Goal: Task Accomplishment & Management: Manage account settings

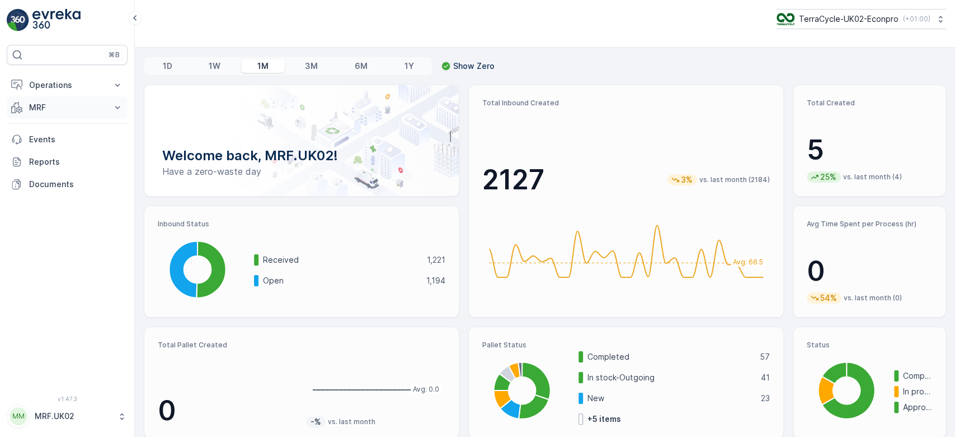
click at [42, 109] on p "MRF" at bounding box center [67, 107] width 76 height 11
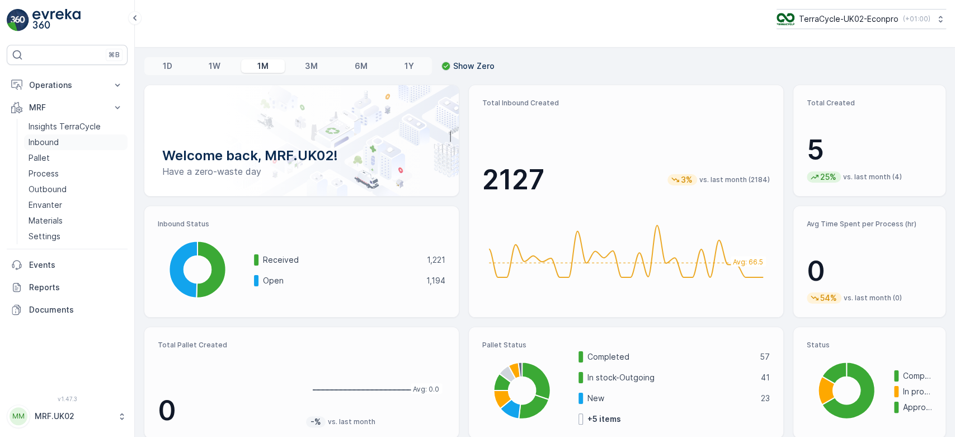
click at [59, 139] on link "Inbound" at bounding box center [76, 142] width 104 height 16
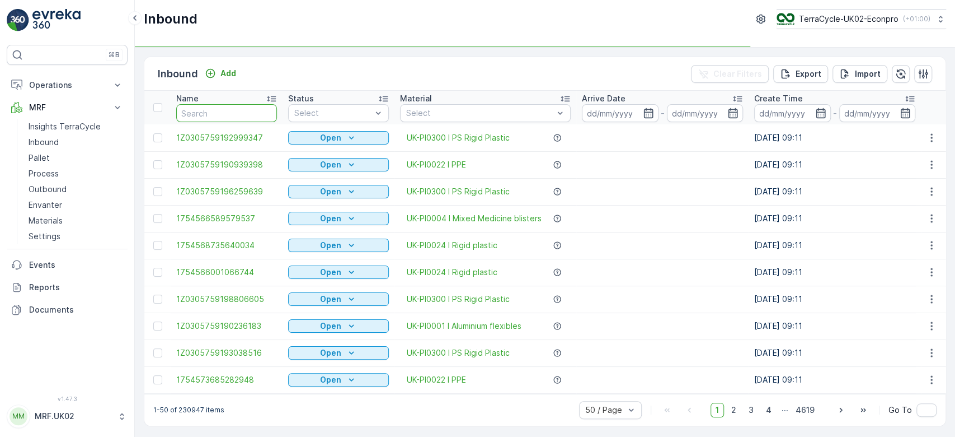
click at [215, 110] on input "text" at bounding box center [226, 113] width 101 height 18
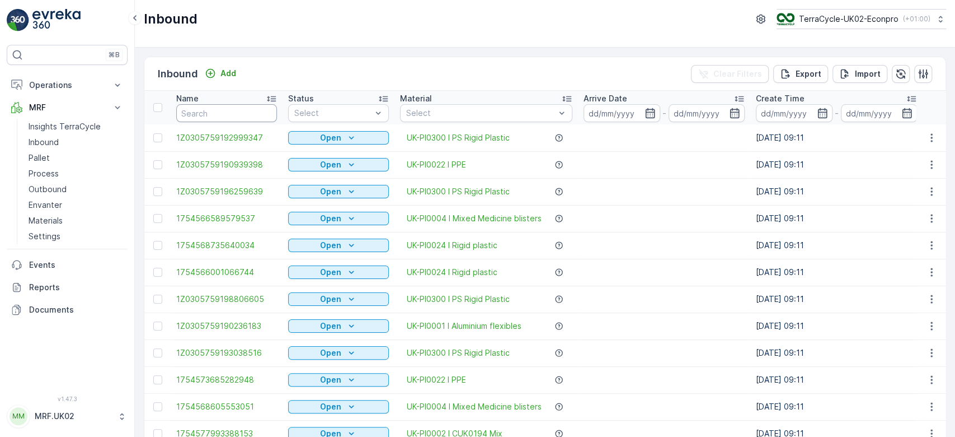
click at [215, 110] on input "text" at bounding box center [226, 113] width 101 height 18
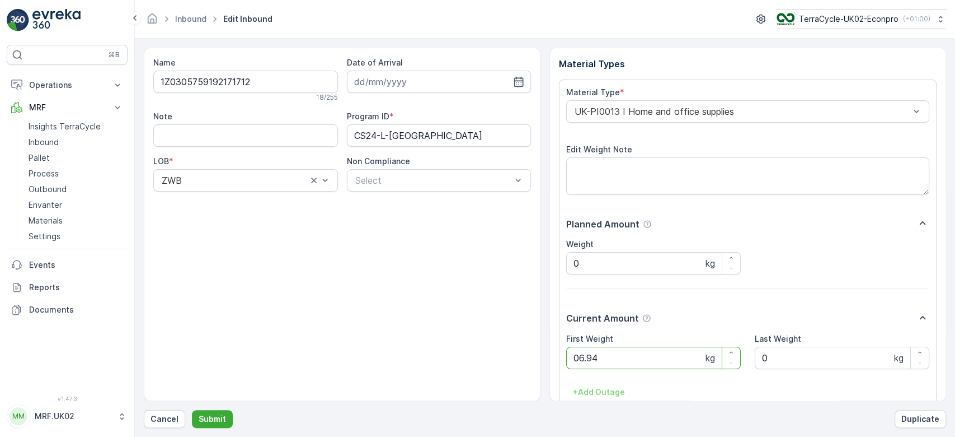
click at [192, 410] on button "Submit" at bounding box center [212, 419] width 41 height 18
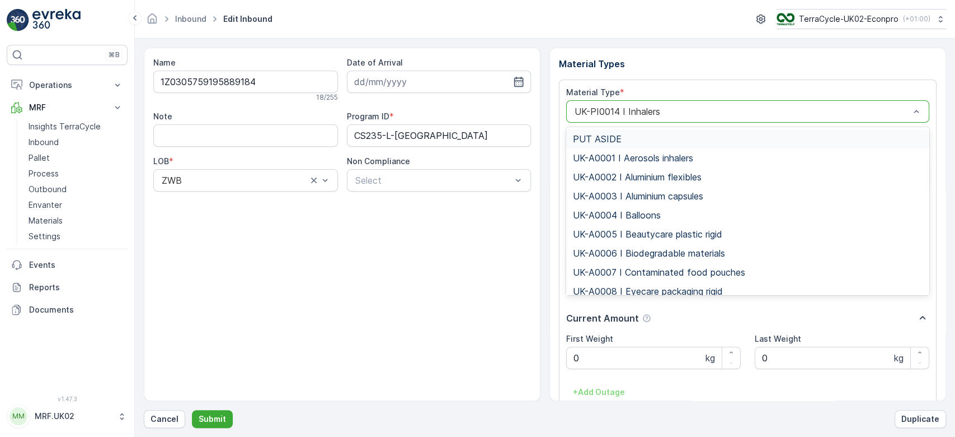
click at [648, 106] on div at bounding box center [742, 111] width 337 height 10
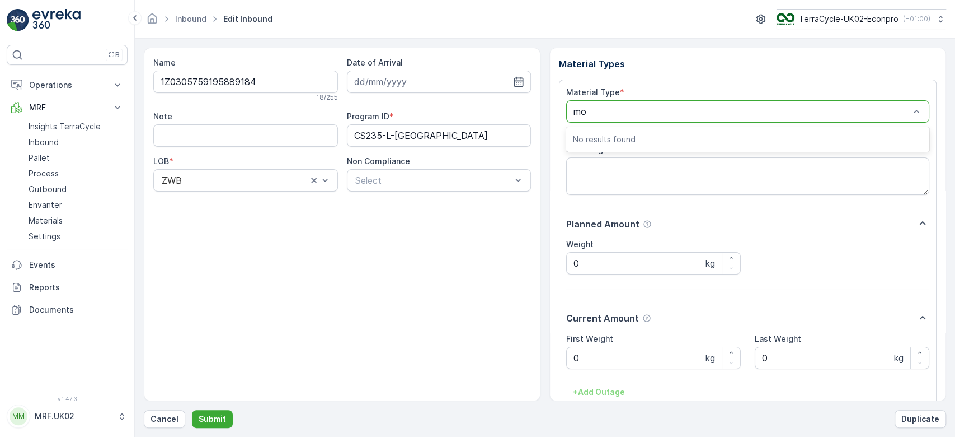
type input "m"
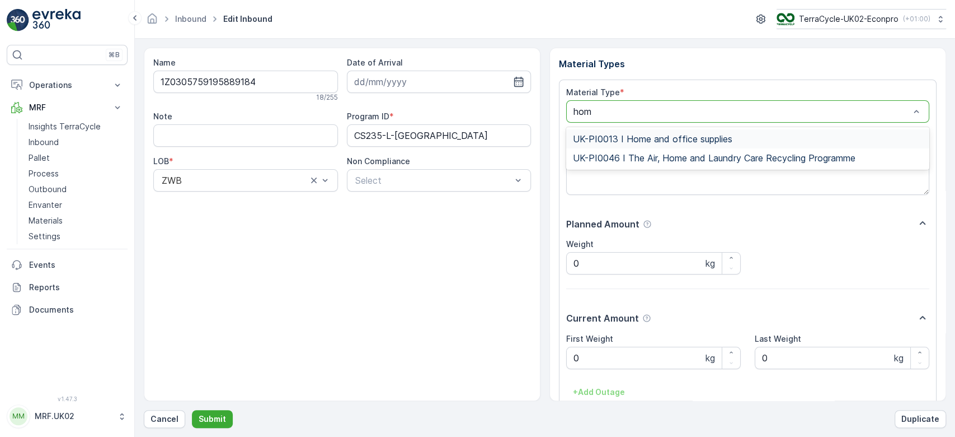
type input "home"
click at [647, 137] on span "UK-PI0013 I Home and office supplies" at bounding box center [653, 139] width 160 height 10
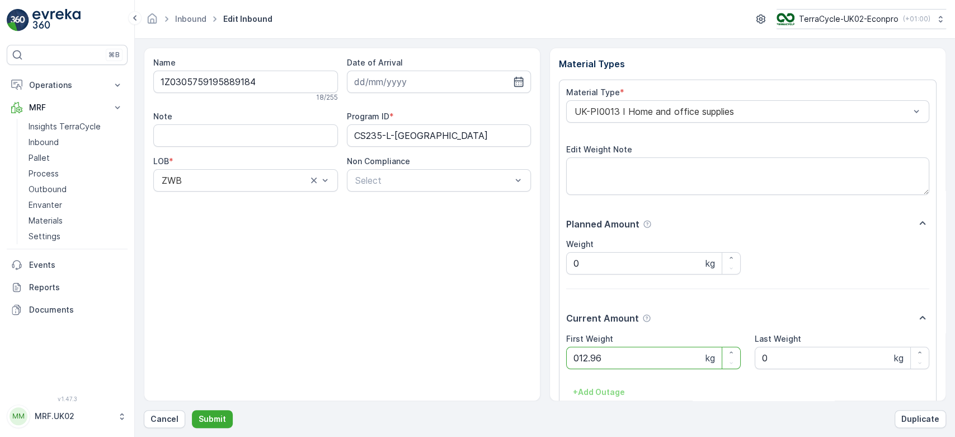
click at [192, 410] on button "Submit" at bounding box center [212, 419] width 41 height 18
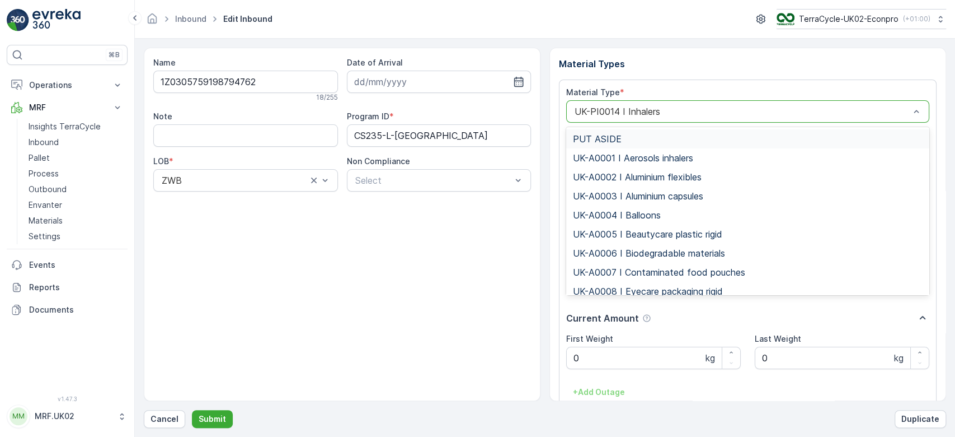
click at [735, 106] on div at bounding box center [742, 111] width 337 height 10
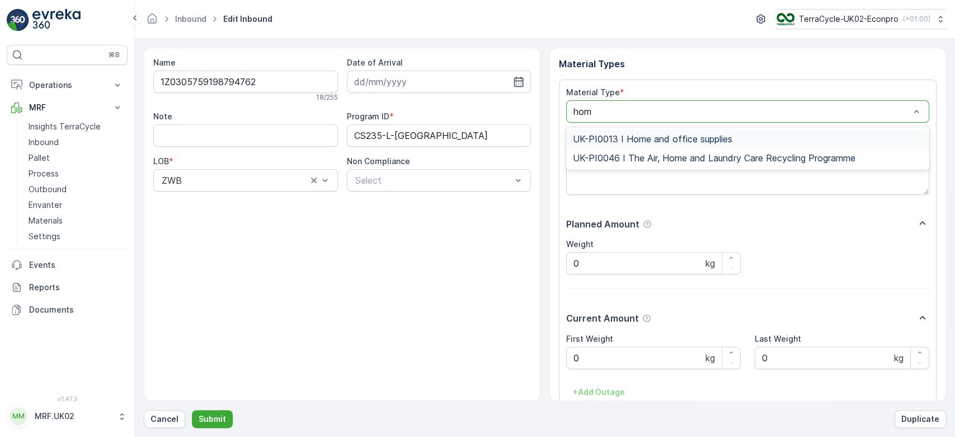
type input "home"
click at [714, 141] on span "UK-PI0013 I Home and office supplies" at bounding box center [653, 139] width 160 height 10
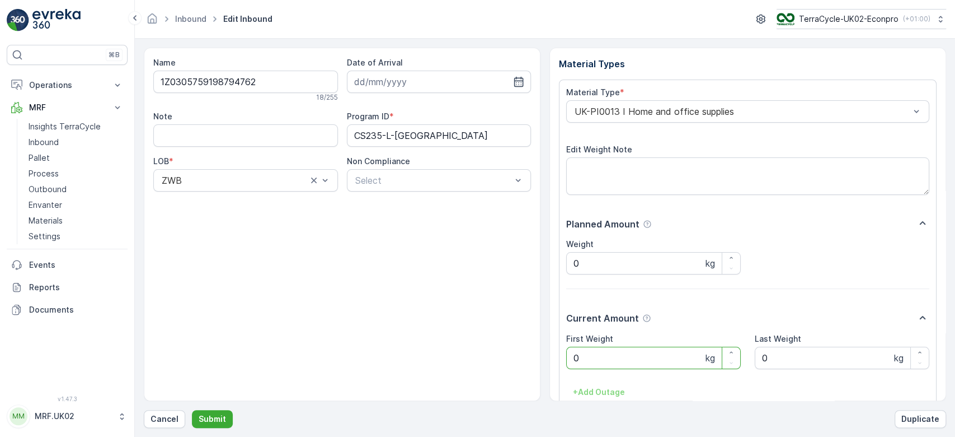
click at [599, 350] on Weight "0" at bounding box center [653, 357] width 175 height 22
type Weight "0"
click at [192, 410] on button "Submit" at bounding box center [212, 419] width 41 height 18
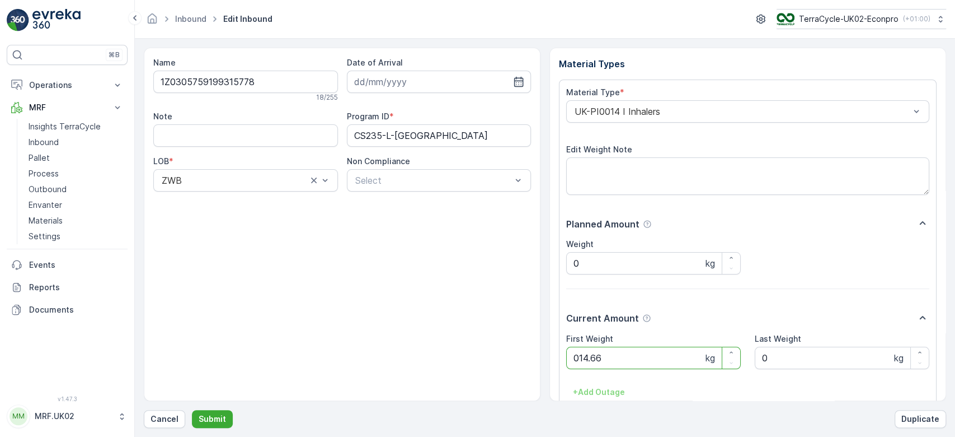
click at [192, 410] on button "Submit" at bounding box center [212, 419] width 41 height 18
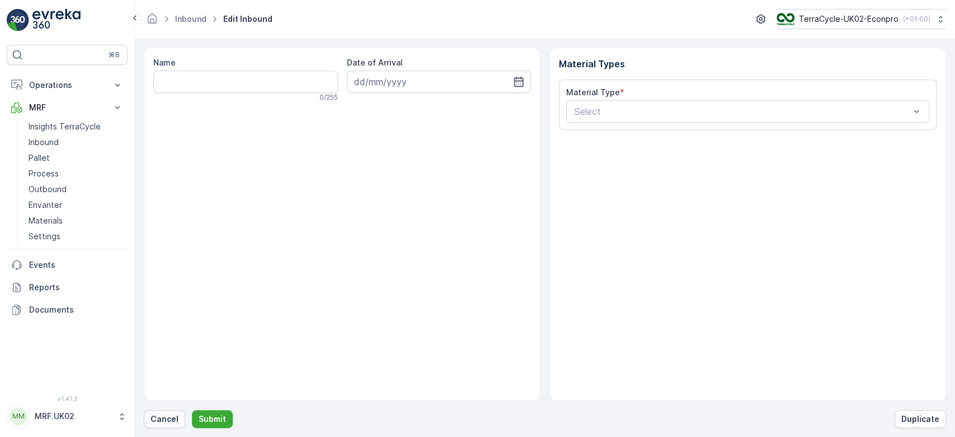
click at [170, 416] on p "Cancel" at bounding box center [165, 418] width 28 height 11
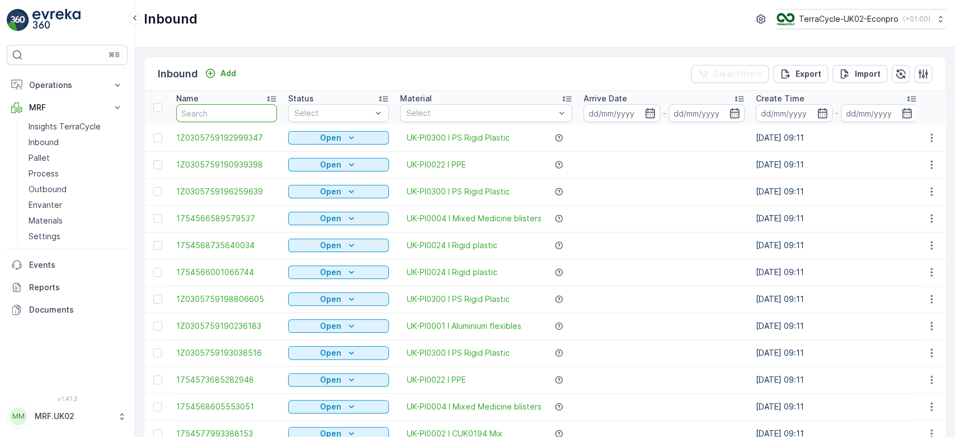
click at [216, 119] on input "text" at bounding box center [226, 113] width 101 height 18
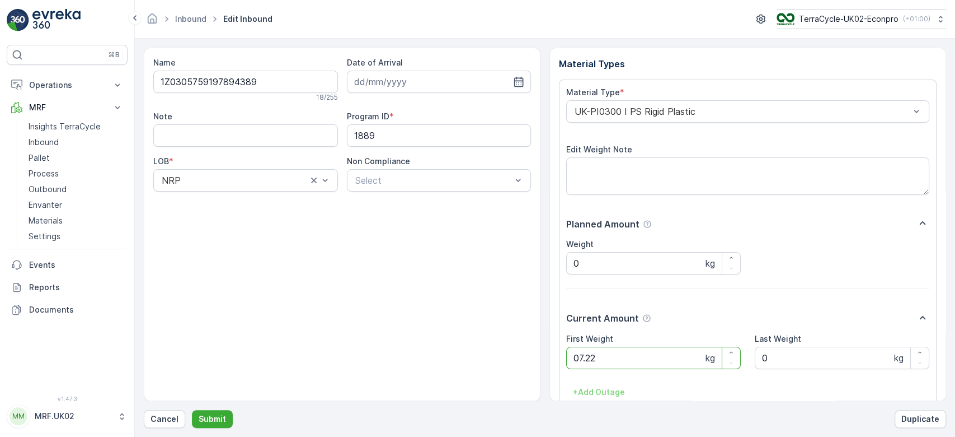
click at [192, 410] on button "Submit" at bounding box center [212, 419] width 41 height 18
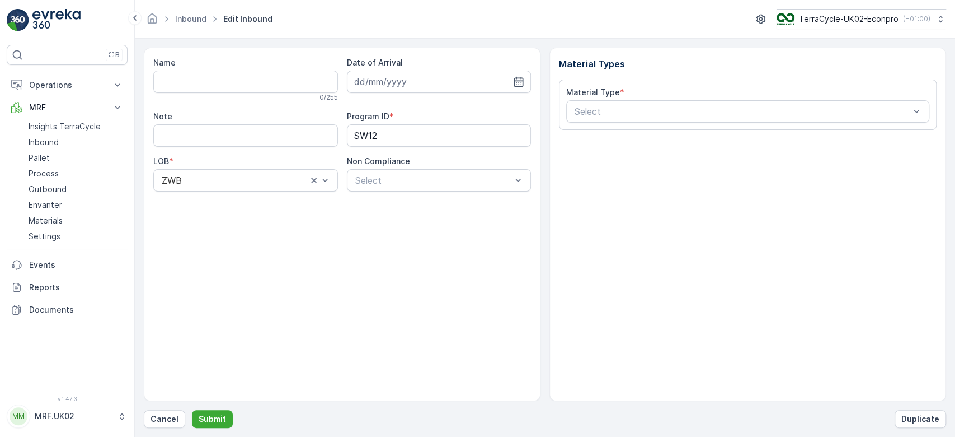
type input "1Z0305759147273125"
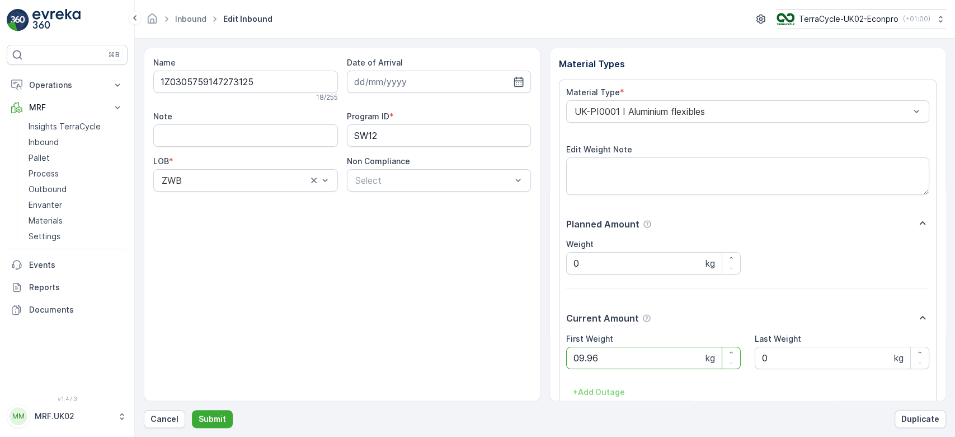
click at [192, 410] on button "Submit" at bounding box center [212, 419] width 41 height 18
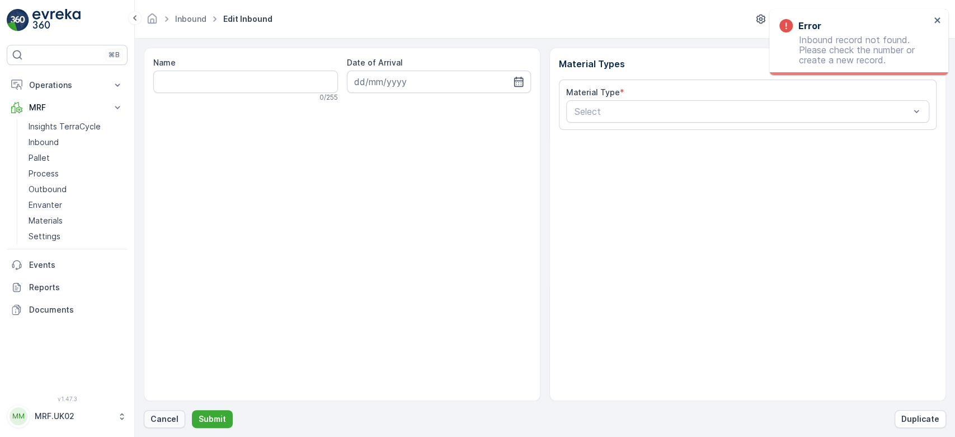
click at [171, 416] on p "Cancel" at bounding box center [165, 418] width 28 height 11
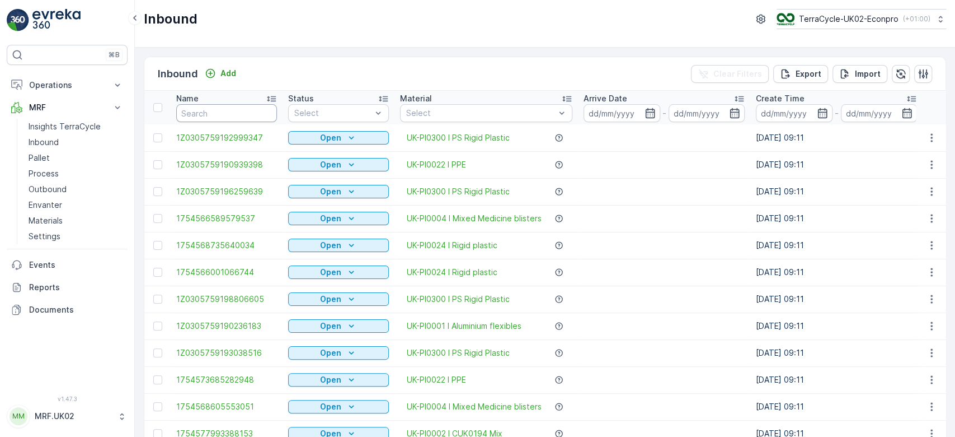
click at [224, 110] on input "text" at bounding box center [226, 113] width 101 height 18
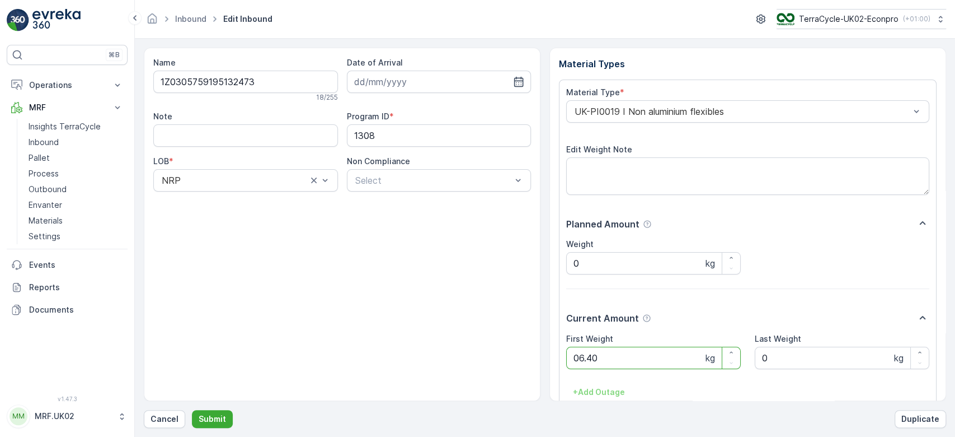
click at [192, 410] on button "Submit" at bounding box center [212, 419] width 41 height 18
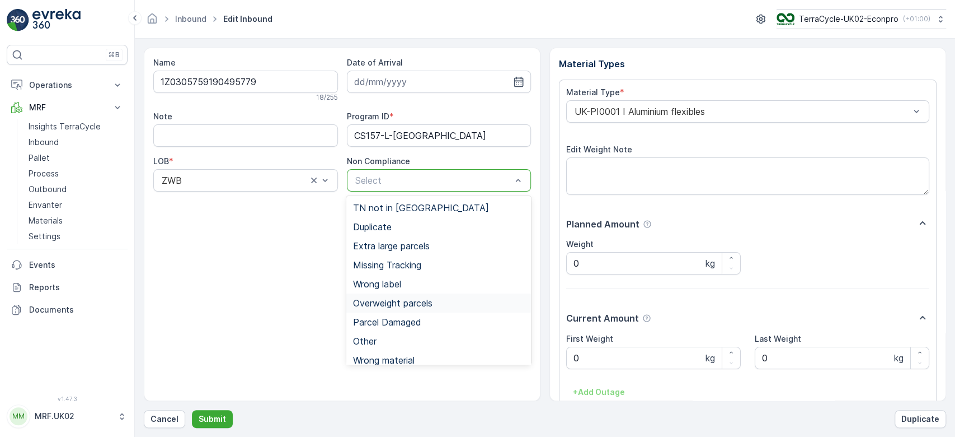
click at [384, 307] on span "Overweight parcels" at bounding box center [392, 303] width 79 height 10
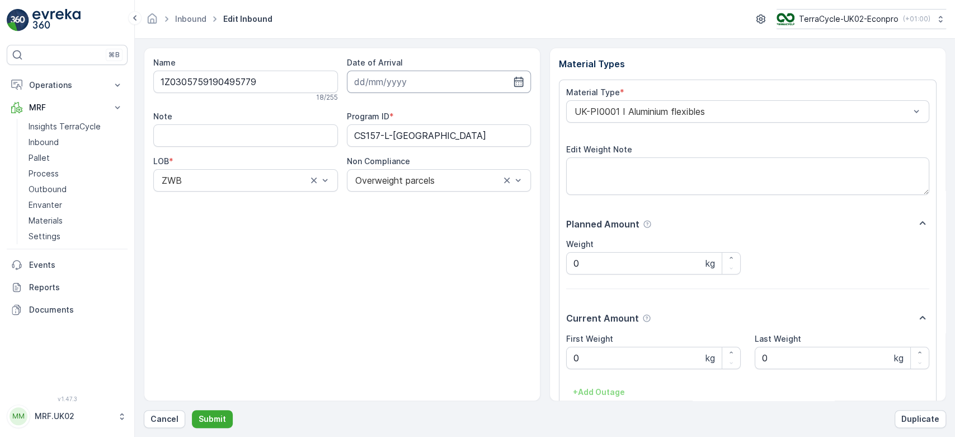
click at [484, 74] on input at bounding box center [439, 82] width 185 height 22
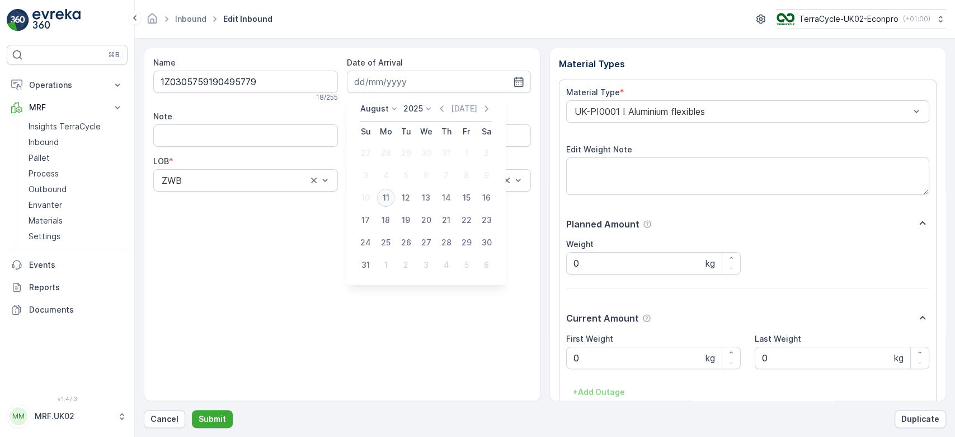
click at [386, 200] on div "11" at bounding box center [386, 198] width 18 height 18
type input "[DATE]"
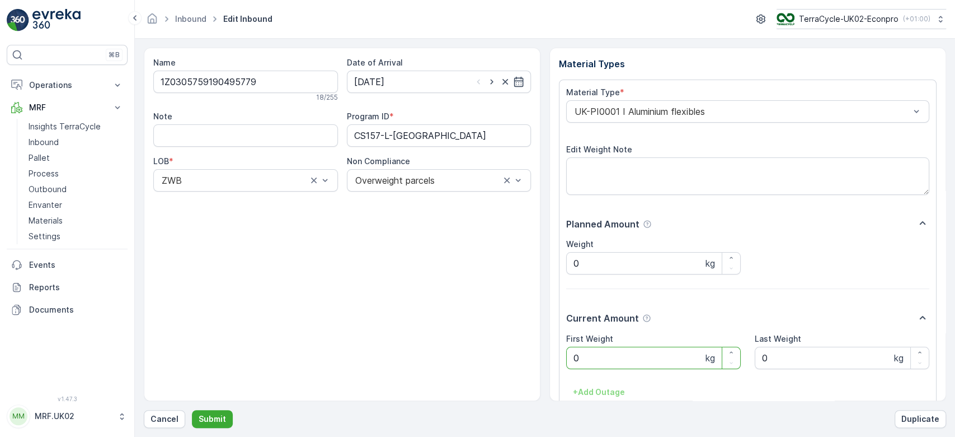
click at [595, 357] on Weight "0" at bounding box center [653, 357] width 175 height 22
click at [192, 410] on button "Submit" at bounding box center [212, 419] width 41 height 18
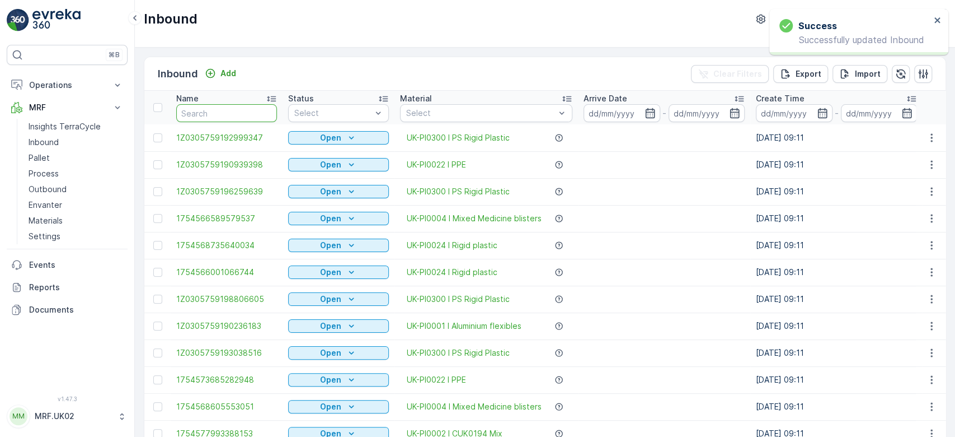
click at [216, 114] on input "text" at bounding box center [226, 113] width 101 height 18
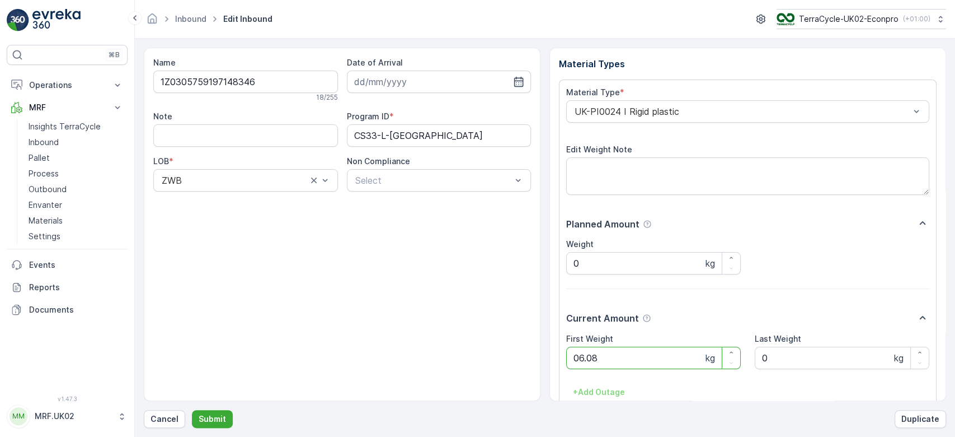
click at [192, 410] on button "Submit" at bounding box center [212, 419] width 41 height 18
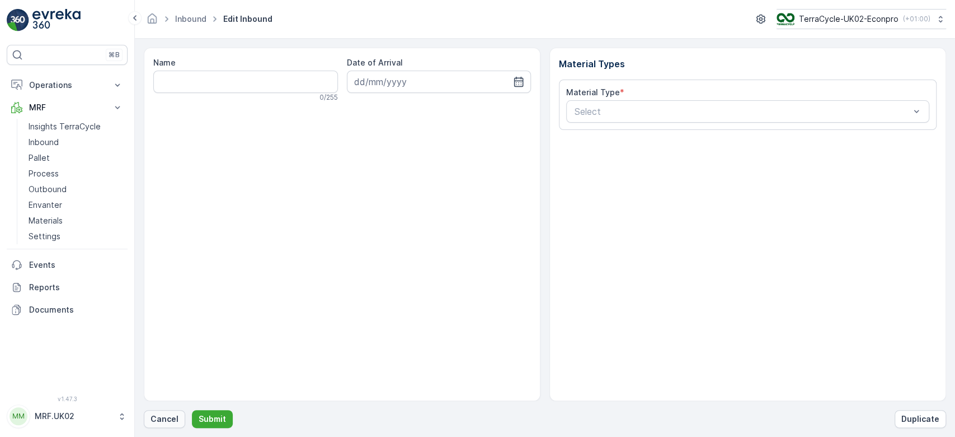
click at [165, 419] on p "Cancel" at bounding box center [165, 418] width 28 height 11
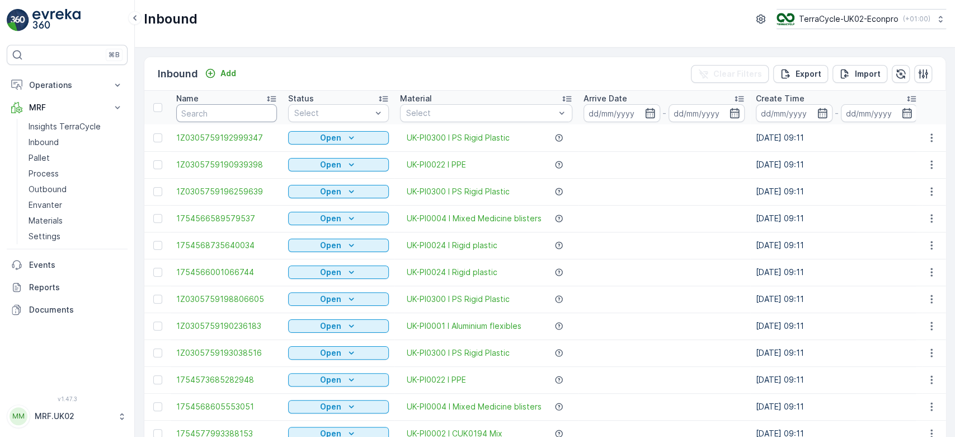
click at [216, 110] on input "text" at bounding box center [226, 113] width 101 height 18
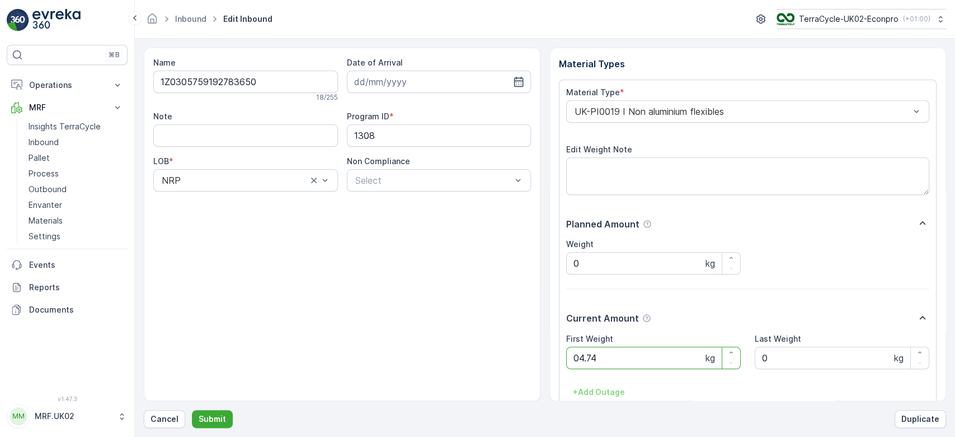
click at [192, 410] on button "Submit" at bounding box center [212, 419] width 41 height 18
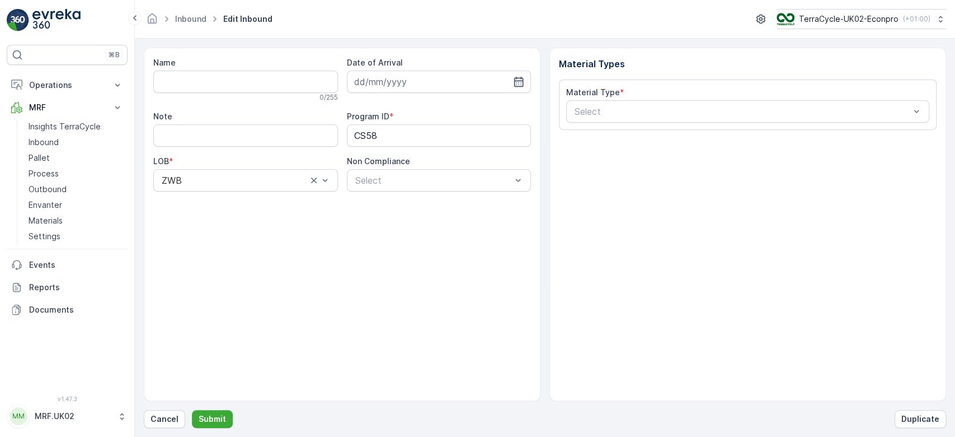
type input "1Z0305759148991964"
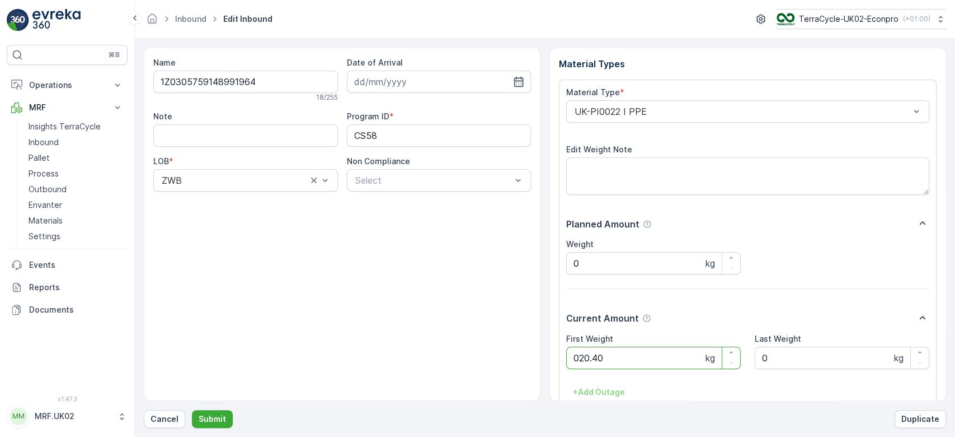
click at [192, 410] on button "Submit" at bounding box center [212, 419] width 41 height 18
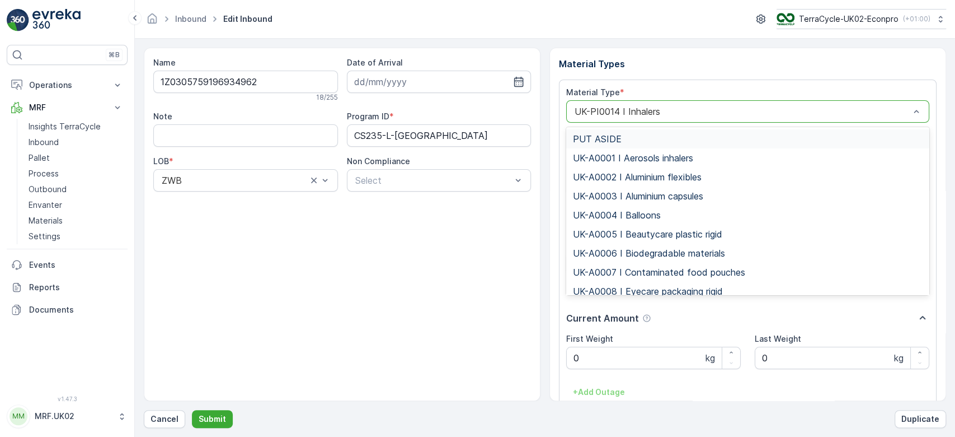
click at [648, 106] on div at bounding box center [742, 111] width 337 height 10
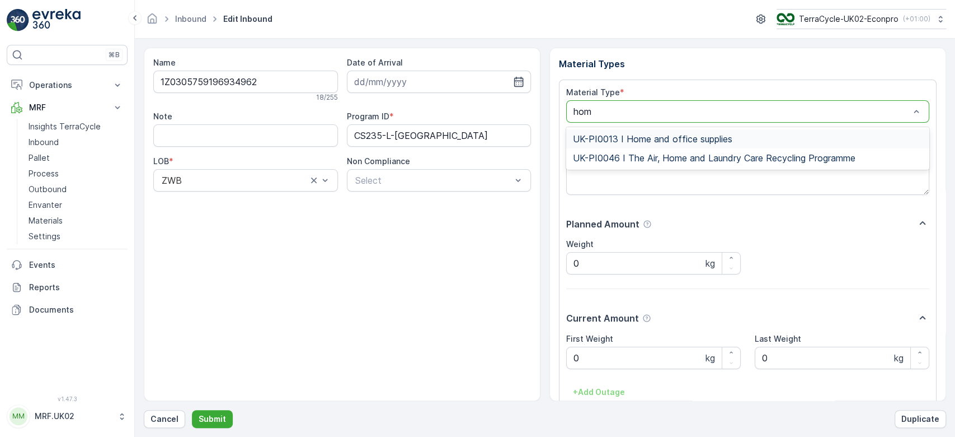
type input "home"
click at [653, 134] on span "UK-PI0013 I Home and office supplies" at bounding box center [653, 139] width 160 height 10
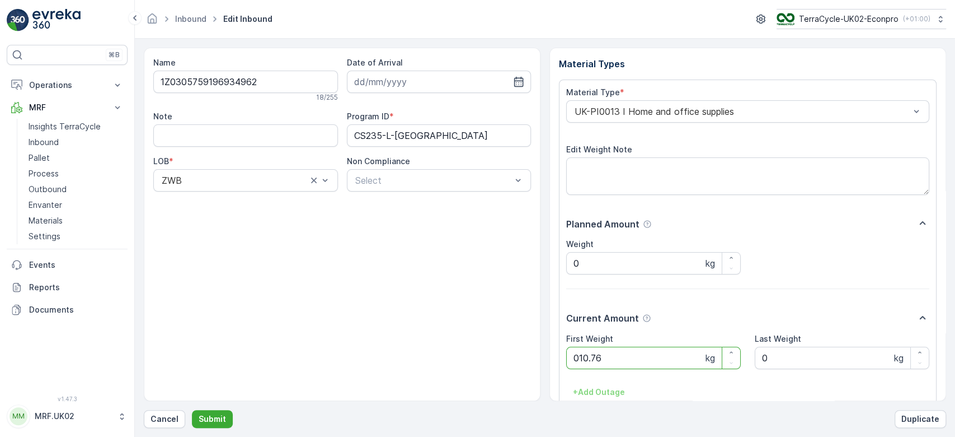
click at [192, 410] on button "Submit" at bounding box center [212, 419] width 41 height 18
click at [466, 190] on div "Select" at bounding box center [439, 180] width 185 height 22
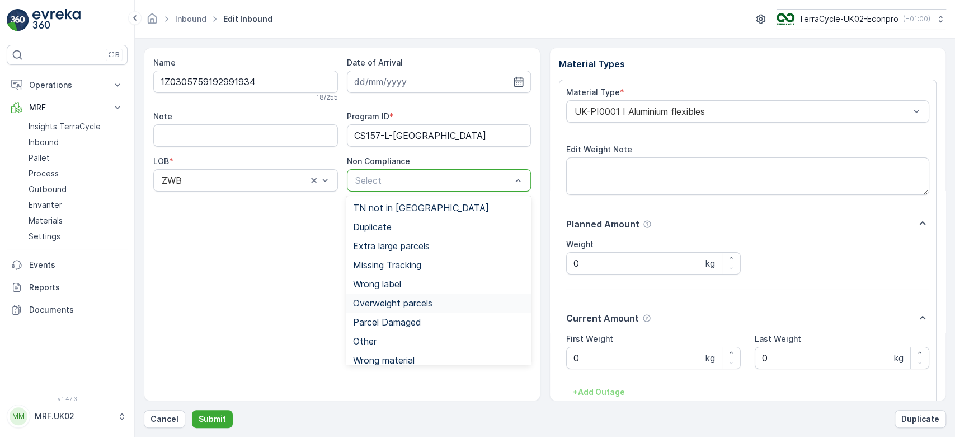
click at [433, 304] on span "Overweight parcels" at bounding box center [392, 303] width 79 height 10
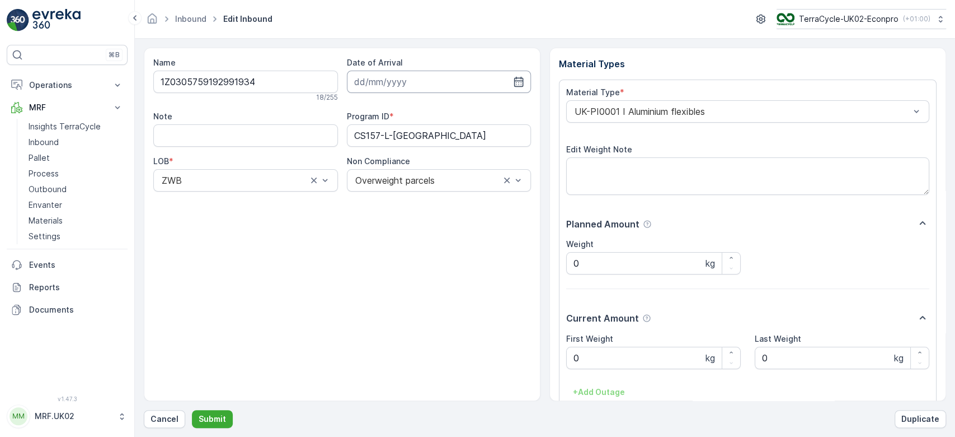
click at [436, 76] on input at bounding box center [439, 82] width 185 height 22
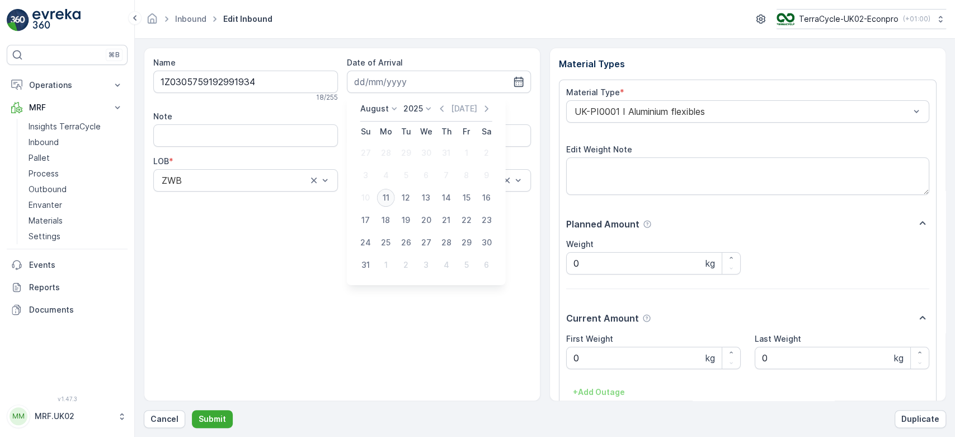
click at [385, 196] on div "11" at bounding box center [386, 198] width 18 height 18
type input "[DATE]"
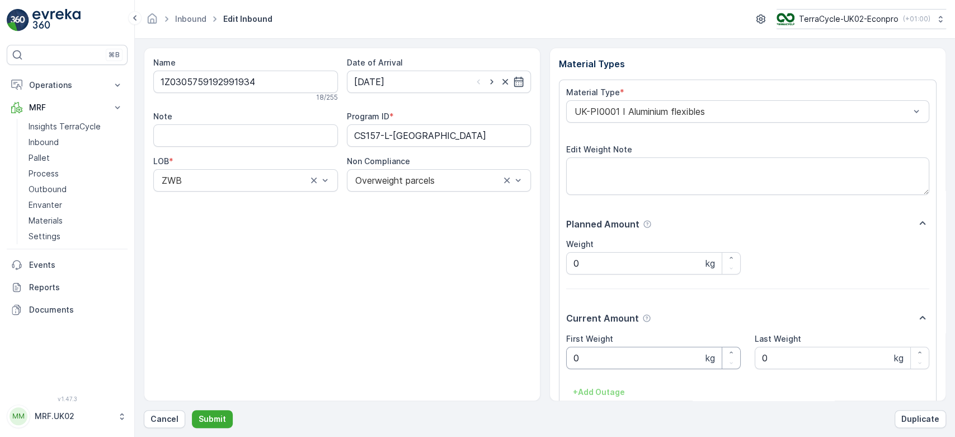
click at [616, 360] on Weight "0" at bounding box center [653, 357] width 175 height 22
click at [192, 410] on button "Submit" at bounding box center [212, 419] width 41 height 18
click at [823, 106] on div at bounding box center [742, 111] width 337 height 10
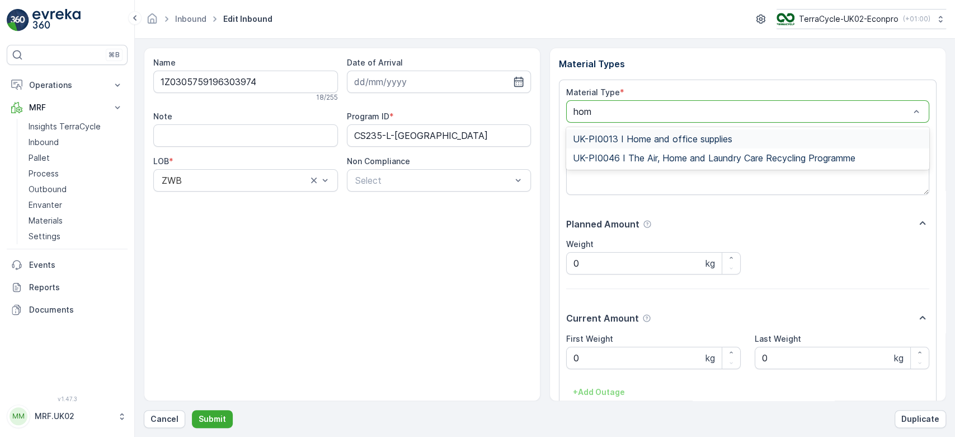
type input "home"
click at [736, 137] on div "UK-PI0013 I Home and office supplies" at bounding box center [748, 139] width 350 height 10
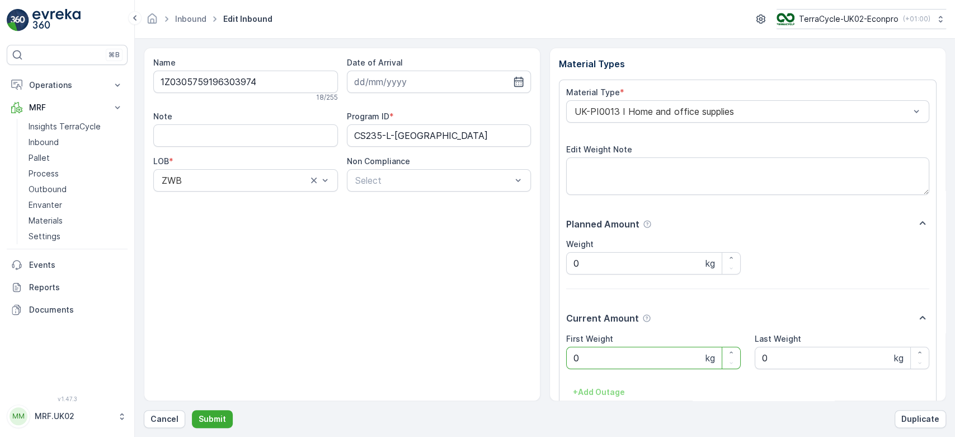
click at [590, 357] on Weight "0" at bounding box center [653, 357] width 175 height 22
click at [192, 410] on button "Submit" at bounding box center [212, 419] width 41 height 18
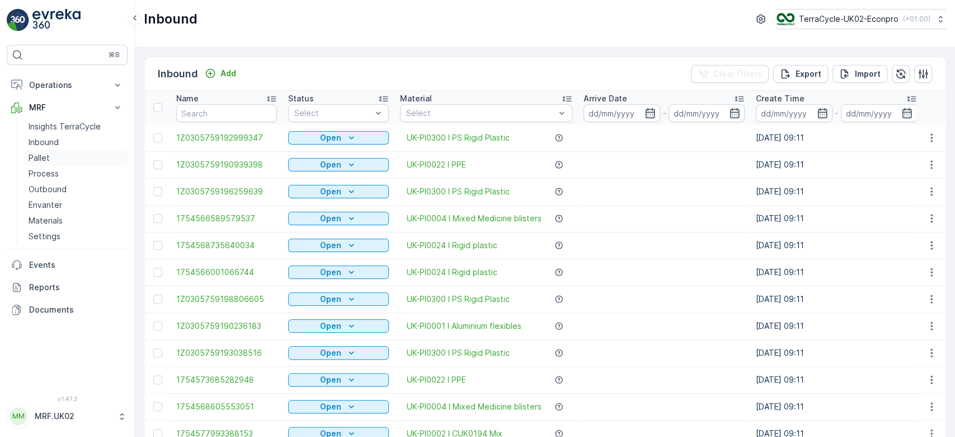
click at [45, 165] on link "Pallet" at bounding box center [76, 158] width 104 height 16
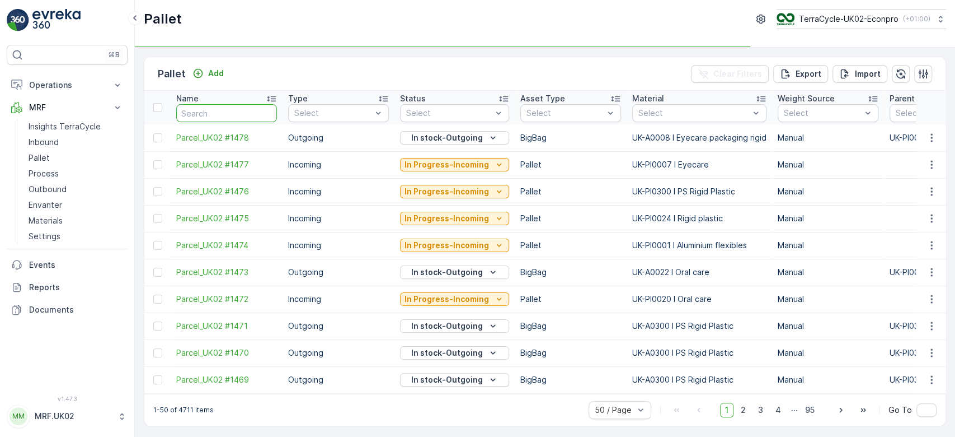
click at [211, 114] on input "text" at bounding box center [226, 113] width 101 height 18
type input "1456"
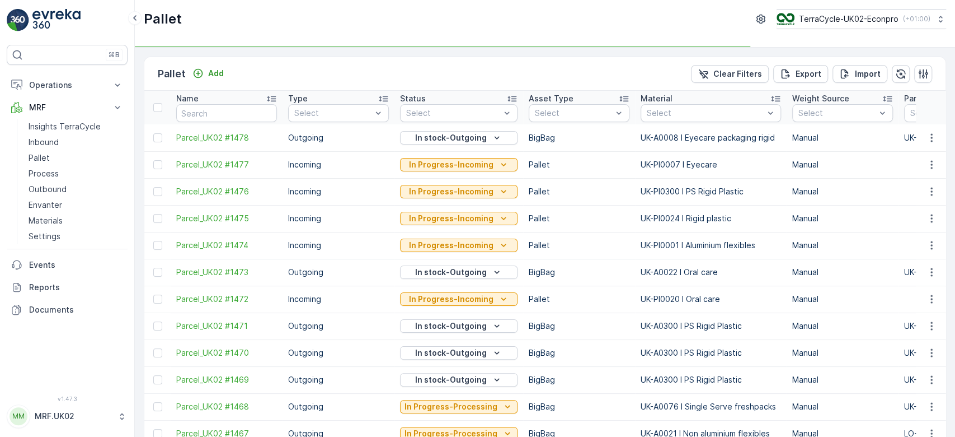
type input "1456"
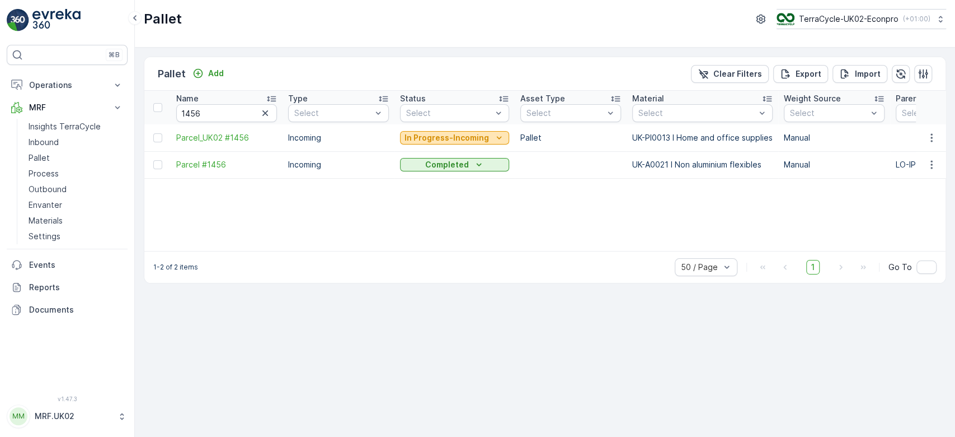
click at [456, 135] on p "In Progress-Incoming" at bounding box center [447, 137] width 85 height 11
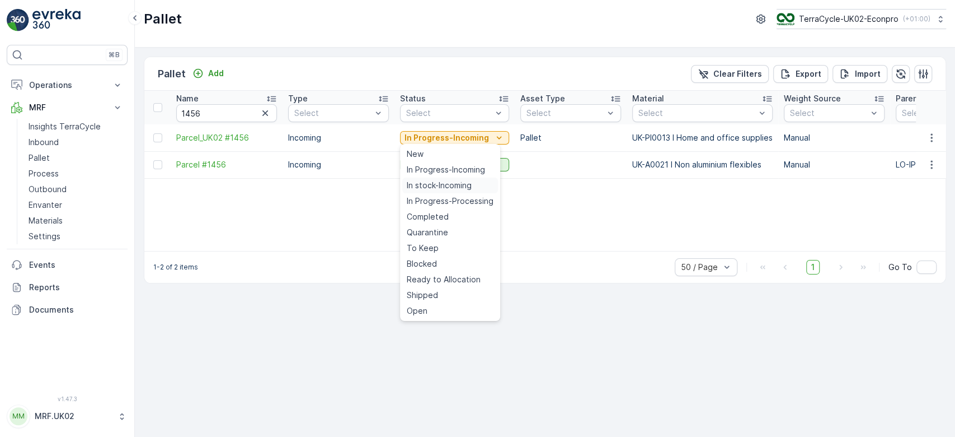
click at [441, 182] on span "In stock-Incoming" at bounding box center [439, 185] width 65 height 11
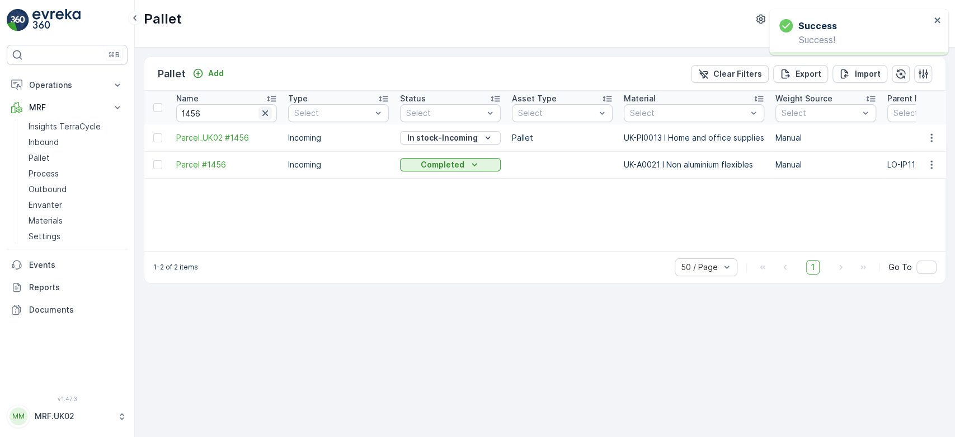
click at [261, 106] on button "button" at bounding box center [265, 112] width 13 height 13
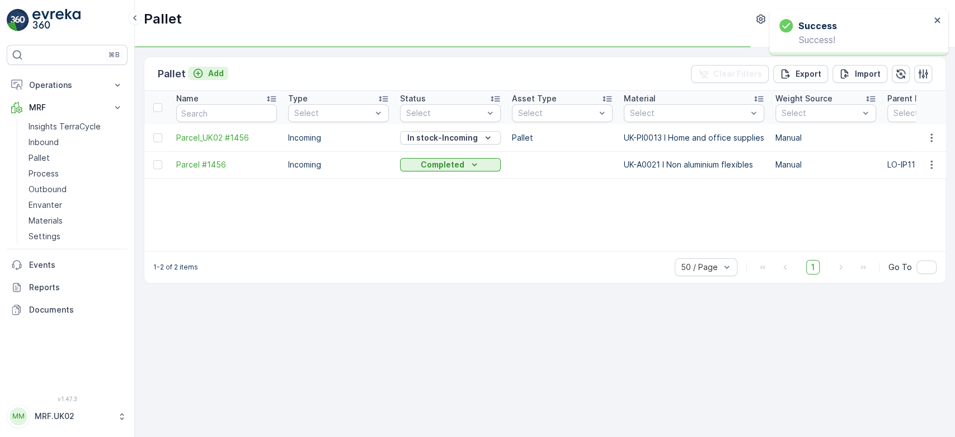
click at [205, 68] on div "Add" at bounding box center [208, 73] width 31 height 11
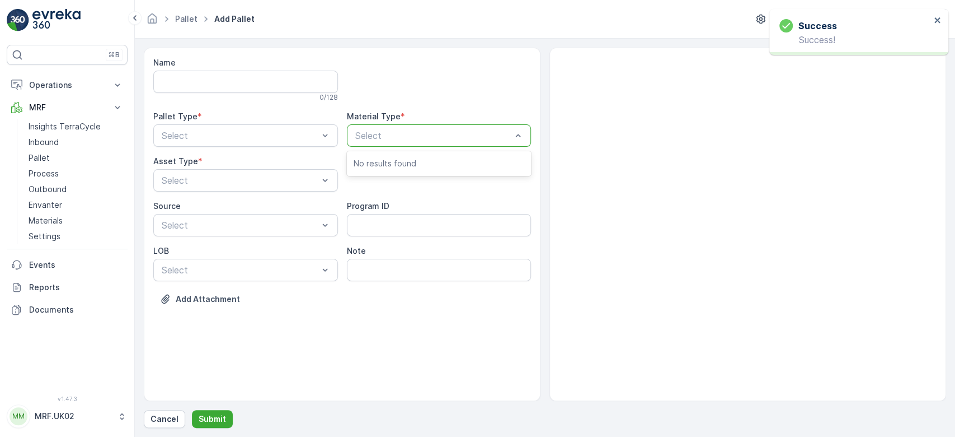
click at [420, 136] on div at bounding box center [433, 135] width 159 height 10
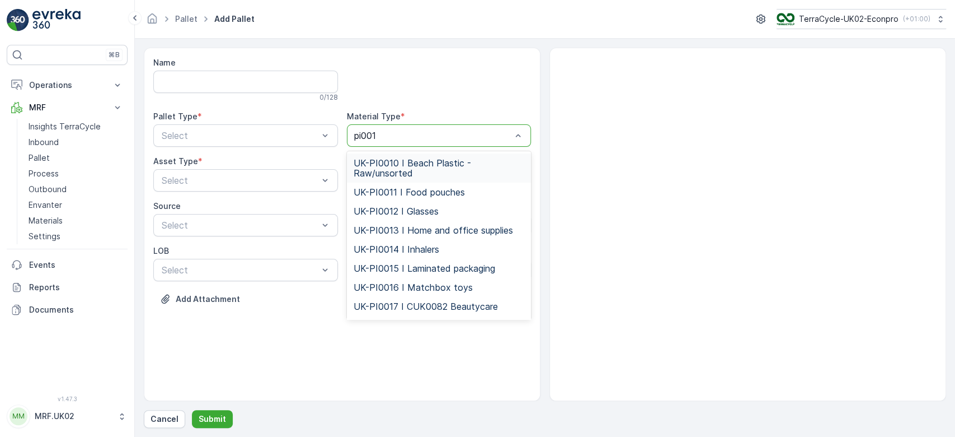
type input "pi0013"
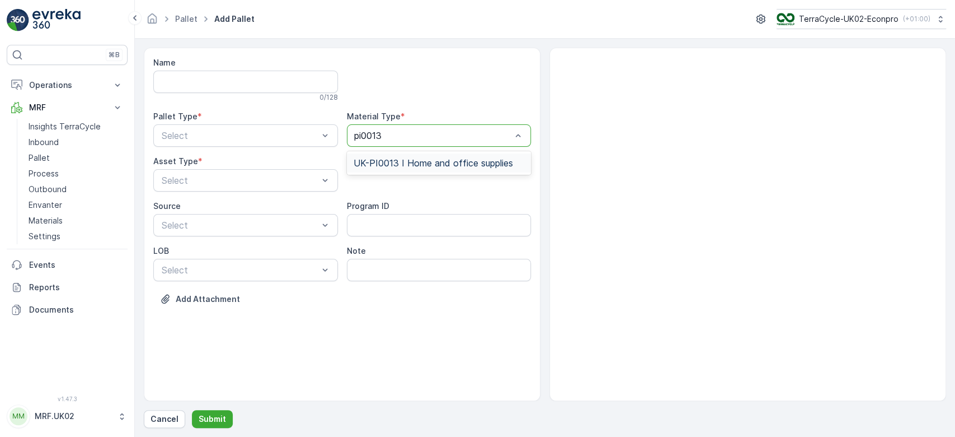
click at [423, 168] on div "UK-PI0013 I Home and office supplies" at bounding box center [439, 162] width 185 height 19
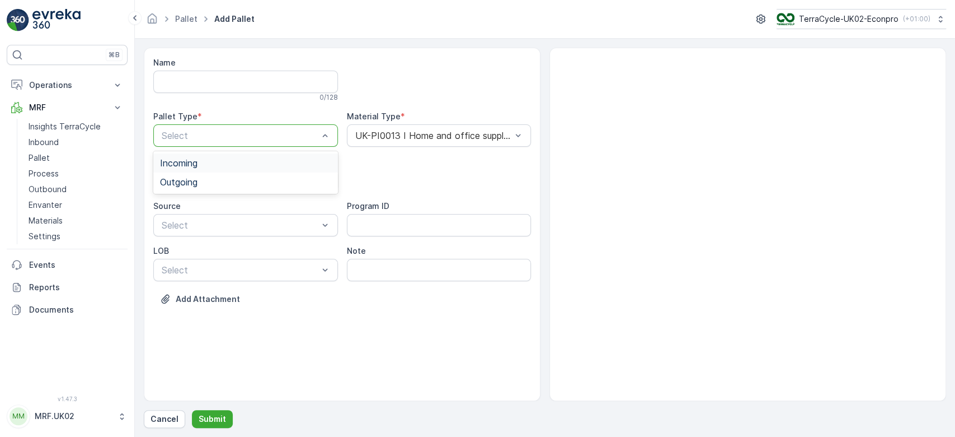
click at [286, 137] on div at bounding box center [240, 135] width 159 height 10
click at [271, 166] on div "Incoming" at bounding box center [245, 163] width 171 height 10
click at [269, 181] on div at bounding box center [240, 180] width 159 height 10
click at [243, 231] on div "Pallet" at bounding box center [245, 227] width 171 height 10
click at [215, 422] on p "Submit" at bounding box center [212, 418] width 27 height 11
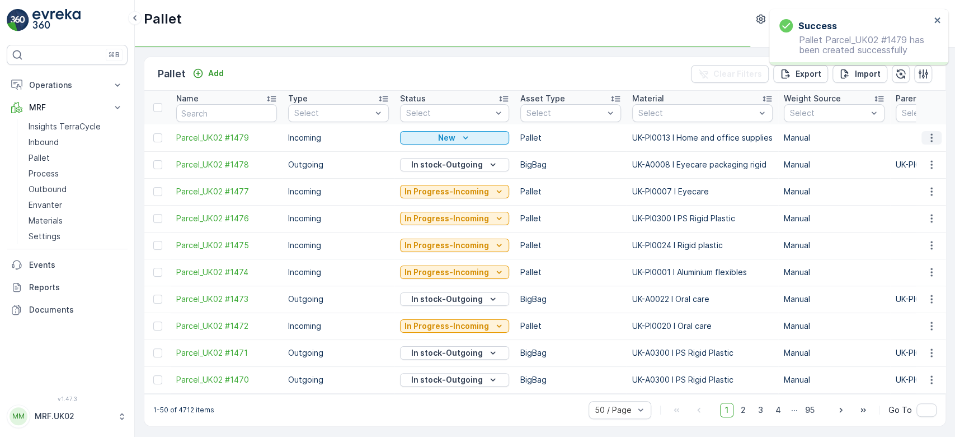
click at [931, 136] on icon "button" at bounding box center [931, 137] width 11 height 11
click at [893, 213] on span "Print QR" at bounding box center [901, 216] width 31 height 11
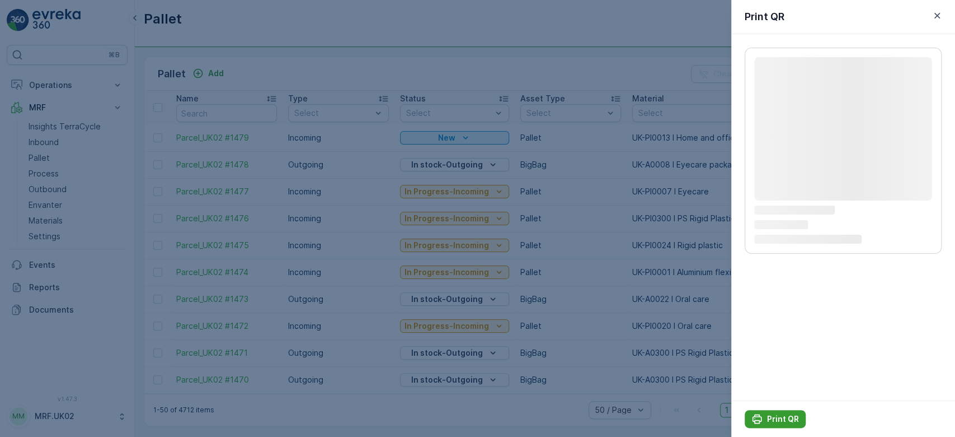
click at [780, 415] on p "Print QR" at bounding box center [783, 418] width 32 height 11
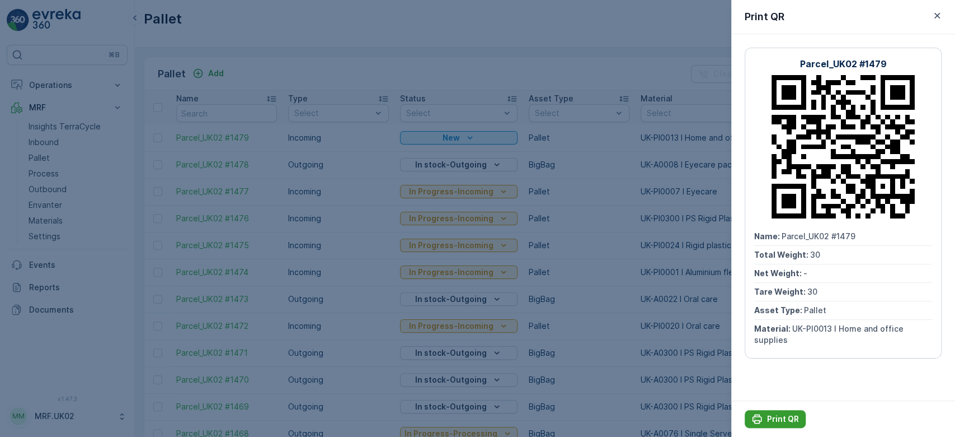
click at [780, 415] on p "Print QR" at bounding box center [783, 418] width 32 height 11
click at [51, 137] on div at bounding box center [477, 218] width 955 height 437
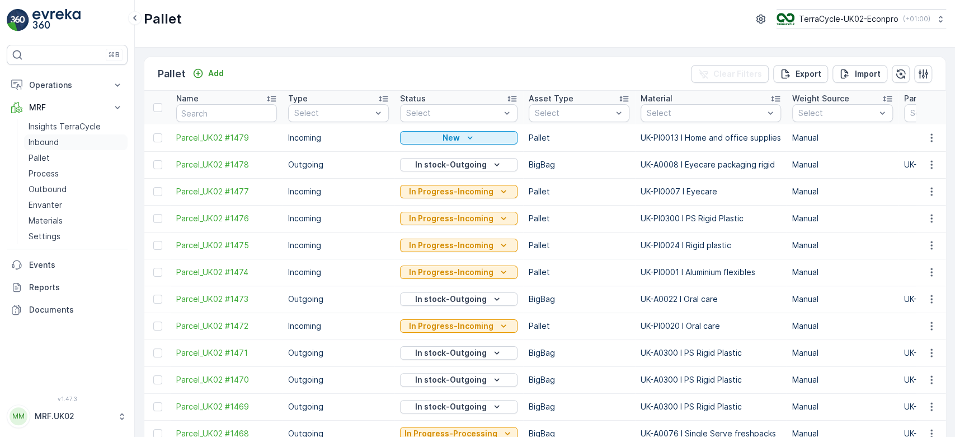
click at [55, 139] on p "Inbound" at bounding box center [44, 142] width 30 height 11
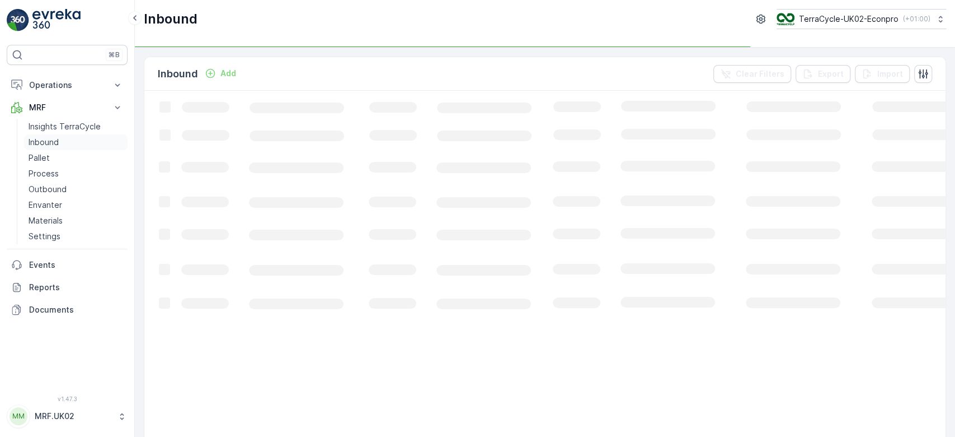
click at [55, 139] on p "Inbound" at bounding box center [44, 142] width 30 height 11
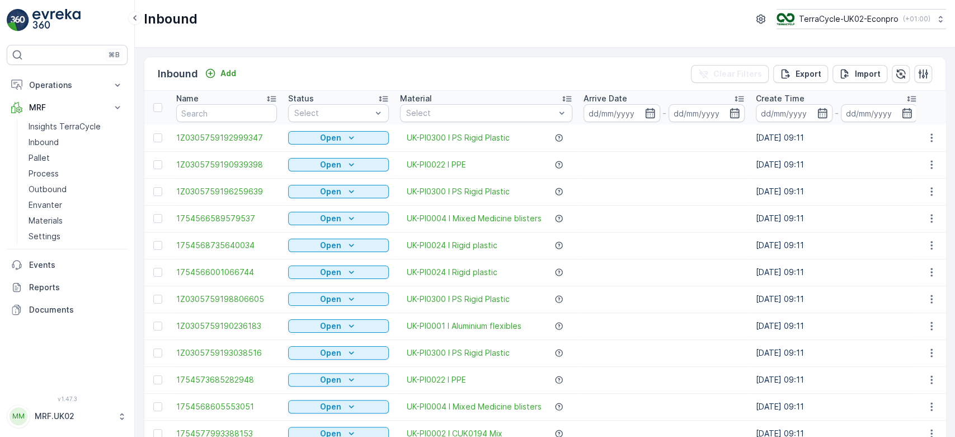
click at [197, 109] on input "text" at bounding box center [226, 113] width 101 height 18
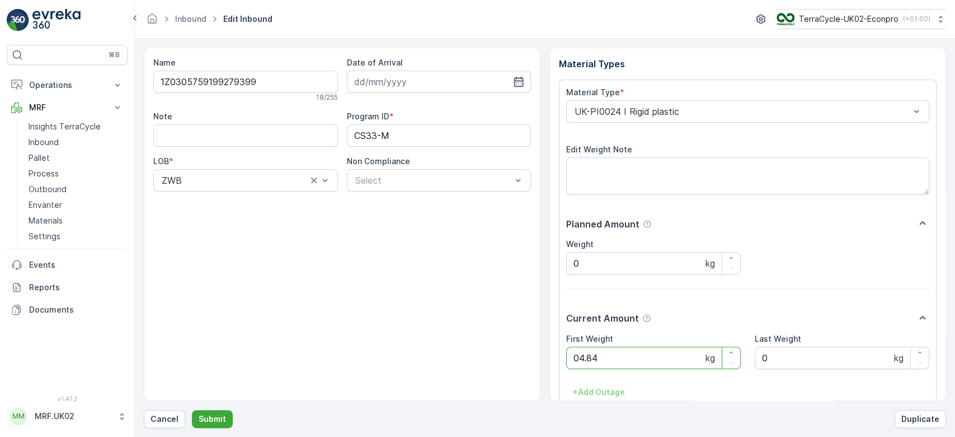
click at [192, 410] on button "Submit" at bounding box center [212, 419] width 41 height 18
click at [630, 108] on div at bounding box center [742, 111] width 337 height 10
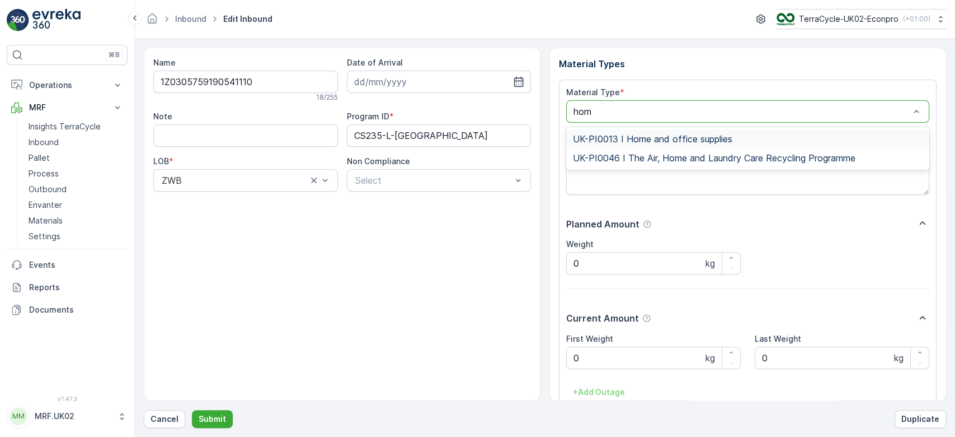
type input "home"
click at [648, 134] on span "UK-PI0013 I Home and office supplies" at bounding box center [653, 139] width 160 height 10
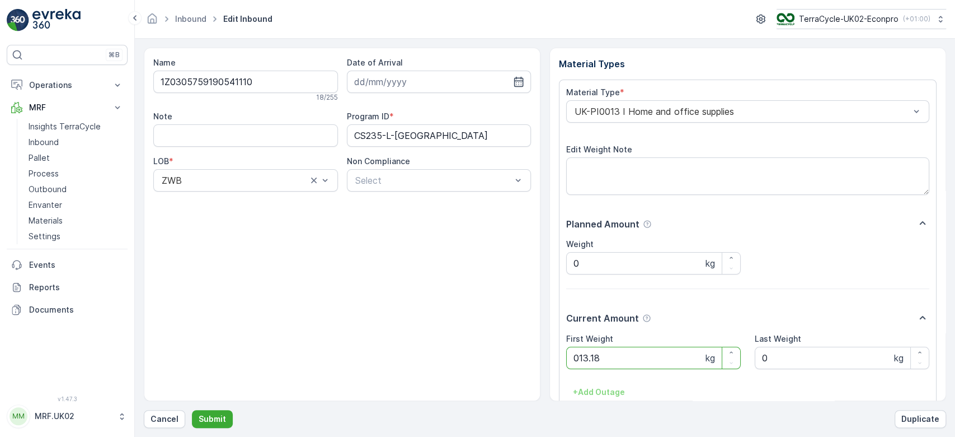
click at [192, 410] on button "Submit" at bounding box center [212, 419] width 41 height 18
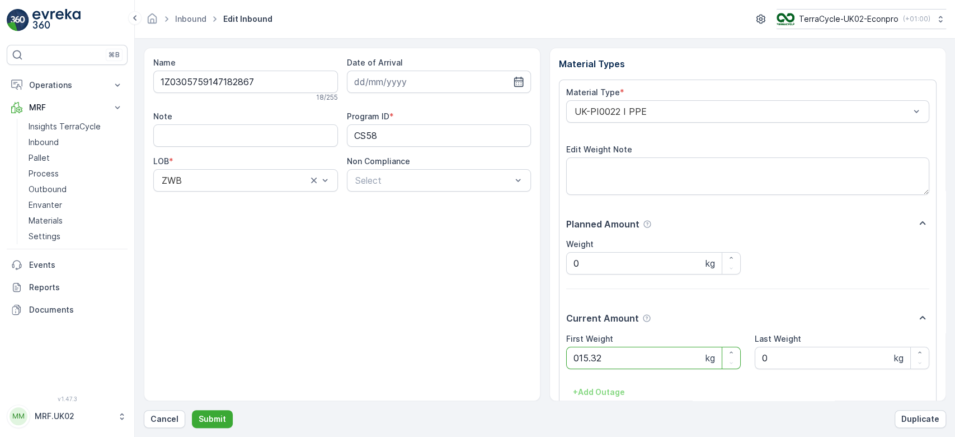
click at [192, 410] on button "Submit" at bounding box center [212, 419] width 41 height 18
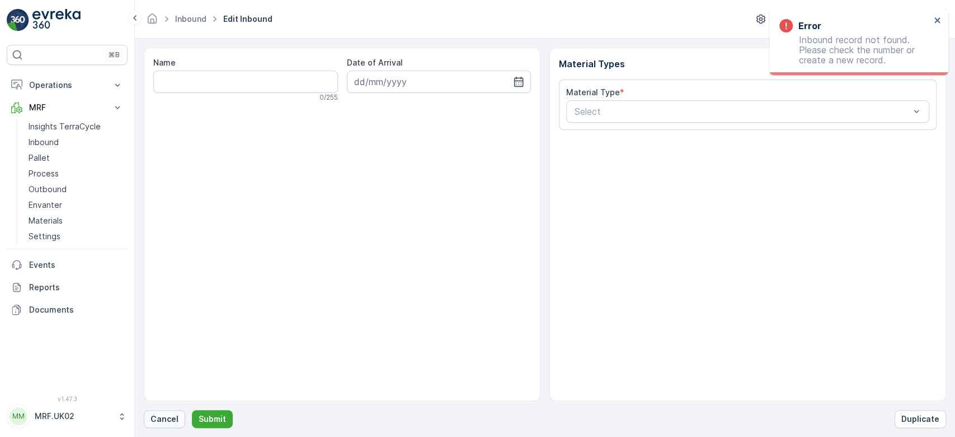
click at [168, 414] on p "Cancel" at bounding box center [165, 418] width 28 height 11
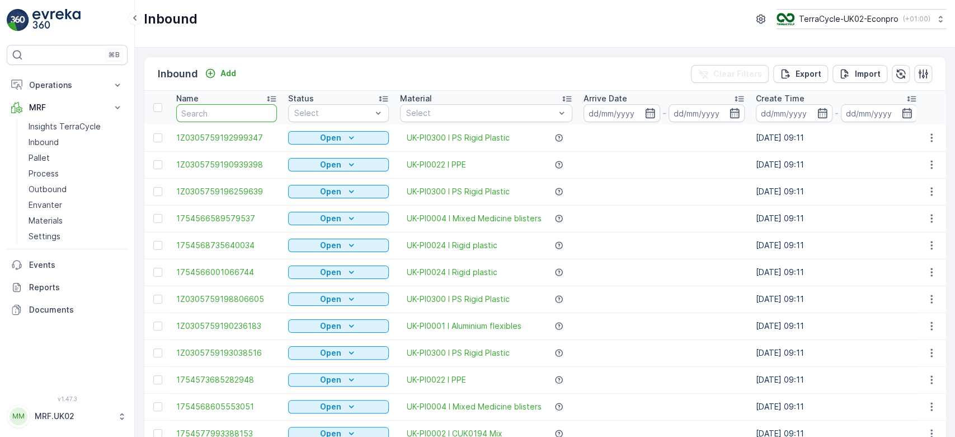
click at [224, 116] on input "text" at bounding box center [226, 113] width 101 height 18
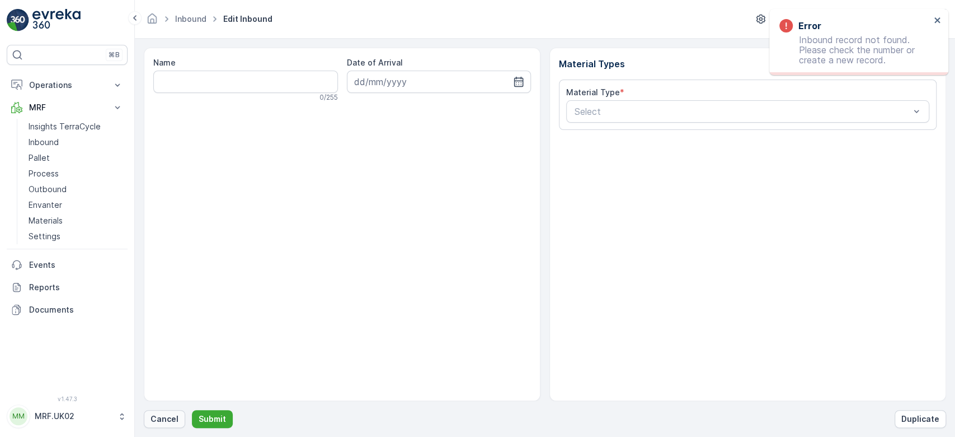
click at [163, 415] on p "Cancel" at bounding box center [165, 418] width 28 height 11
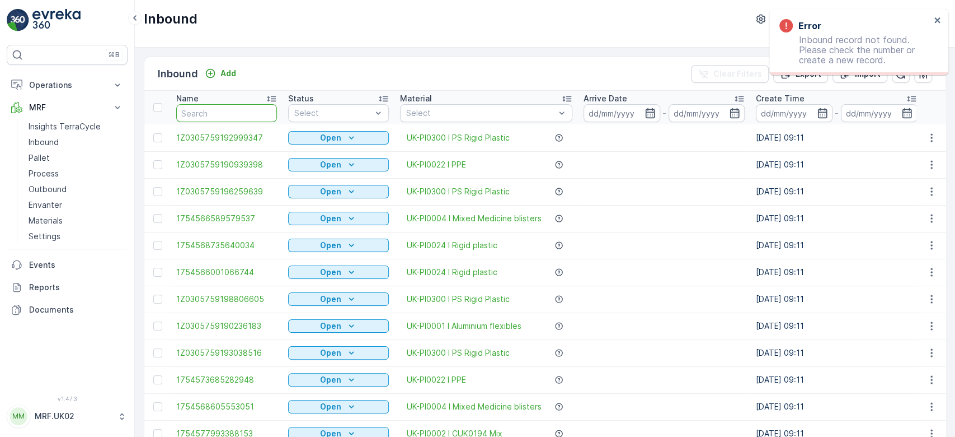
click at [179, 111] on input "text" at bounding box center [226, 113] width 101 height 18
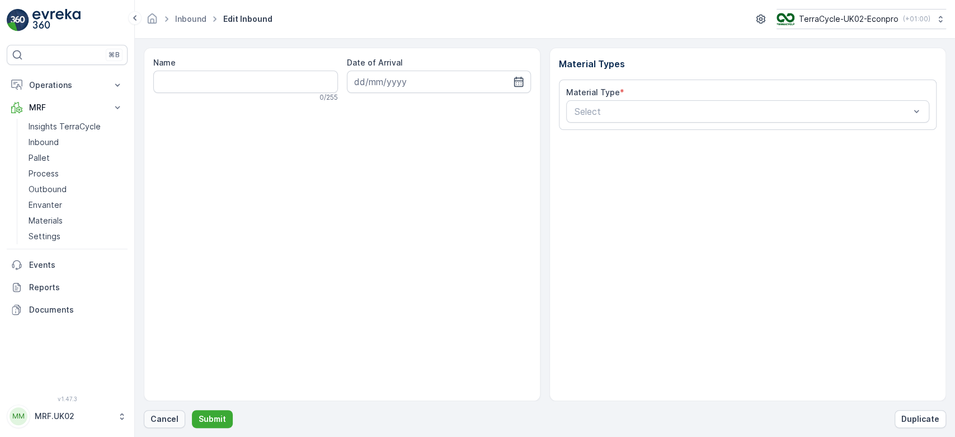
click at [166, 420] on p "Cancel" at bounding box center [165, 418] width 28 height 11
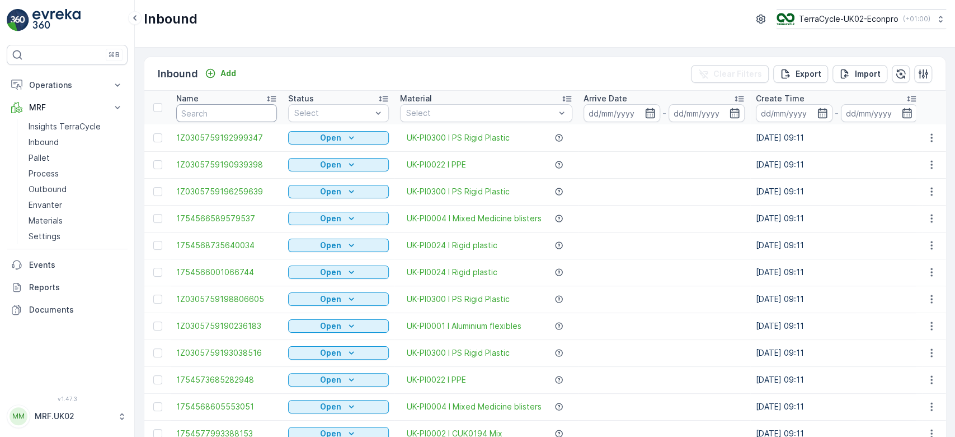
click at [212, 114] on input "text" at bounding box center [226, 113] width 101 height 18
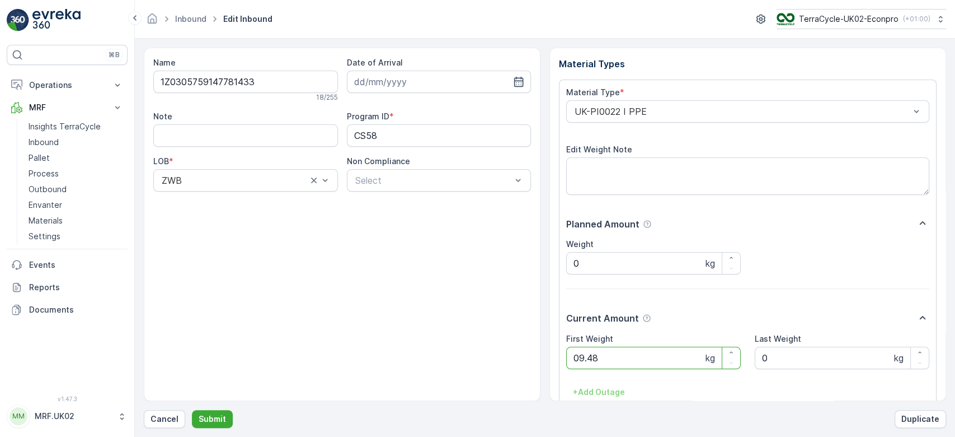
click at [192, 410] on button "Submit" at bounding box center [212, 419] width 41 height 18
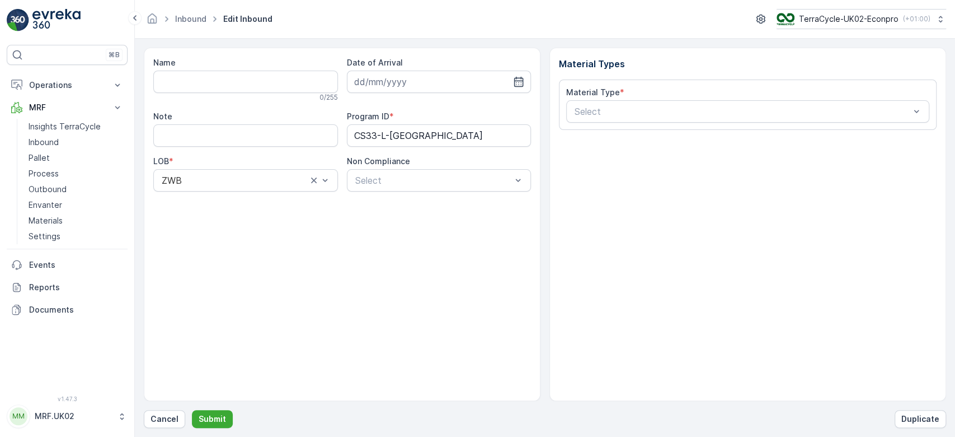
type input "1Z0305759198166600"
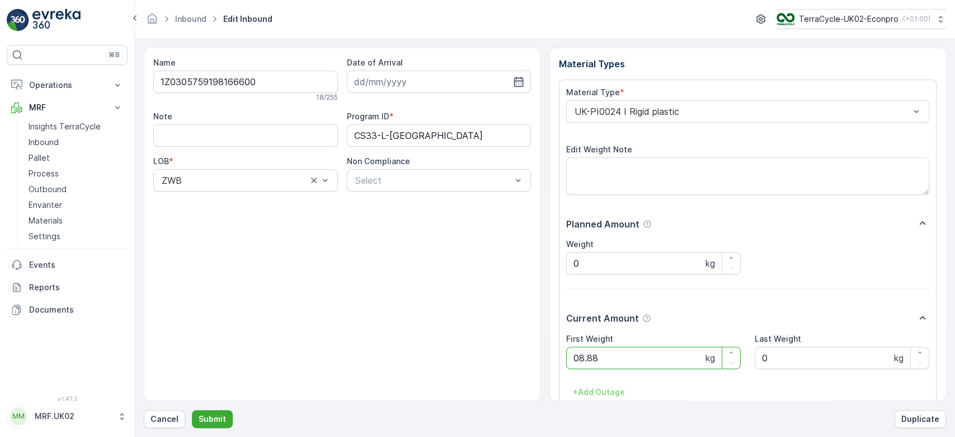
click at [192, 410] on button "Submit" at bounding box center [212, 419] width 41 height 18
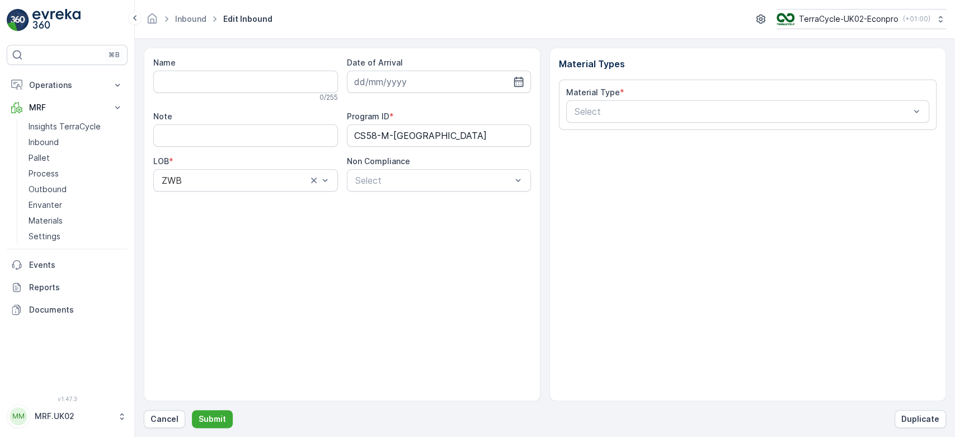
type input "1Z0305759190120575"
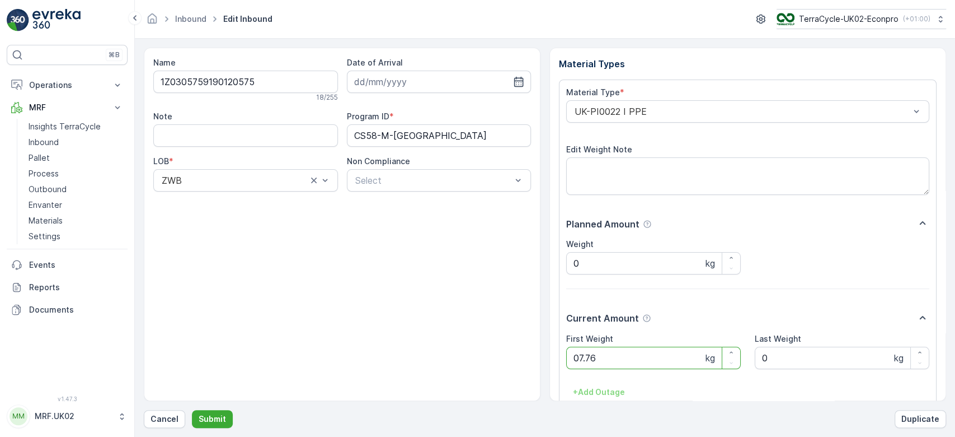
click at [192, 410] on button "Submit" at bounding box center [212, 419] width 41 height 18
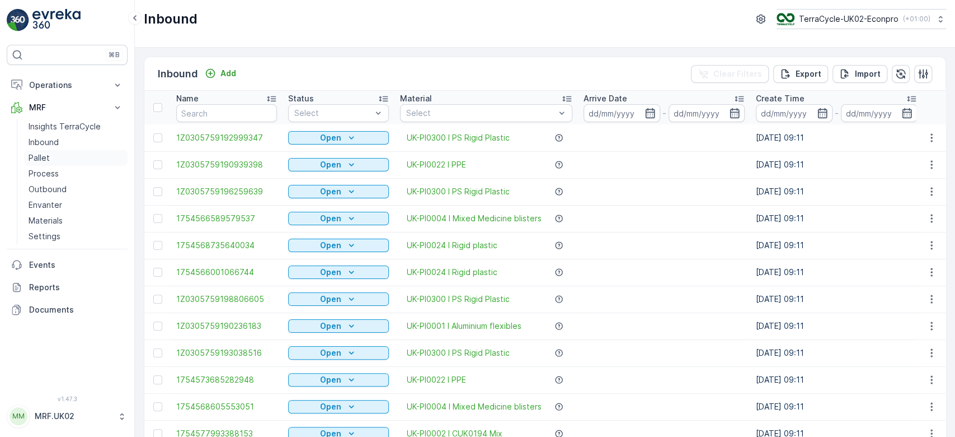
click at [99, 153] on link "Pallet" at bounding box center [76, 158] width 104 height 16
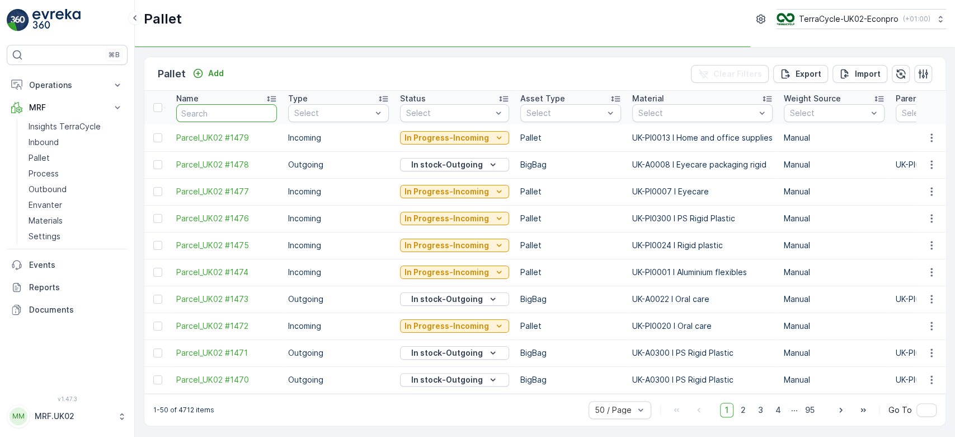
click at [213, 109] on input "text" at bounding box center [226, 113] width 101 height 18
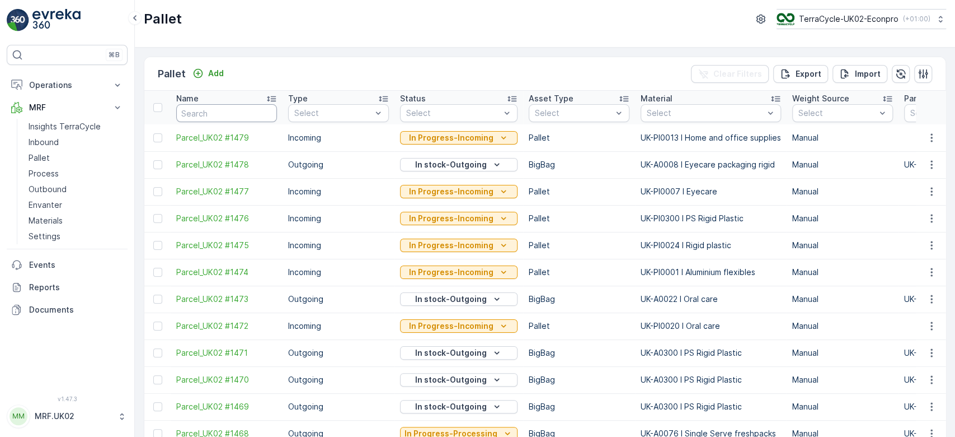
click at [213, 109] on input "text" at bounding box center [226, 113] width 101 height 18
type input "1475"
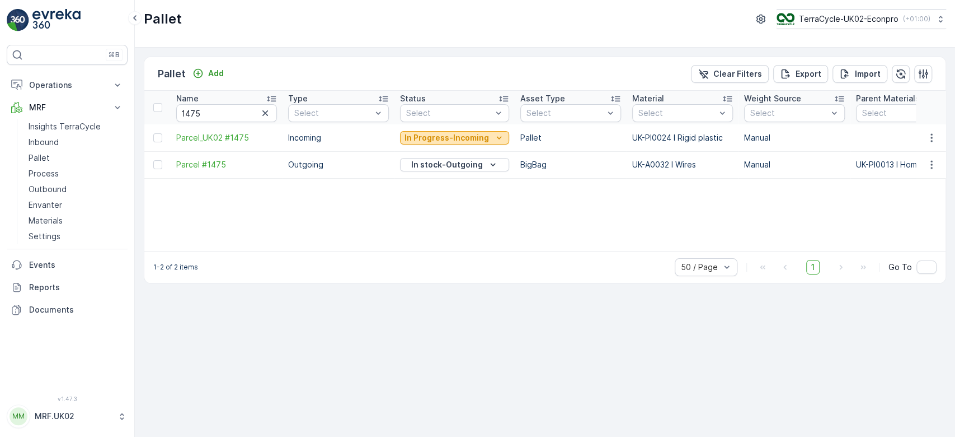
click at [455, 141] on p "In Progress-Incoming" at bounding box center [447, 137] width 85 height 11
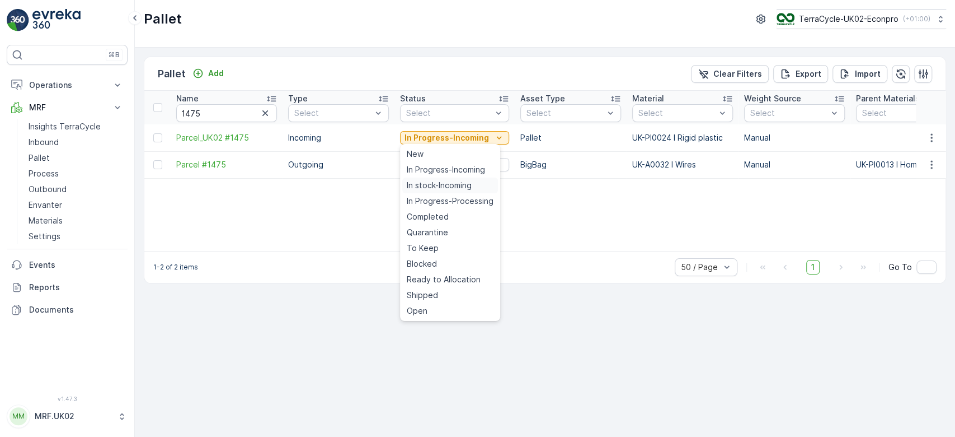
click at [448, 184] on span "In stock-Incoming" at bounding box center [439, 185] width 65 height 11
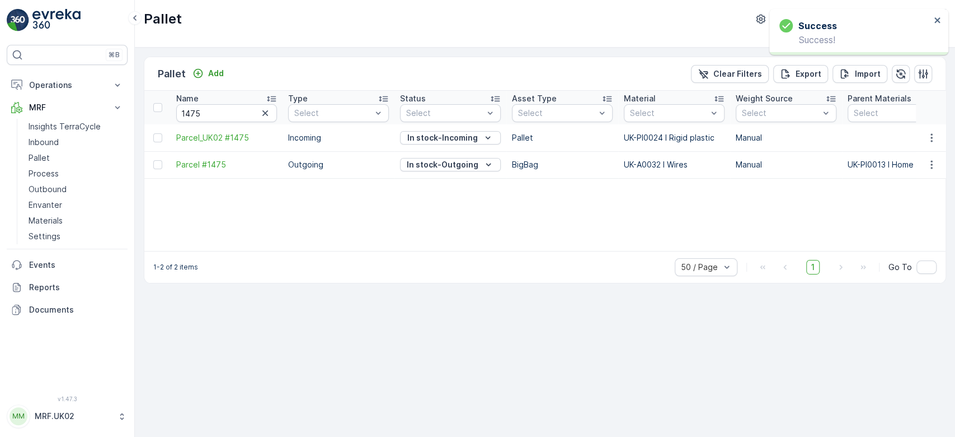
click at [259, 114] on button "button" at bounding box center [265, 112] width 13 height 13
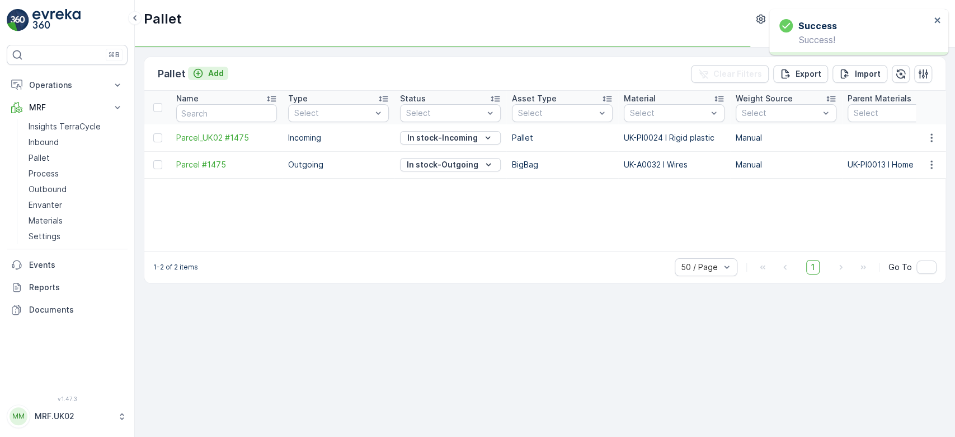
click at [201, 73] on icon "Add" at bounding box center [199, 74] width 10 height 10
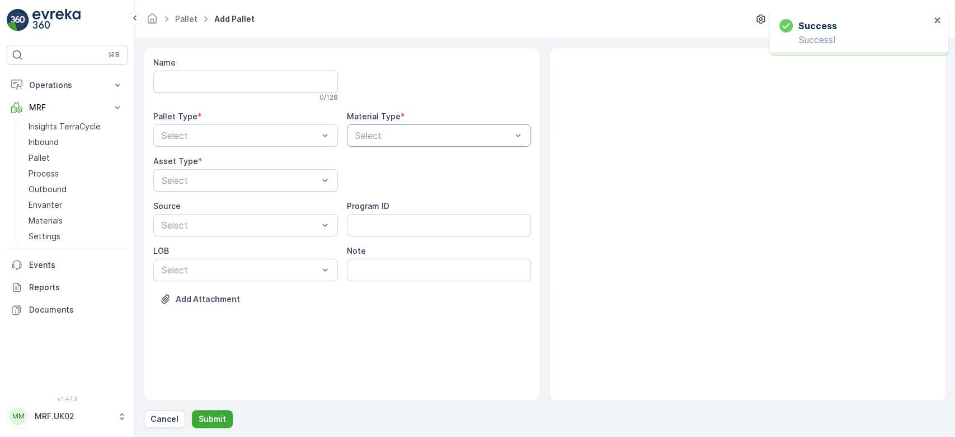
click at [424, 146] on div "Select" at bounding box center [439, 135] width 185 height 22
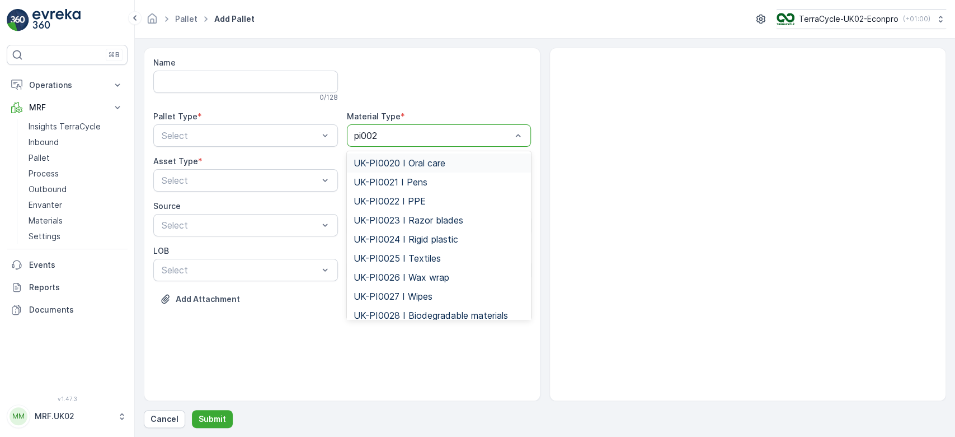
type input "pi0024"
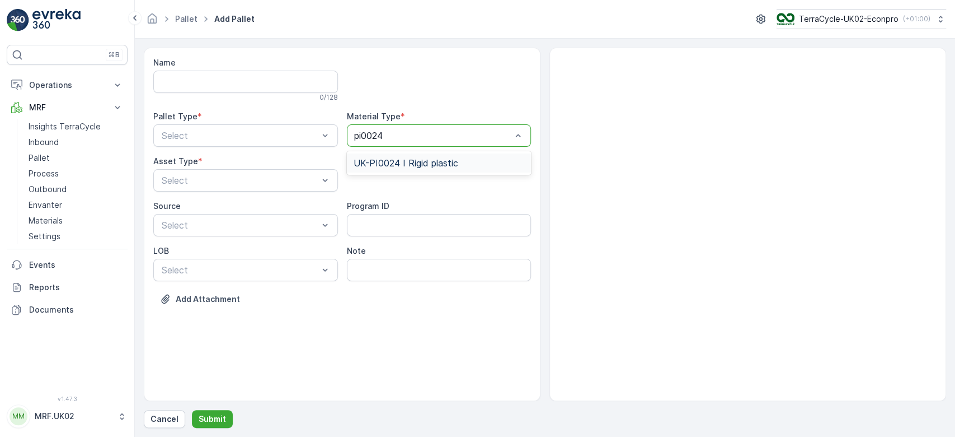
click at [437, 163] on span "UK-PI0024 I Rigid plastic" at bounding box center [406, 163] width 105 height 10
click at [266, 142] on div "Select" at bounding box center [245, 135] width 185 height 22
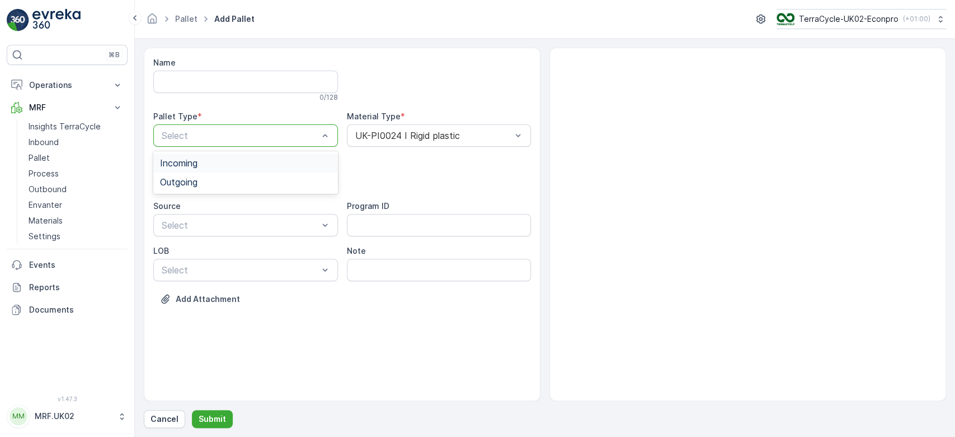
click at [251, 162] on div "Incoming" at bounding box center [245, 163] width 171 height 10
click at [248, 188] on div "Select" at bounding box center [245, 180] width 185 height 22
click at [242, 231] on div "Pallet" at bounding box center [245, 227] width 171 height 10
click at [209, 412] on button "Submit" at bounding box center [212, 419] width 41 height 18
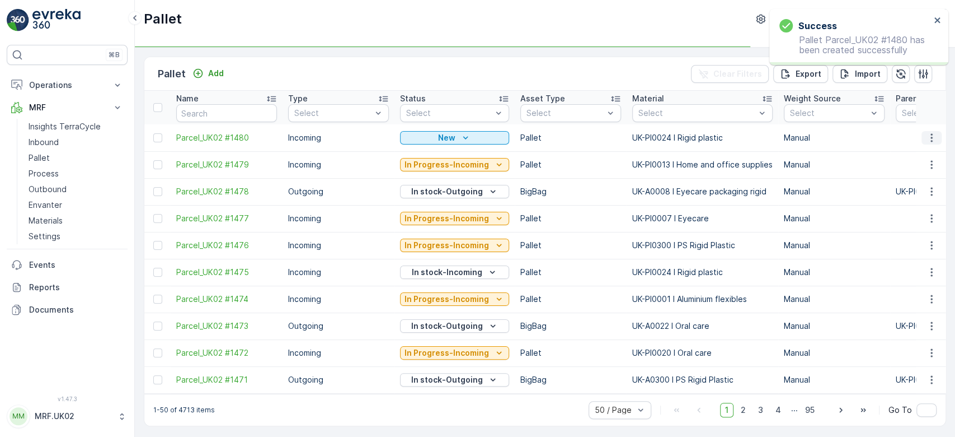
click at [934, 132] on icon "button" at bounding box center [931, 137] width 11 height 11
click at [898, 215] on span "Print QR" at bounding box center [901, 216] width 31 height 11
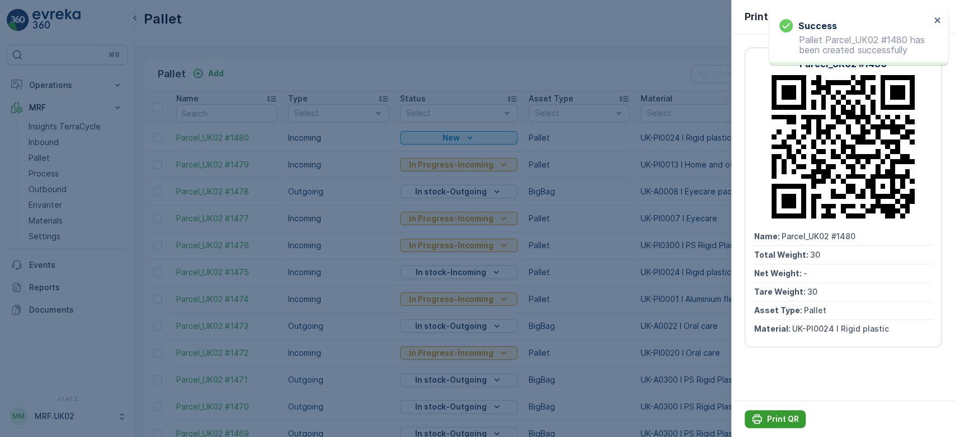
click at [782, 417] on p "Print QR" at bounding box center [783, 418] width 32 height 11
click at [72, 138] on div at bounding box center [477, 218] width 955 height 437
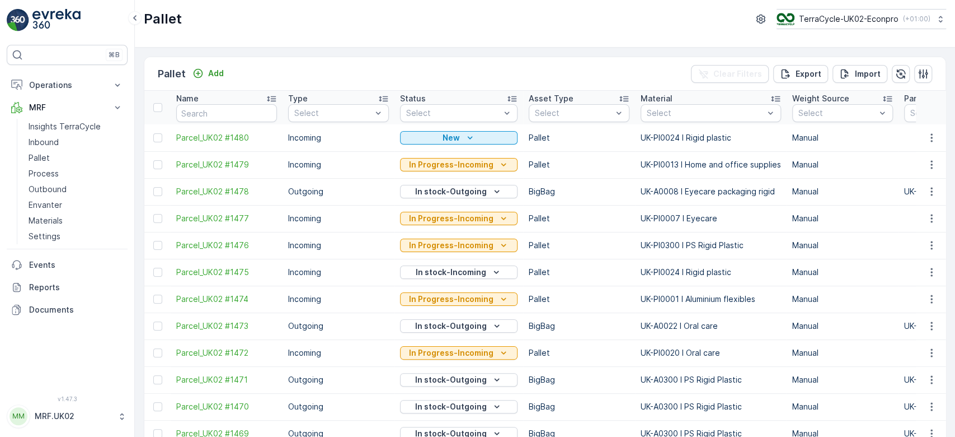
click at [72, 138] on link "Inbound" at bounding box center [76, 142] width 104 height 16
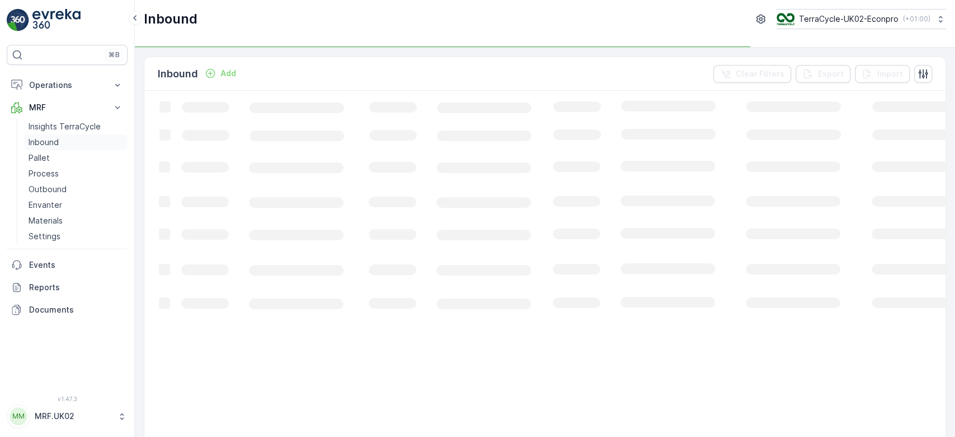
click at [72, 138] on link "Inbound" at bounding box center [76, 142] width 104 height 16
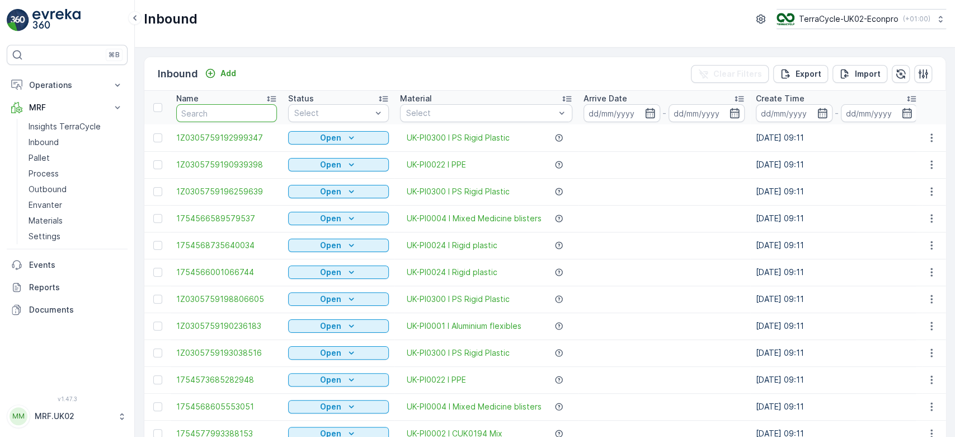
click at [207, 110] on input "text" at bounding box center [226, 113] width 101 height 18
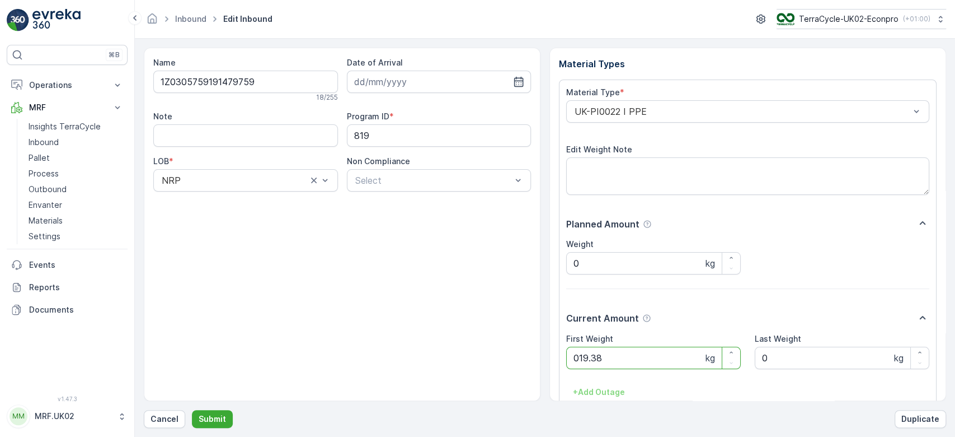
click at [192, 410] on button "Submit" at bounding box center [212, 419] width 41 height 18
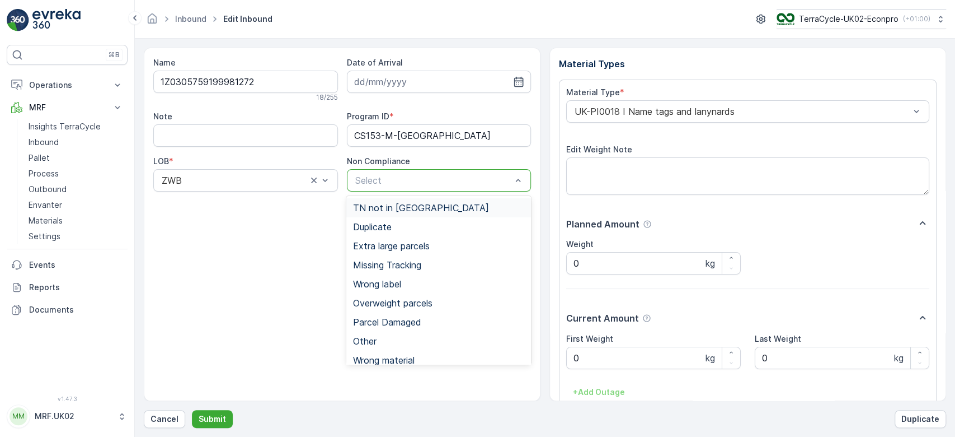
click at [441, 175] on div at bounding box center [433, 180] width 159 height 10
click at [396, 301] on span "Overweight parcels" at bounding box center [392, 303] width 79 height 10
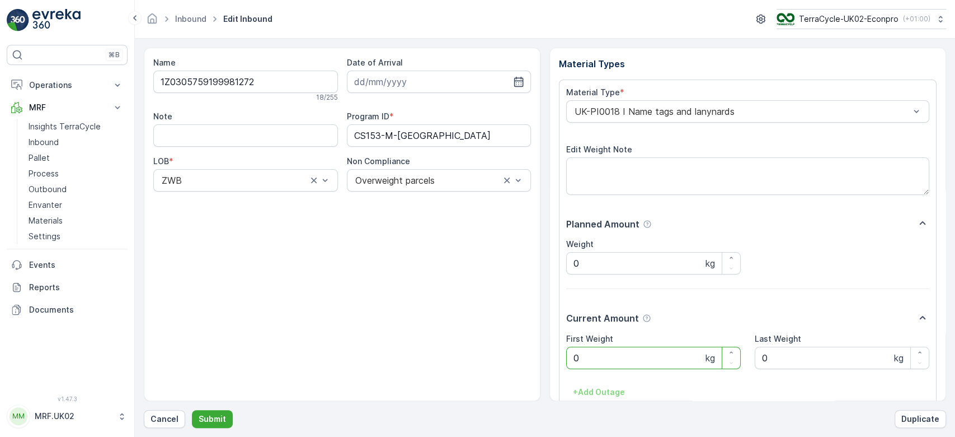
click at [654, 359] on Weight "0" at bounding box center [653, 357] width 175 height 22
click at [192, 410] on button "Submit" at bounding box center [212, 419] width 41 height 18
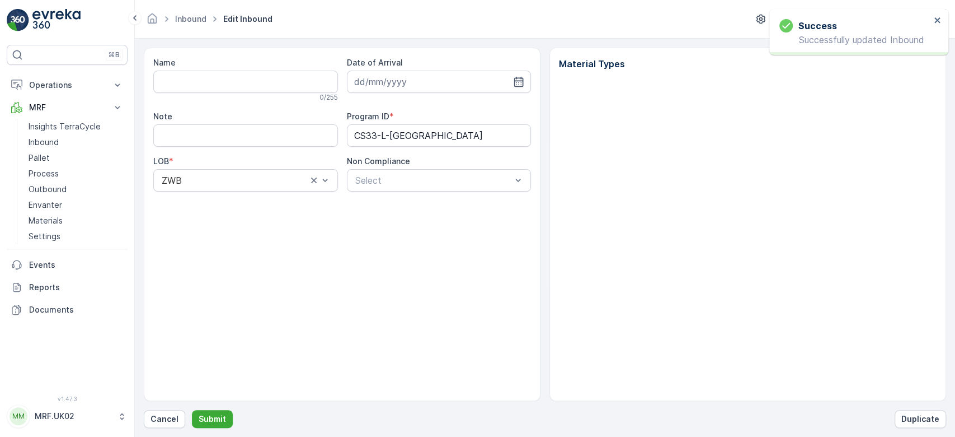
type input "1Z0305759196148455"
type input "[DATE]"
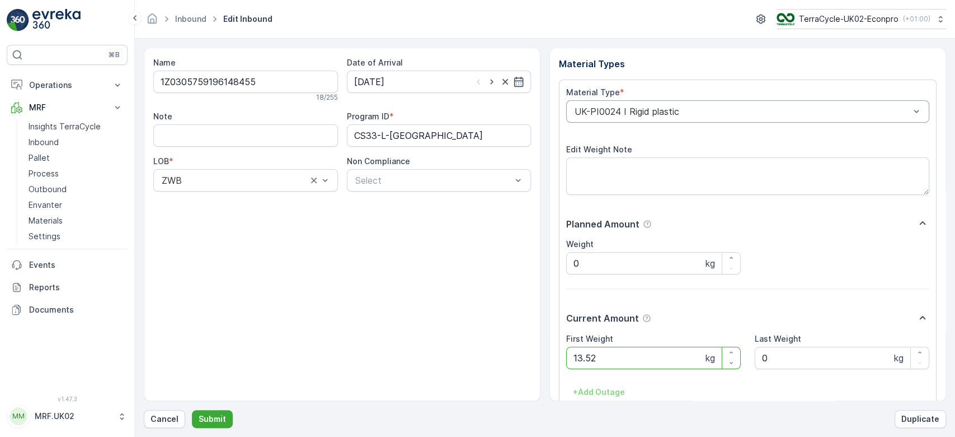
click at [688, 108] on div at bounding box center [742, 111] width 337 height 10
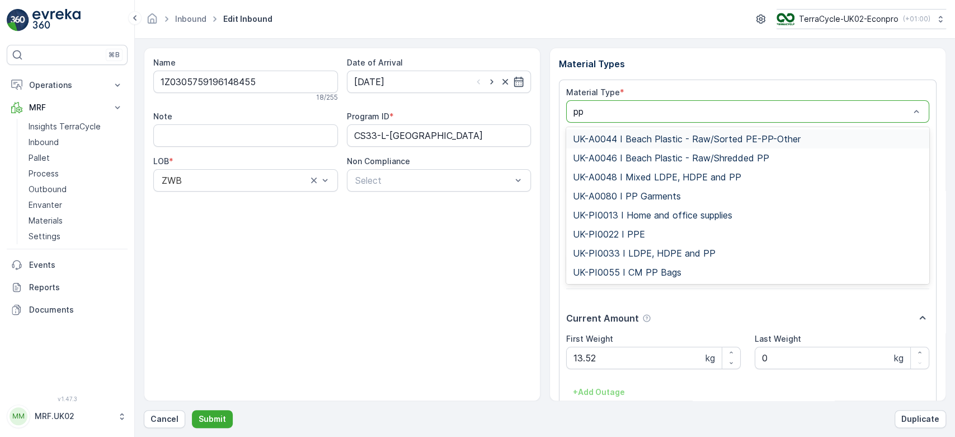
type input "ppe"
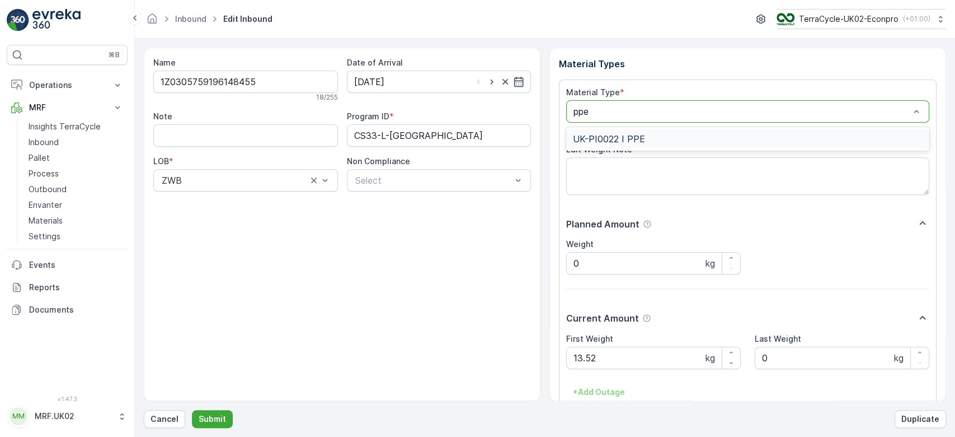
click at [625, 130] on div "UK-PI0022 I PPE" at bounding box center [747, 138] width 363 height 19
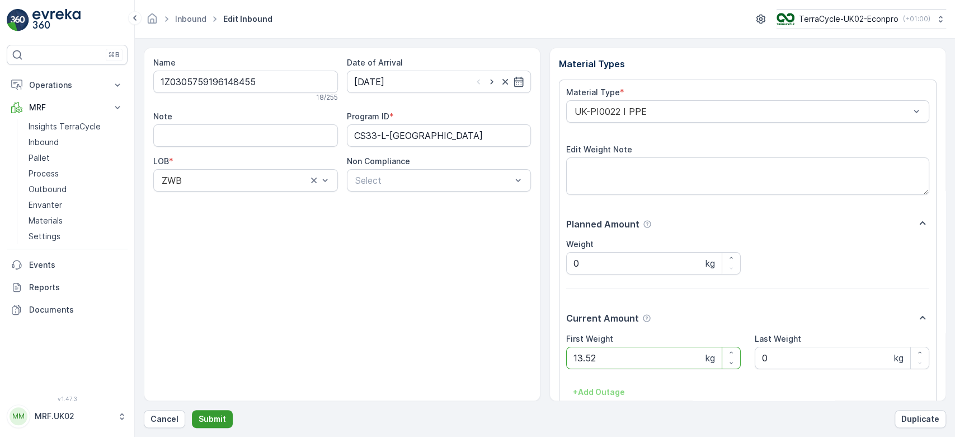
click at [201, 414] on p "Submit" at bounding box center [212, 418] width 27 height 11
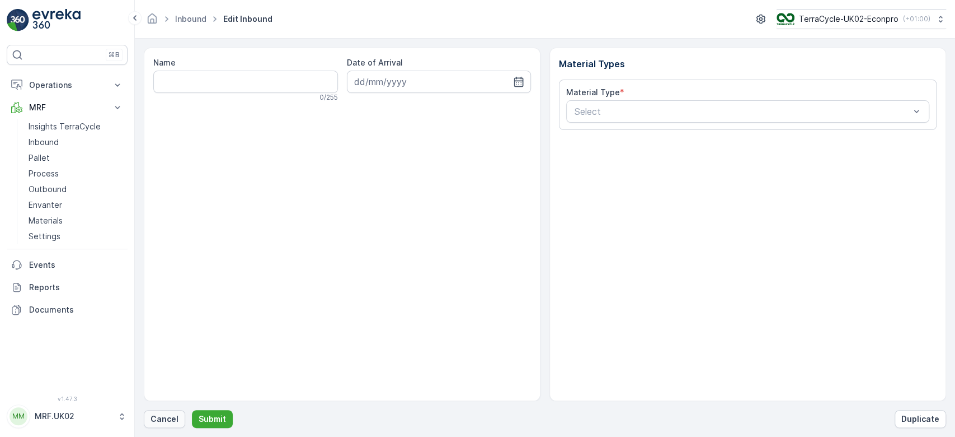
click at [162, 422] on p "Cancel" at bounding box center [165, 418] width 28 height 11
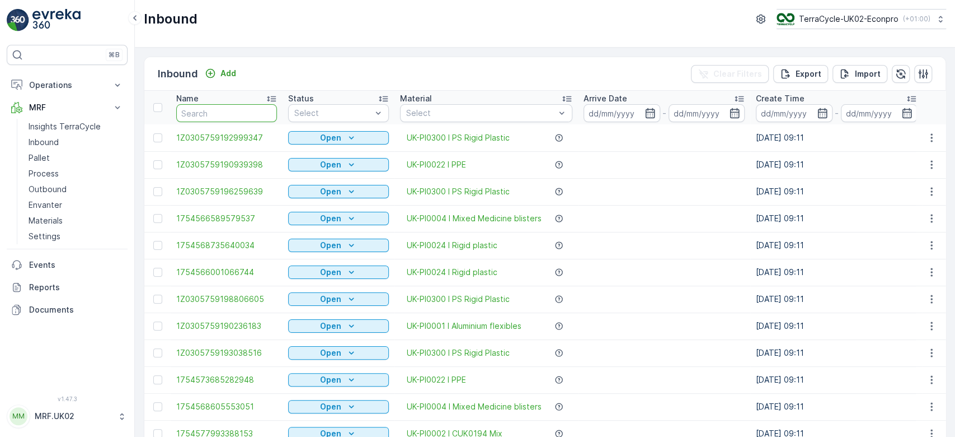
click at [228, 105] on input "text" at bounding box center [226, 113] width 101 height 18
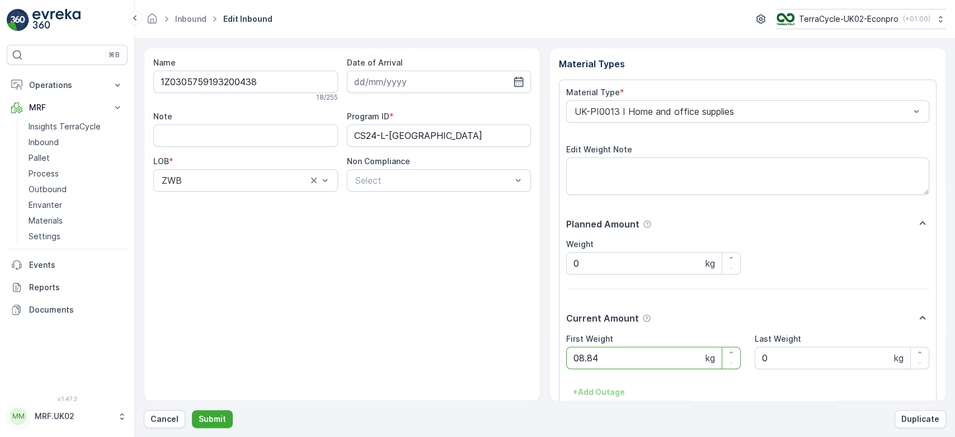
click at [192, 410] on button "Submit" at bounding box center [212, 419] width 41 height 18
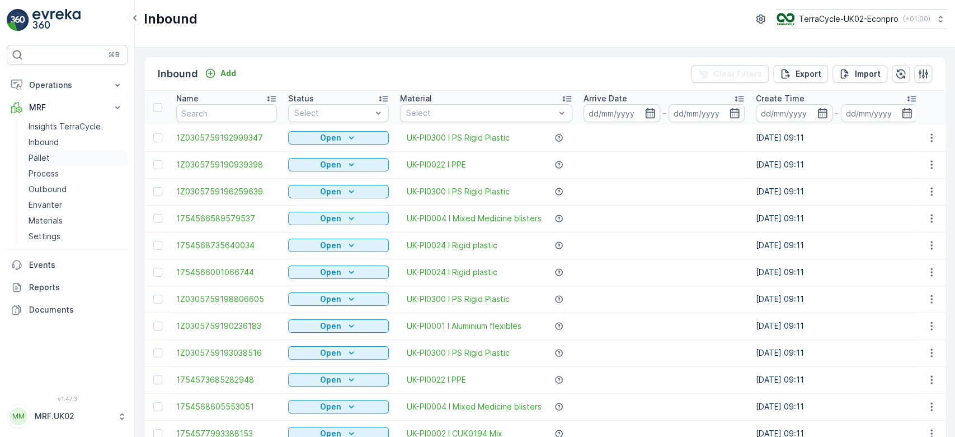
click at [79, 160] on link "Pallet" at bounding box center [76, 158] width 104 height 16
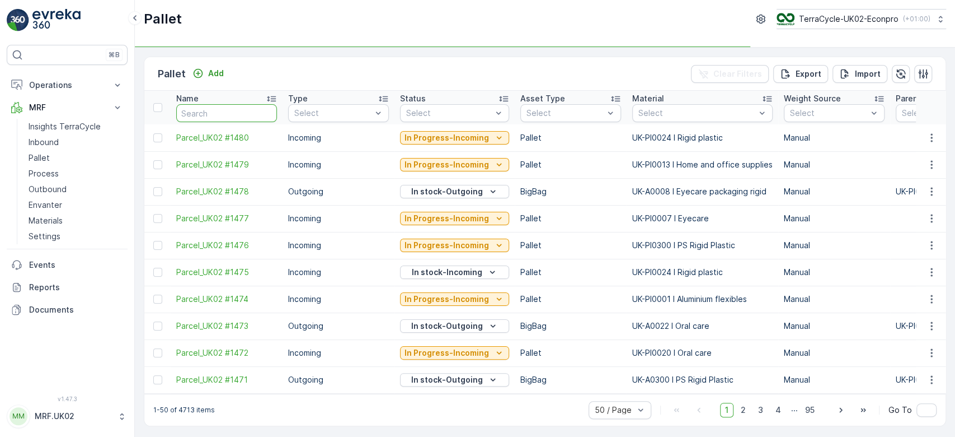
click at [222, 107] on input "text" at bounding box center [226, 113] width 101 height 18
type input "14"
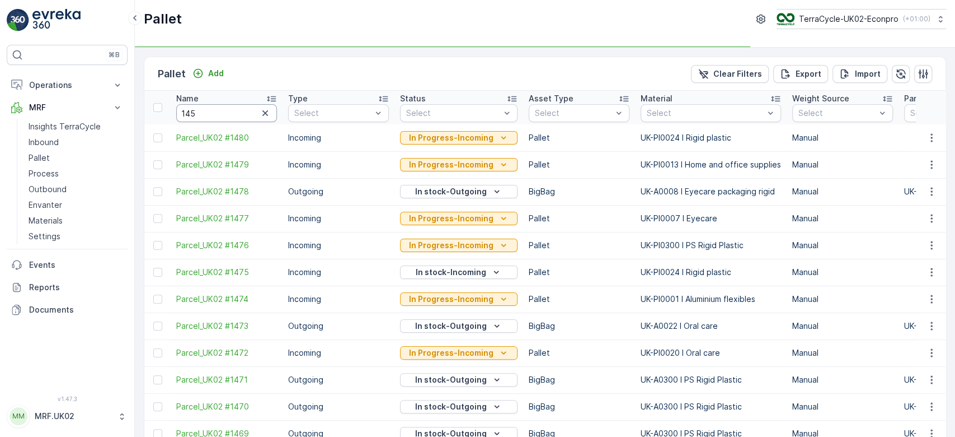
click at [222, 107] on input "145" at bounding box center [226, 113] width 101 height 18
type input "1457"
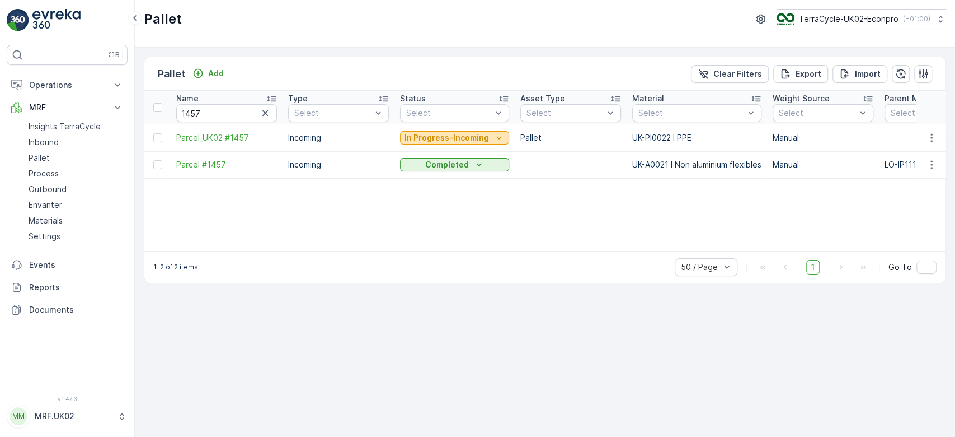
click at [417, 135] on p "In Progress-Incoming" at bounding box center [447, 137] width 85 height 11
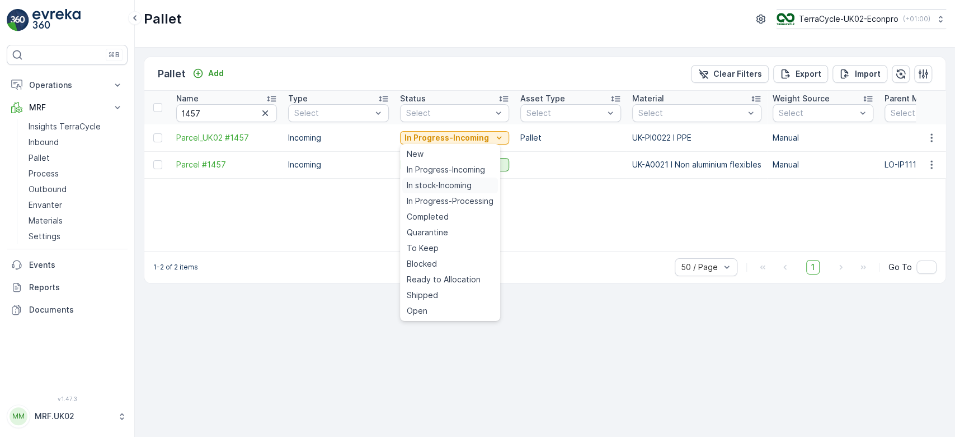
click at [426, 184] on span "In stock-Incoming" at bounding box center [439, 185] width 65 height 11
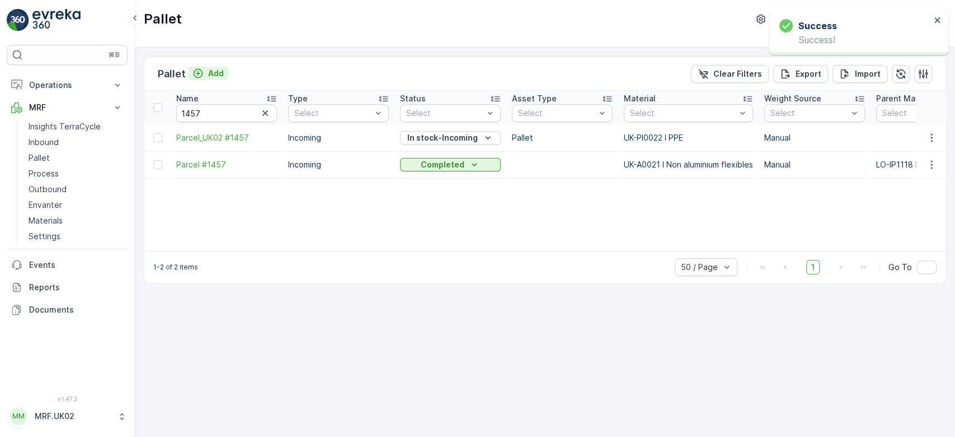
click at [210, 72] on p "Add" at bounding box center [216, 73] width 16 height 11
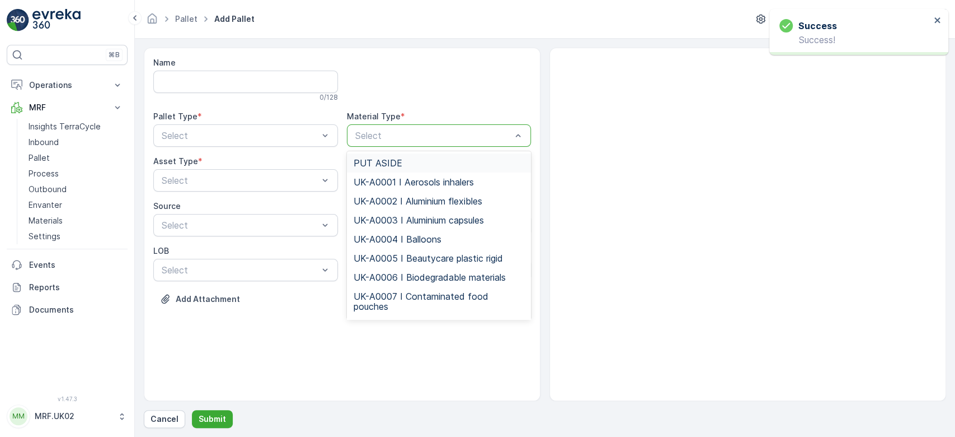
click at [418, 131] on div at bounding box center [433, 135] width 159 height 10
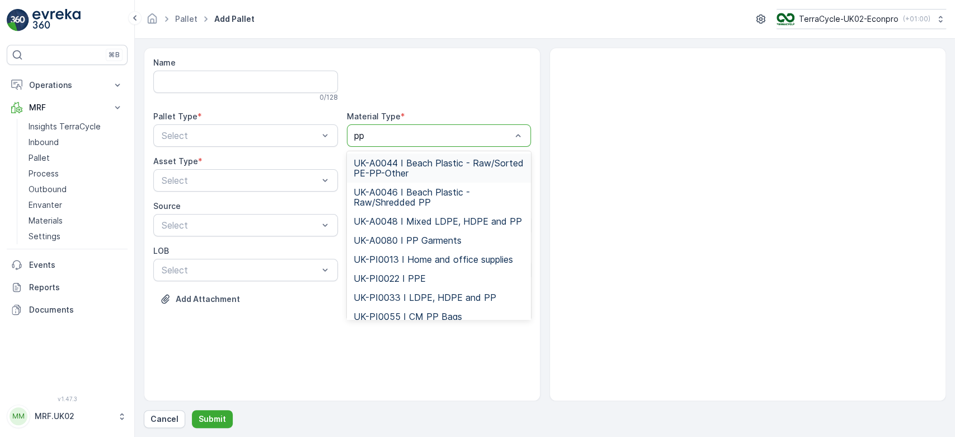
type input "ppe"
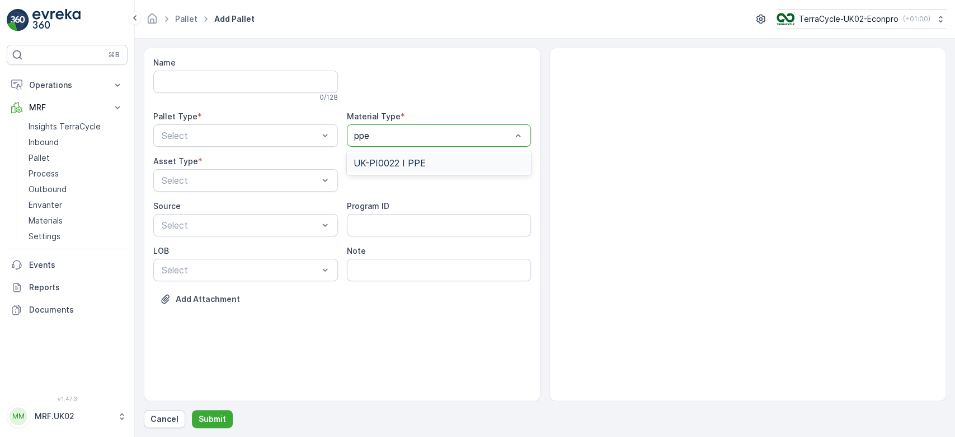
click at [419, 159] on span "UK-PI0022 I PPE" at bounding box center [390, 163] width 72 height 10
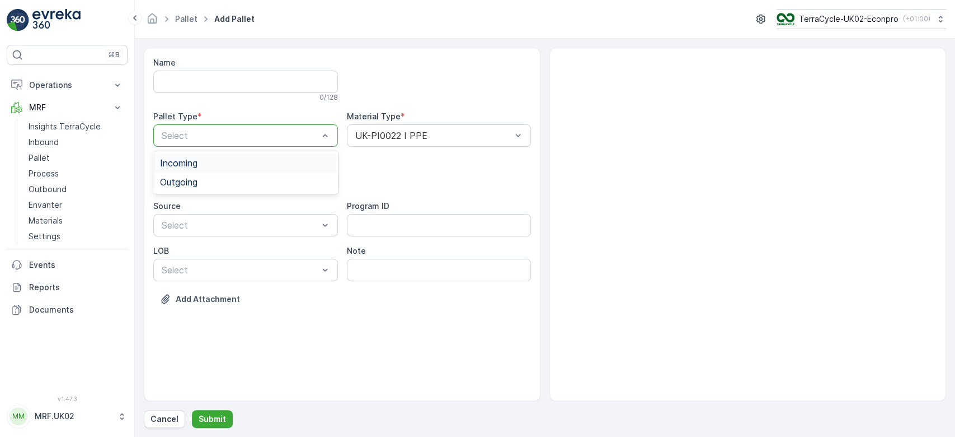
click at [300, 131] on div at bounding box center [240, 135] width 159 height 10
click at [280, 165] on div "Incoming" at bounding box center [245, 163] width 171 height 10
click at [276, 179] on div at bounding box center [240, 180] width 159 height 10
click at [246, 226] on div "Pallet" at bounding box center [245, 227] width 171 height 10
click at [201, 424] on p "Submit" at bounding box center [212, 418] width 27 height 11
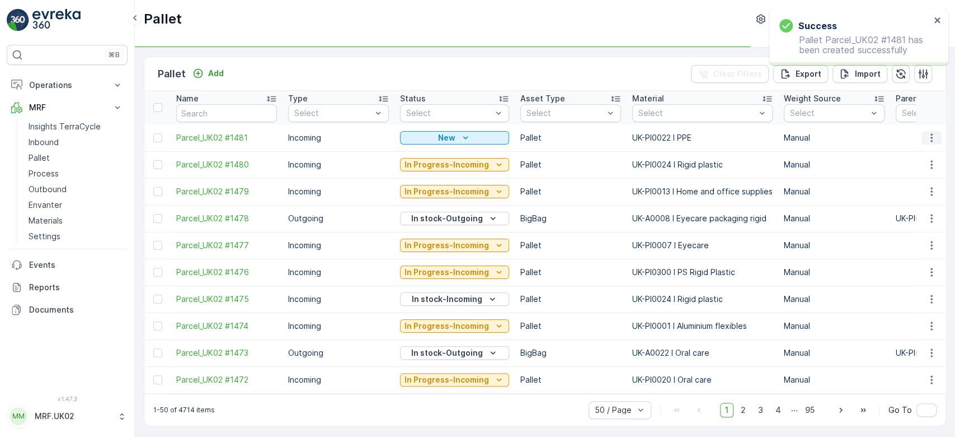
click at [928, 142] on icon "button" at bounding box center [931, 137] width 11 height 11
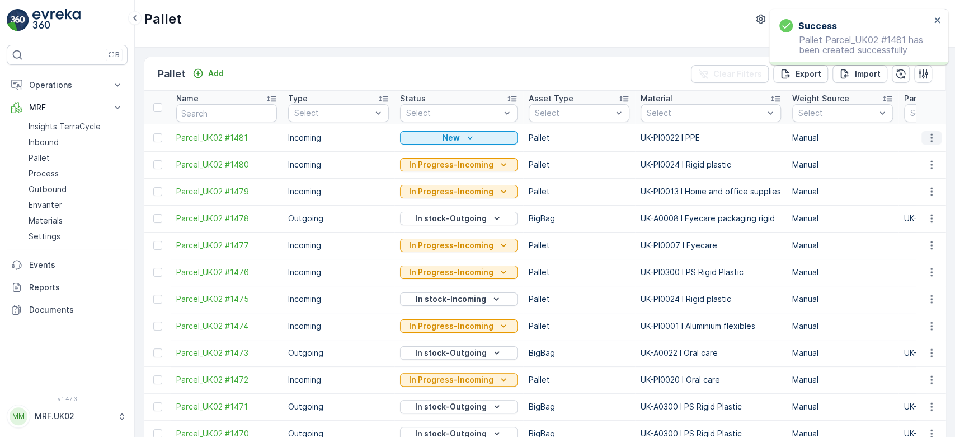
click at [929, 139] on icon "button" at bounding box center [931, 137] width 11 height 11
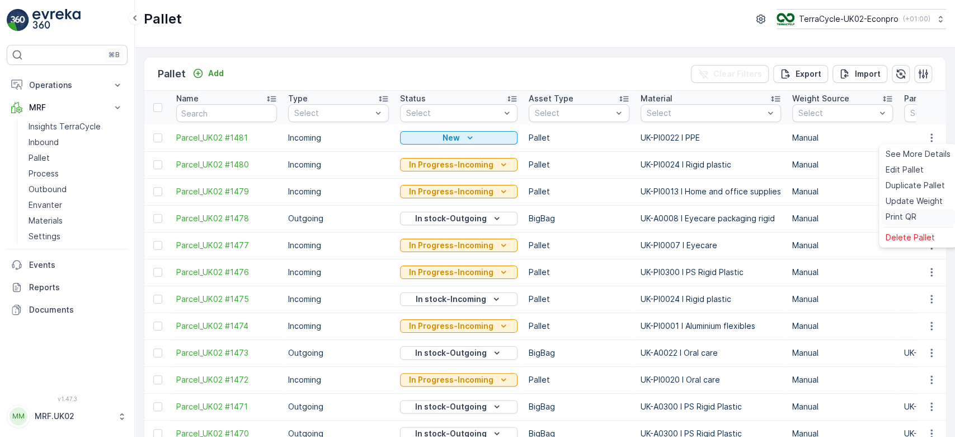
click at [903, 216] on span "Print QR" at bounding box center [901, 216] width 31 height 11
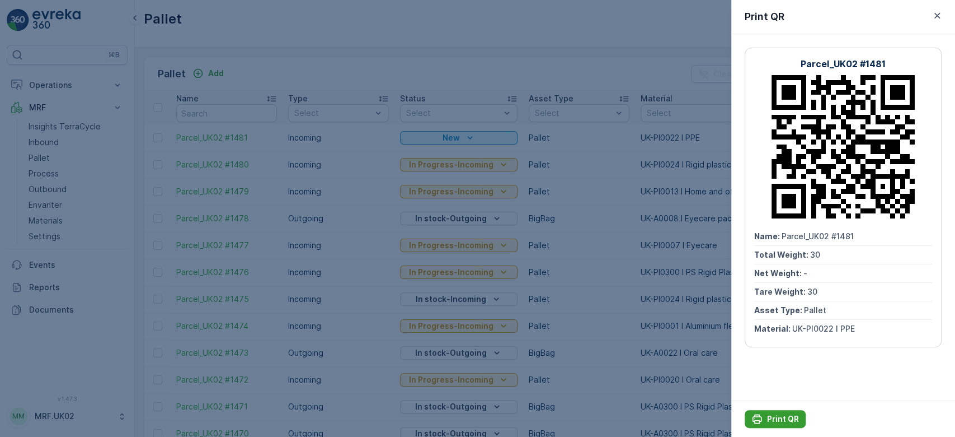
click at [778, 415] on p "Print QR" at bounding box center [783, 418] width 32 height 11
click at [67, 138] on div at bounding box center [477, 218] width 955 height 437
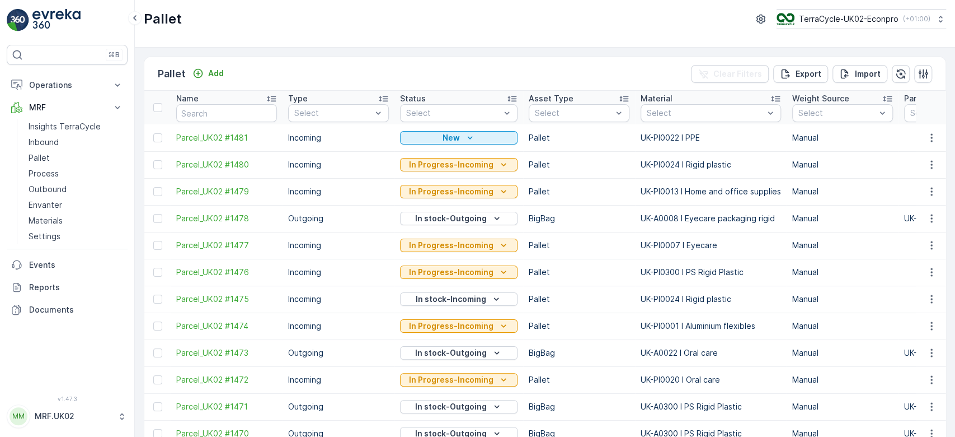
click at [67, 138] on link "Inbound" at bounding box center [76, 142] width 104 height 16
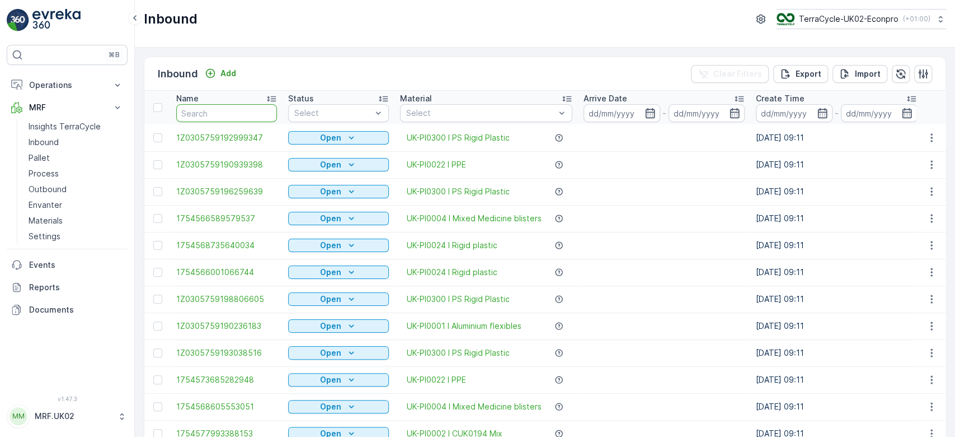
click at [210, 115] on input "text" at bounding box center [226, 113] width 101 height 18
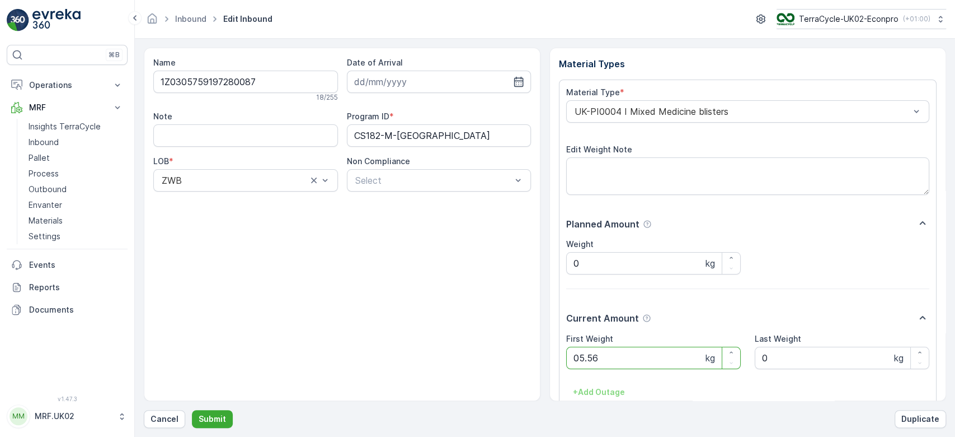
click at [192, 410] on button "Submit" at bounding box center [212, 419] width 41 height 18
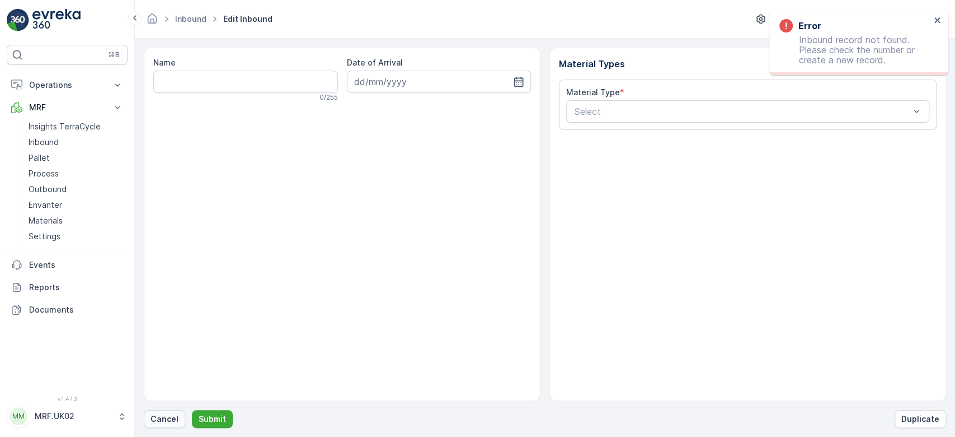
click at [176, 418] on p "Cancel" at bounding box center [165, 418] width 28 height 11
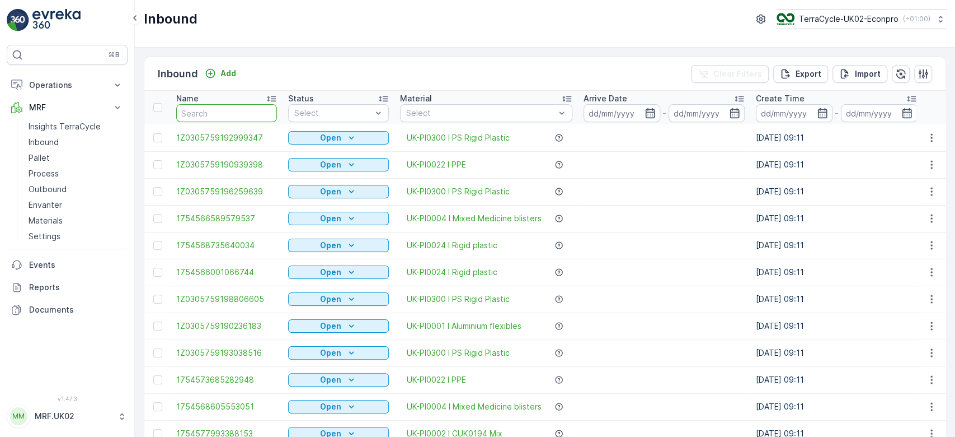
click at [229, 118] on input "text" at bounding box center [226, 113] width 101 height 18
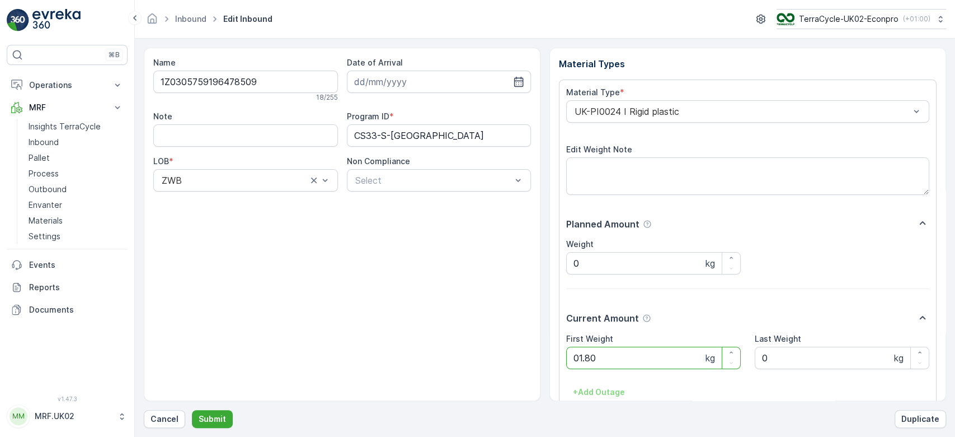
click at [192, 410] on button "Submit" at bounding box center [212, 419] width 41 height 18
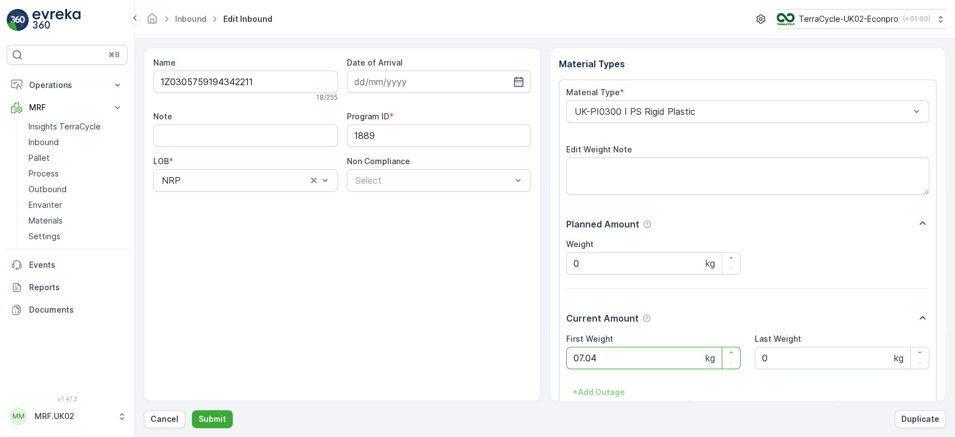
click at [192, 410] on button "Submit" at bounding box center [212, 419] width 41 height 18
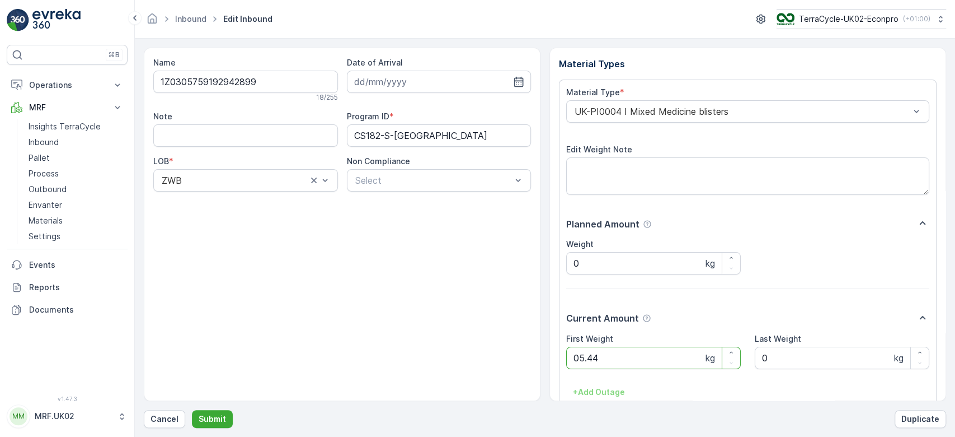
click at [192, 410] on button "Submit" at bounding box center [212, 419] width 41 height 18
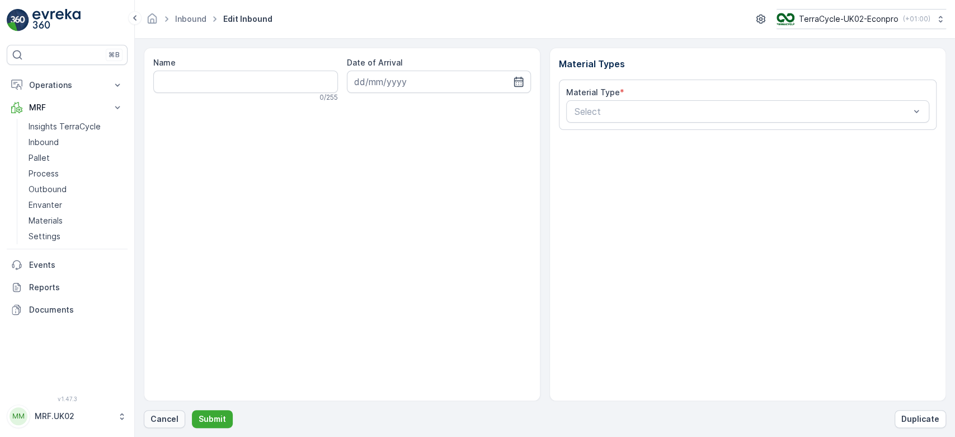
click at [165, 419] on p "Cancel" at bounding box center [165, 418] width 28 height 11
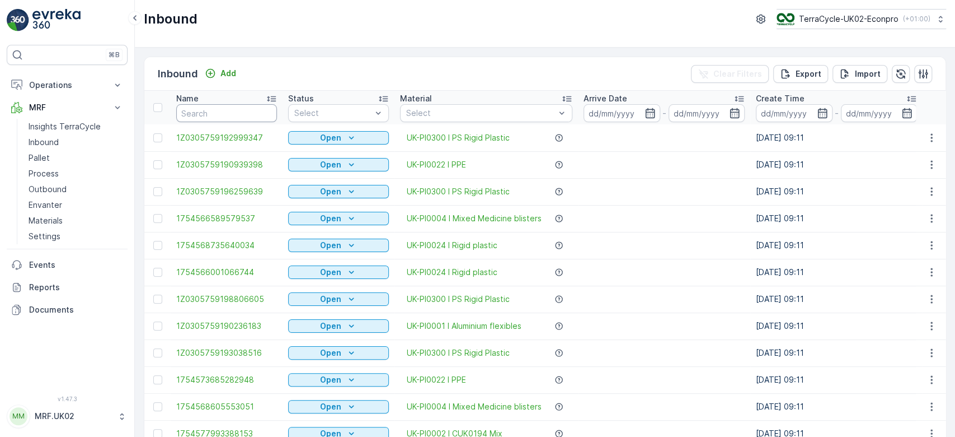
click at [208, 110] on input "text" at bounding box center [226, 113] width 101 height 18
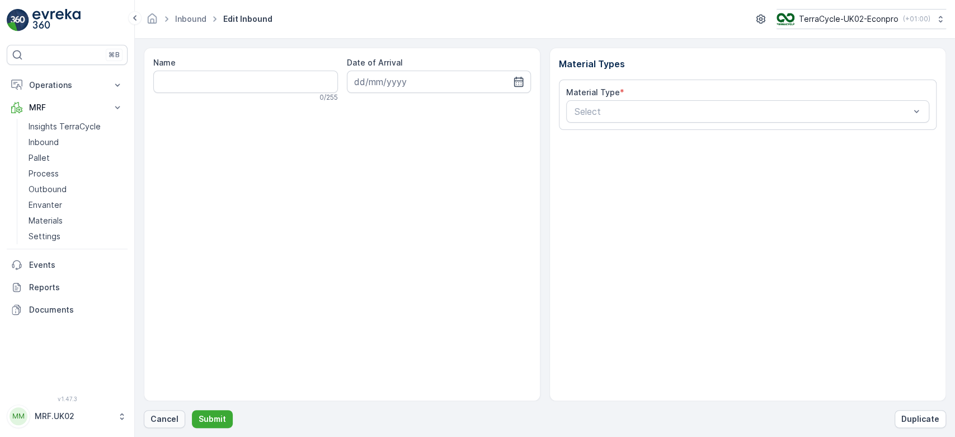
click at [170, 419] on p "Cancel" at bounding box center [165, 418] width 28 height 11
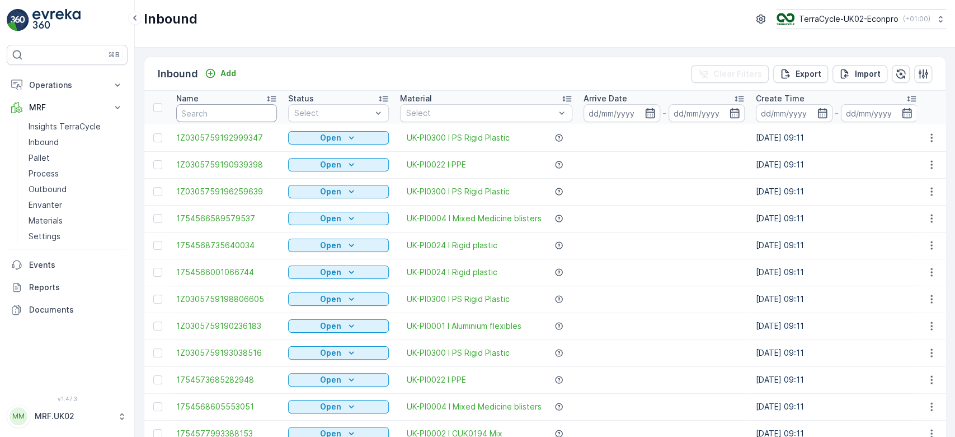
click at [197, 110] on input "text" at bounding box center [226, 113] width 101 height 18
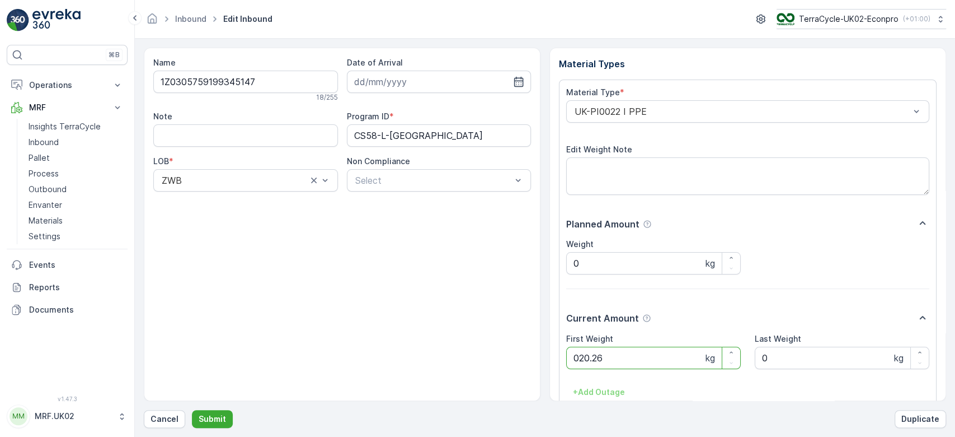
click at [192, 410] on button "Submit" at bounding box center [212, 419] width 41 height 18
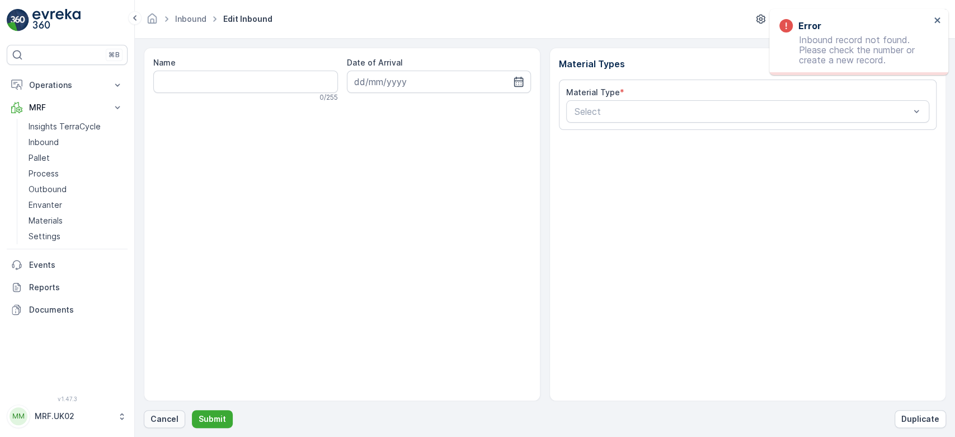
click at [163, 418] on p "Cancel" at bounding box center [165, 418] width 28 height 11
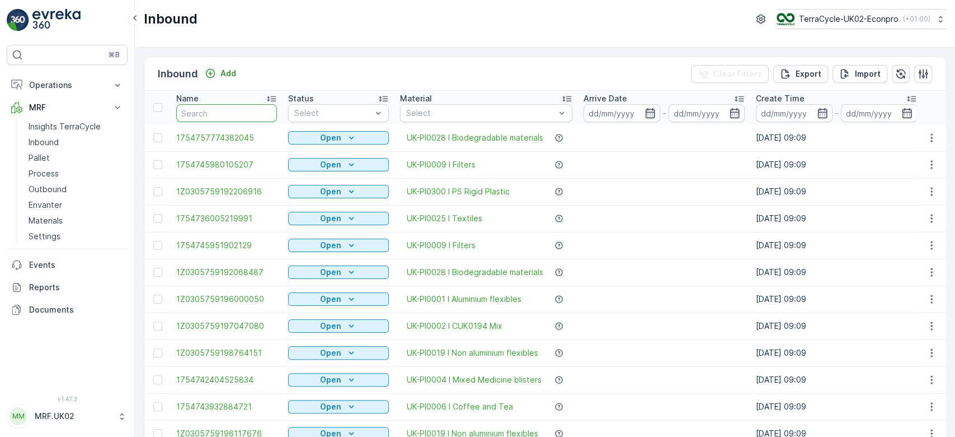
click at [246, 105] on input "text" at bounding box center [226, 113] width 101 height 18
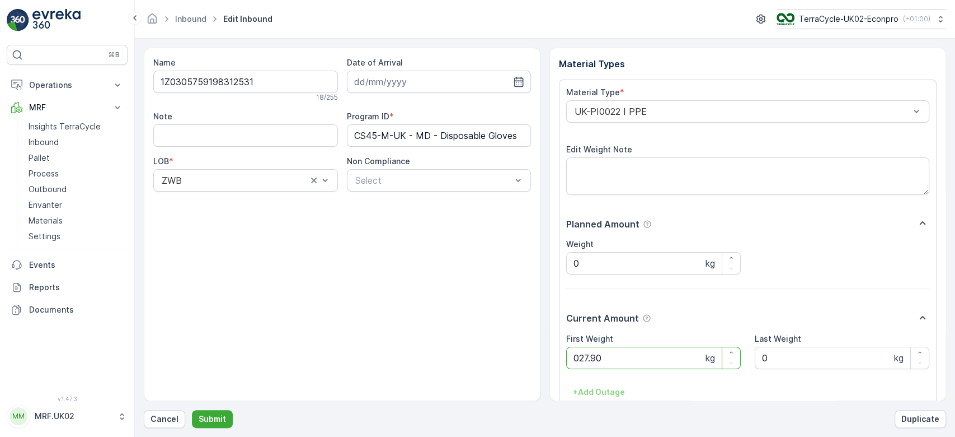
click at [192, 410] on button "Submit" at bounding box center [212, 419] width 41 height 18
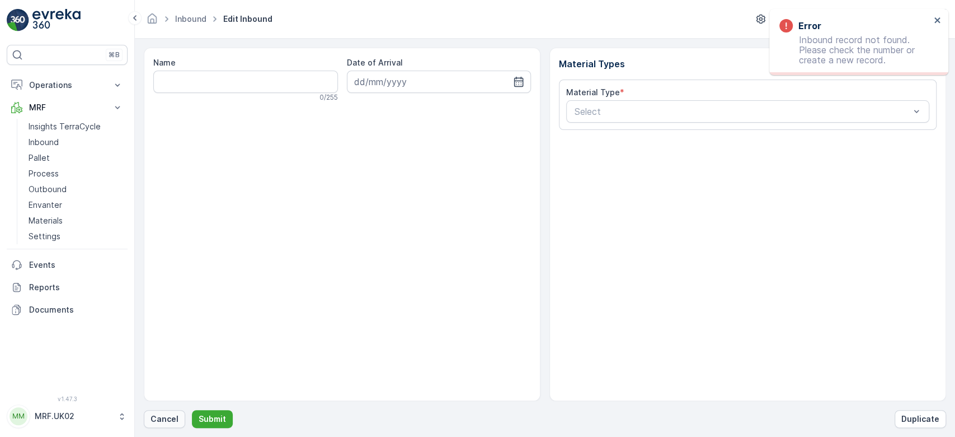
click at [160, 416] on p "Cancel" at bounding box center [165, 418] width 28 height 11
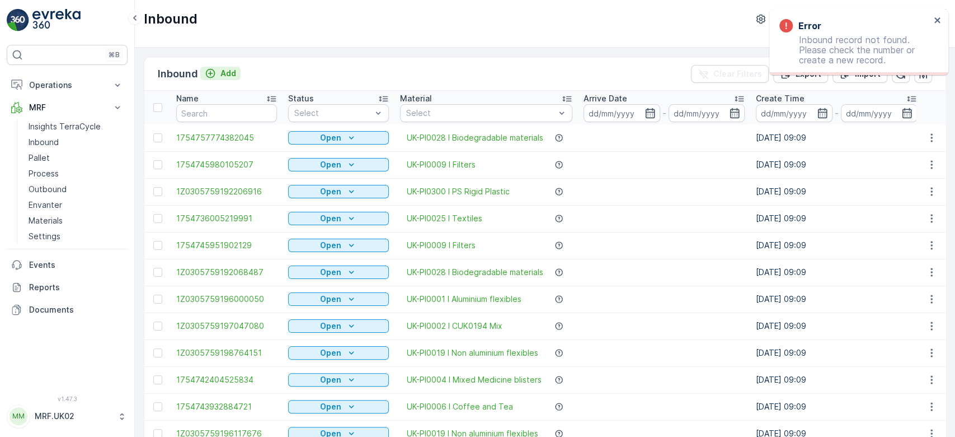
click at [218, 73] on div "Add" at bounding box center [220, 73] width 31 height 11
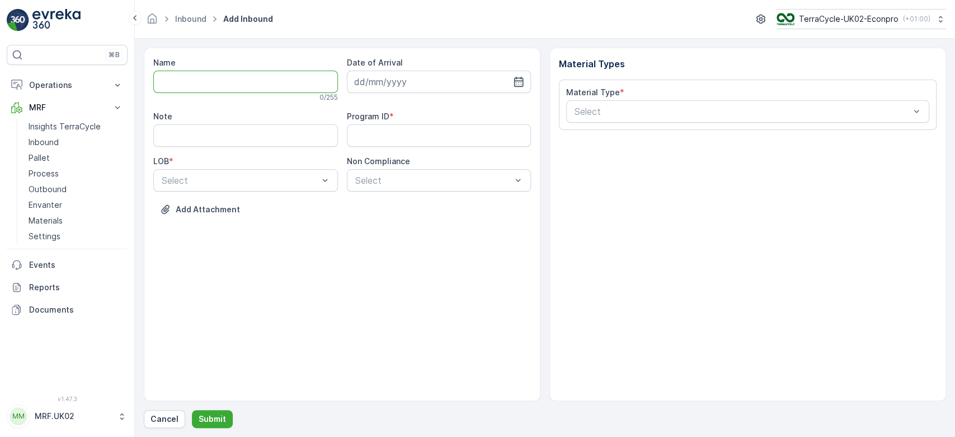
click at [215, 79] on input "Name" at bounding box center [245, 82] width 185 height 22
type input "1Z0305759147655525"
click at [192, 410] on button "Submit" at bounding box center [212, 419] width 41 height 18
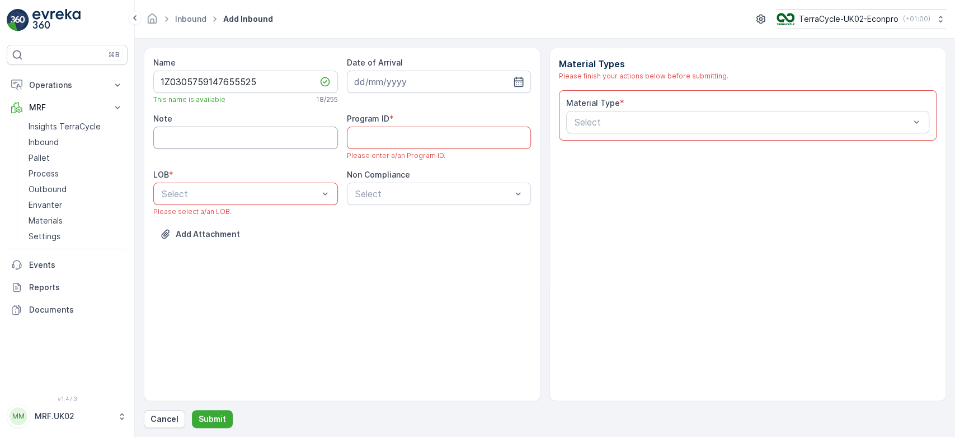
click at [306, 142] on input "Note" at bounding box center [245, 137] width 185 height 22
type input "barcode not working."
click at [264, 190] on div at bounding box center [240, 194] width 159 height 10
type input "z"
click at [251, 221] on div "ZWB" at bounding box center [245, 221] width 171 height 10
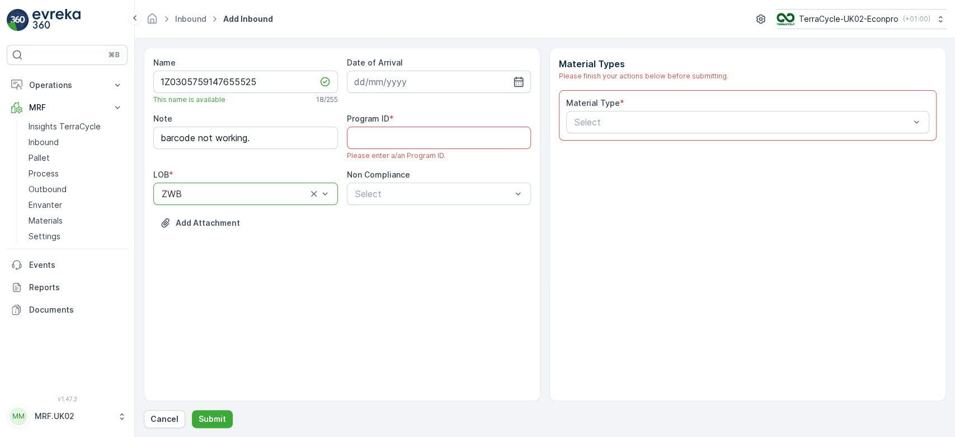
click at [428, 141] on ID "Program ID" at bounding box center [439, 137] width 185 height 22
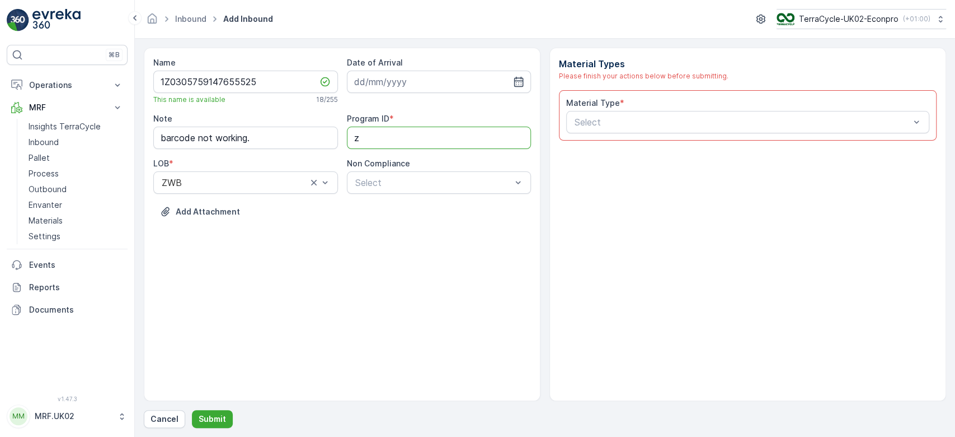
type ID "ZWB"
click at [398, 76] on input at bounding box center [439, 82] width 185 height 22
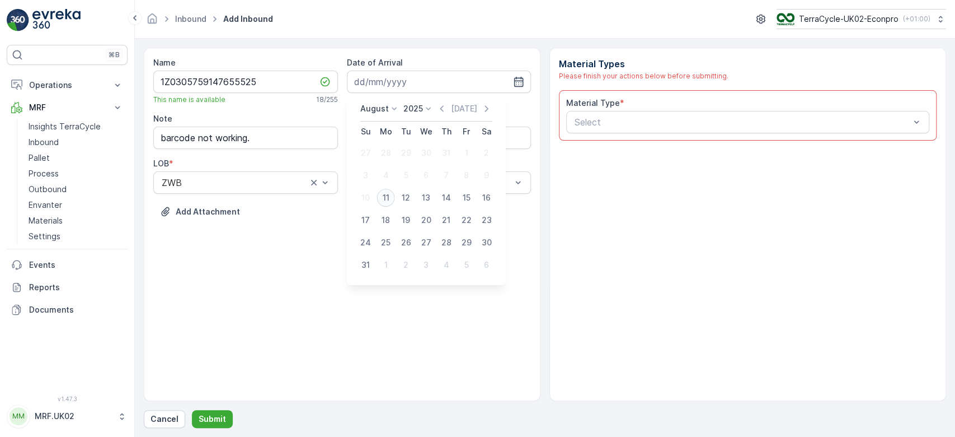
click at [386, 189] on div "11" at bounding box center [386, 198] width 18 height 18
type input "[DATE]"
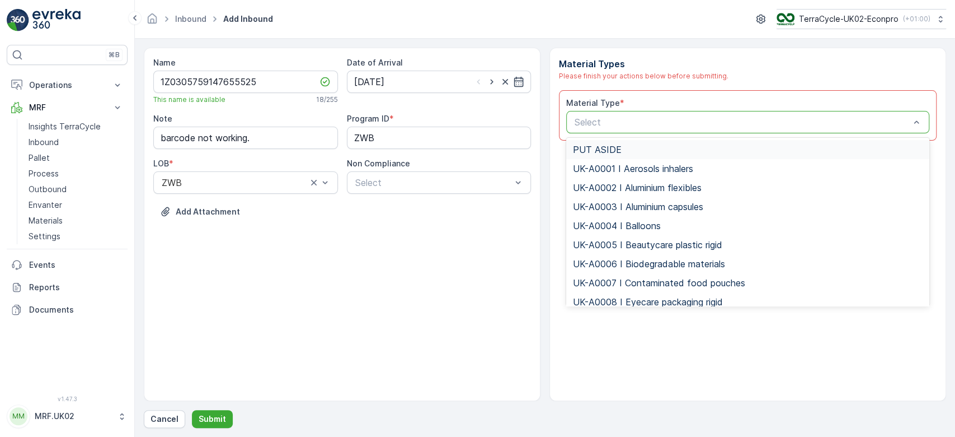
click at [652, 120] on div at bounding box center [742, 122] width 337 height 10
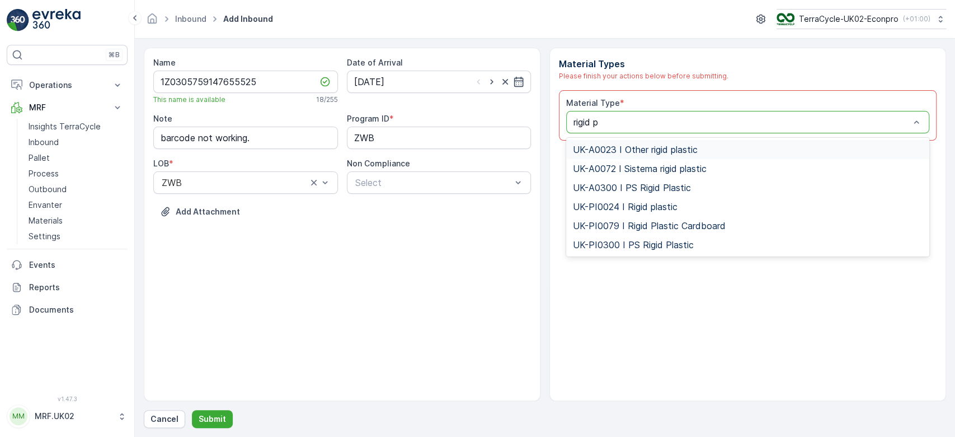
type input "rigid pl"
click at [641, 208] on span "UK-PI0024 I Rigid plastic" at bounding box center [625, 206] width 105 height 10
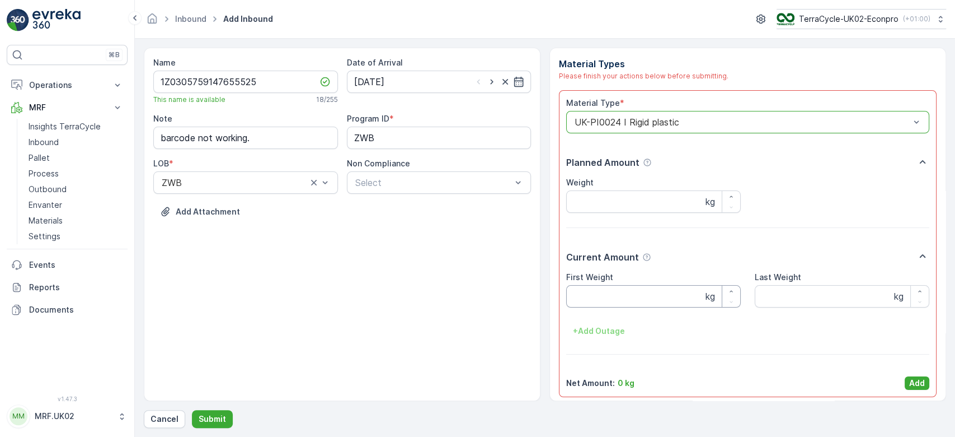
click at [578, 292] on Weight "First Weight" at bounding box center [653, 296] width 175 height 22
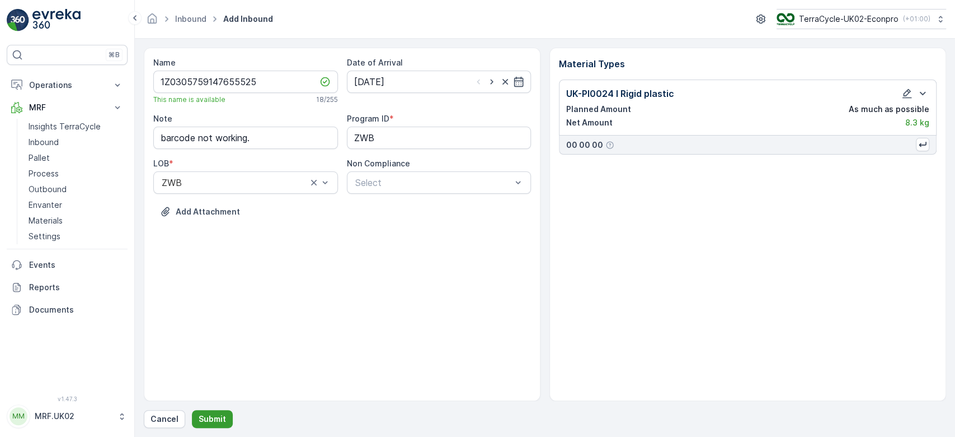
click at [210, 419] on p "Submit" at bounding box center [212, 418] width 27 height 11
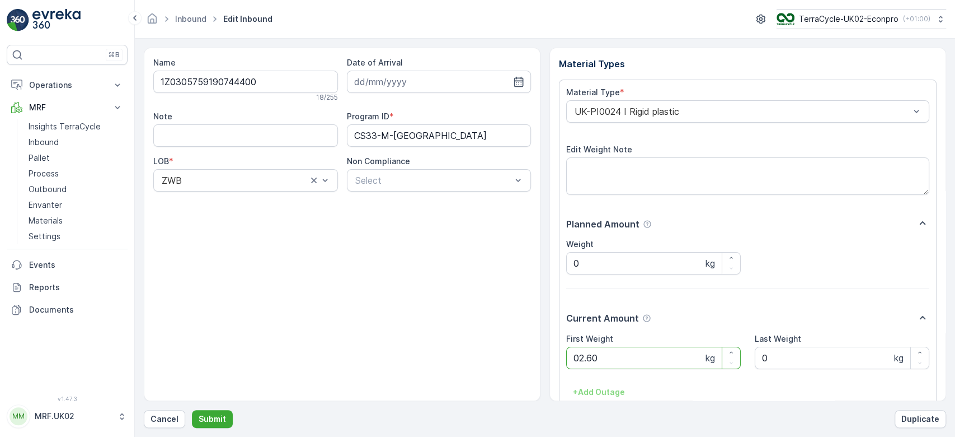
click at [192, 410] on button "Submit" at bounding box center [212, 419] width 41 height 18
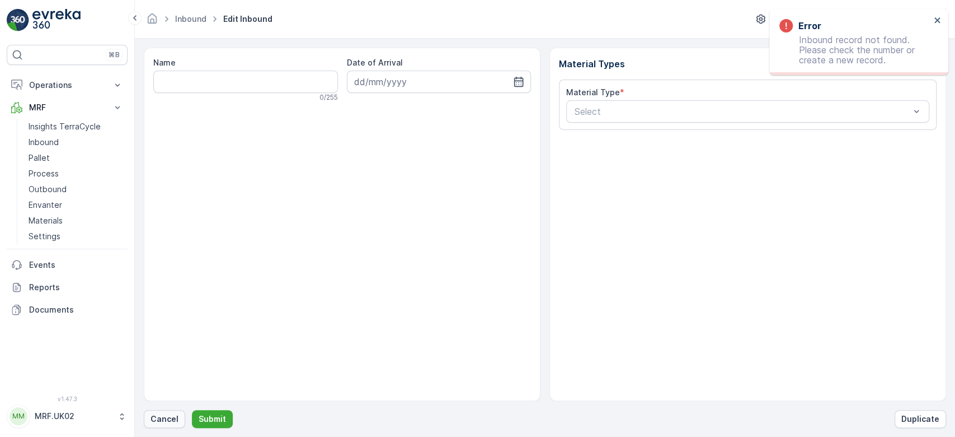
click at [166, 416] on p "Cancel" at bounding box center [165, 418] width 28 height 11
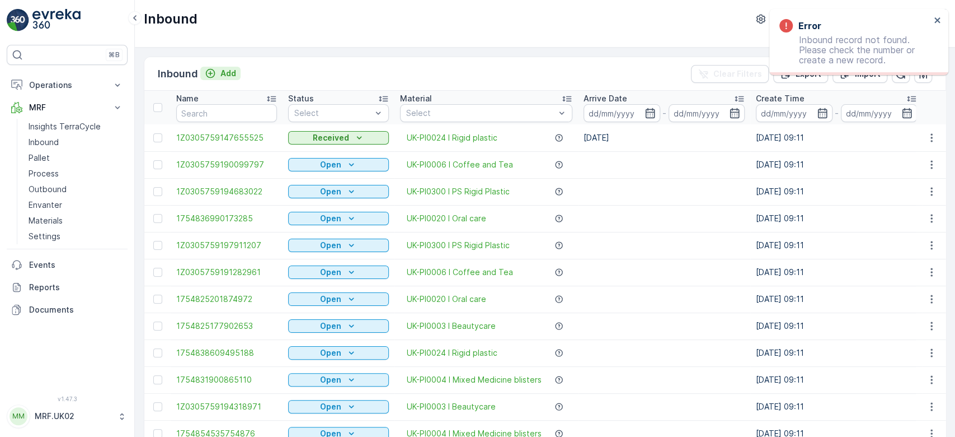
click at [228, 71] on p "Add" at bounding box center [229, 73] width 16 height 11
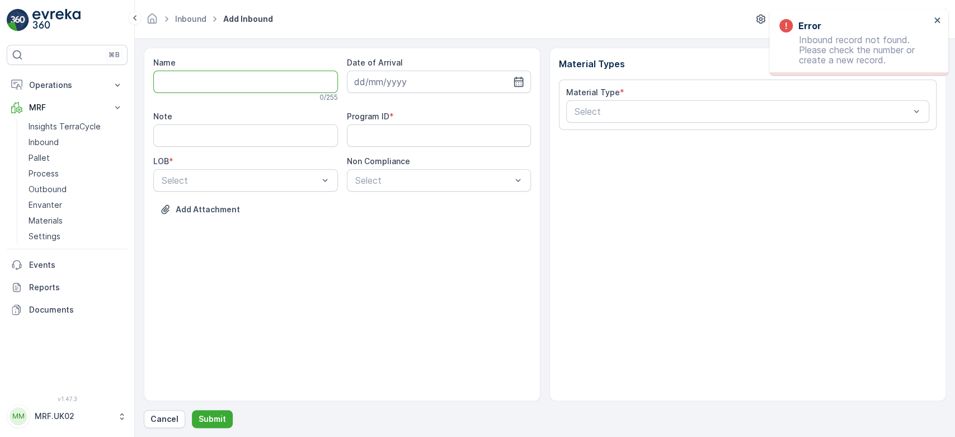
click at [214, 87] on input "Name" at bounding box center [245, 82] width 185 height 22
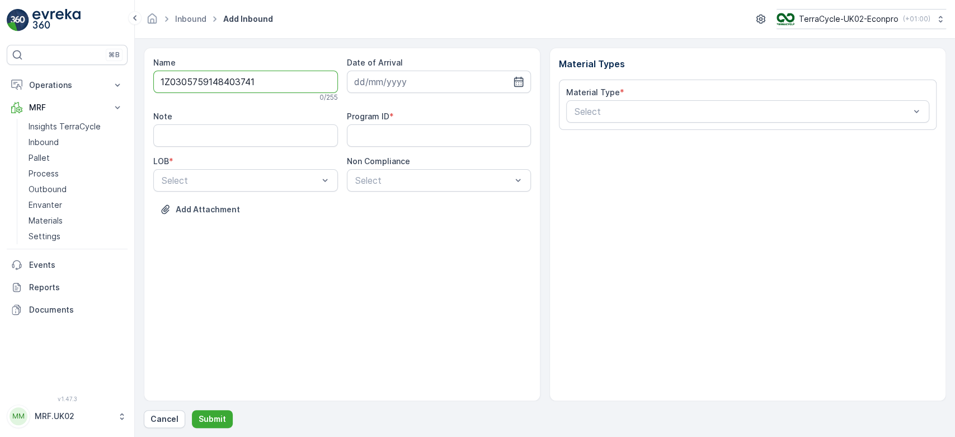
type input "1Z0305759148403741"
click at [192, 410] on button "Submit" at bounding box center [212, 419] width 41 height 18
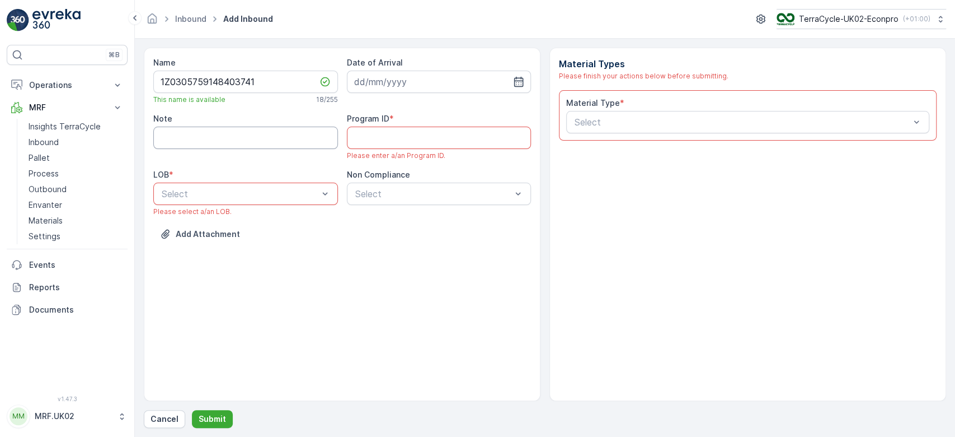
click at [190, 138] on input "Note" at bounding box center [245, 137] width 185 height 22
type input "barcode not working."
click at [250, 195] on div at bounding box center [240, 194] width 159 height 10
type input "z"
click at [248, 218] on div "ZWB" at bounding box center [245, 221] width 171 height 10
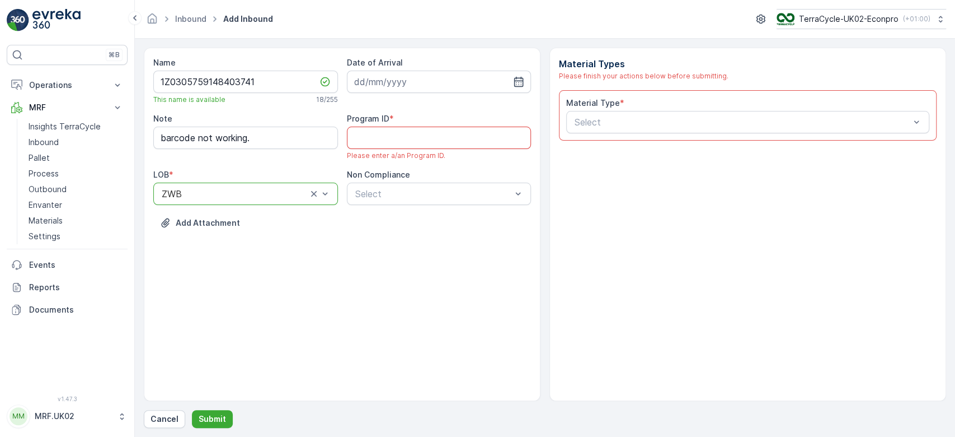
click at [421, 131] on ID "Program ID" at bounding box center [439, 137] width 185 height 22
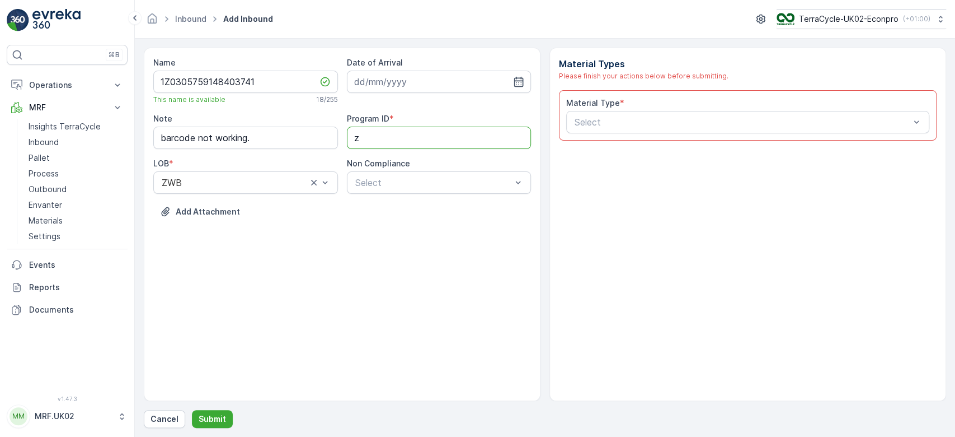
type ID "ZWB"
click at [398, 82] on input at bounding box center [439, 82] width 185 height 22
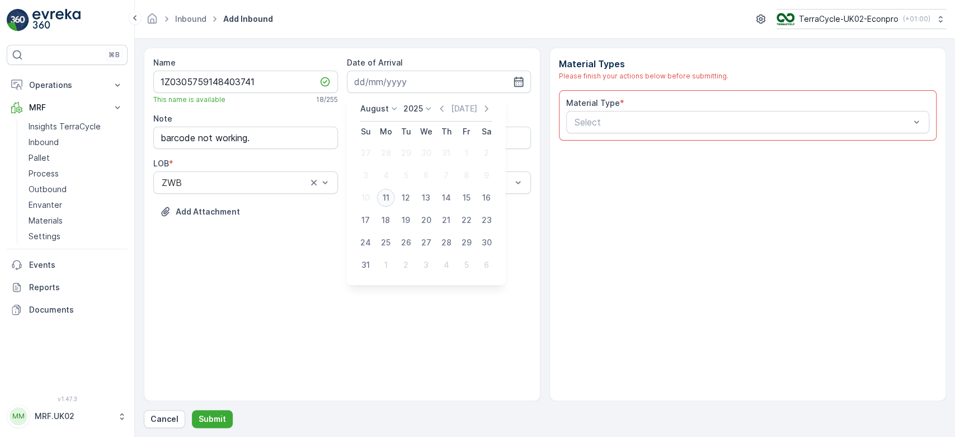
click at [385, 199] on div "11" at bounding box center [386, 198] width 18 height 18
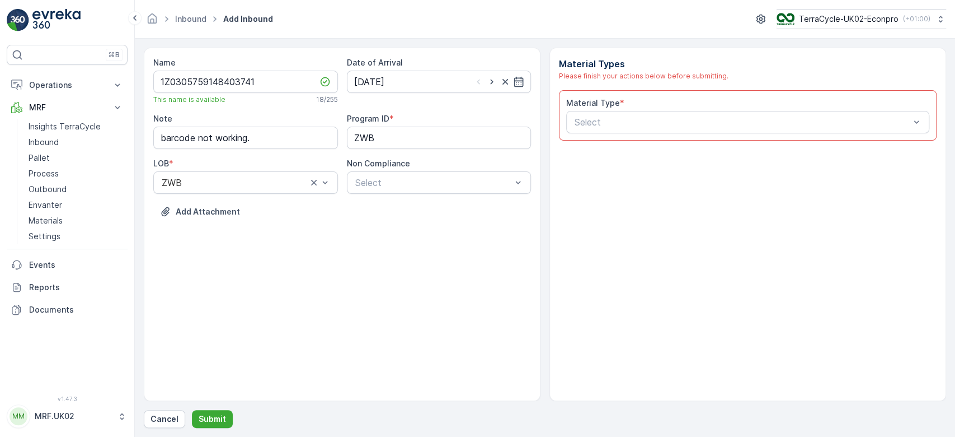
type input "[DATE]"
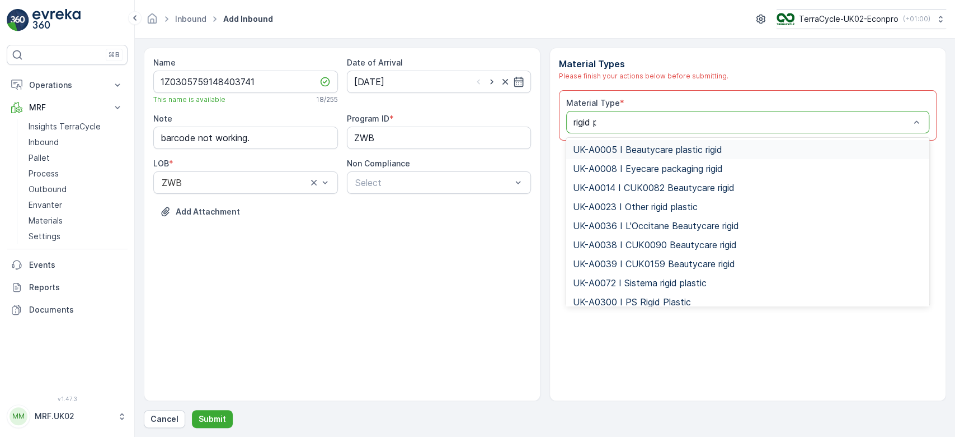
type input "rigid pl"
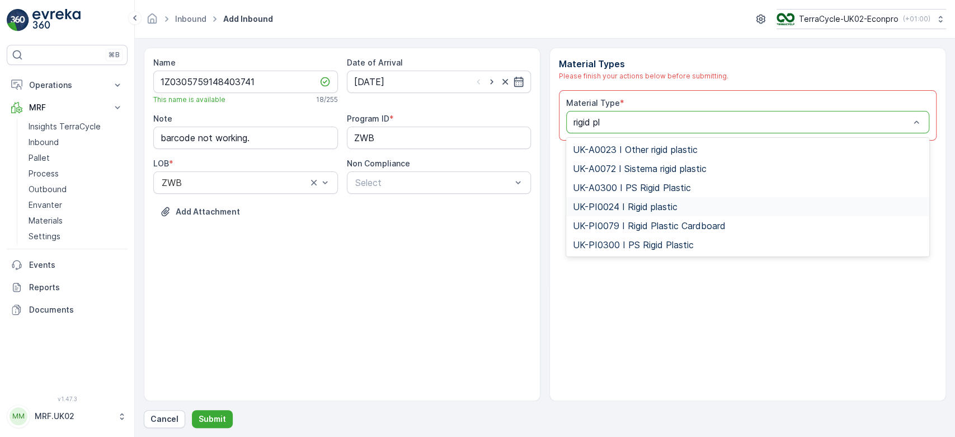
click at [647, 210] on span "UK-PI0024 I Rigid plastic" at bounding box center [625, 206] width 105 height 10
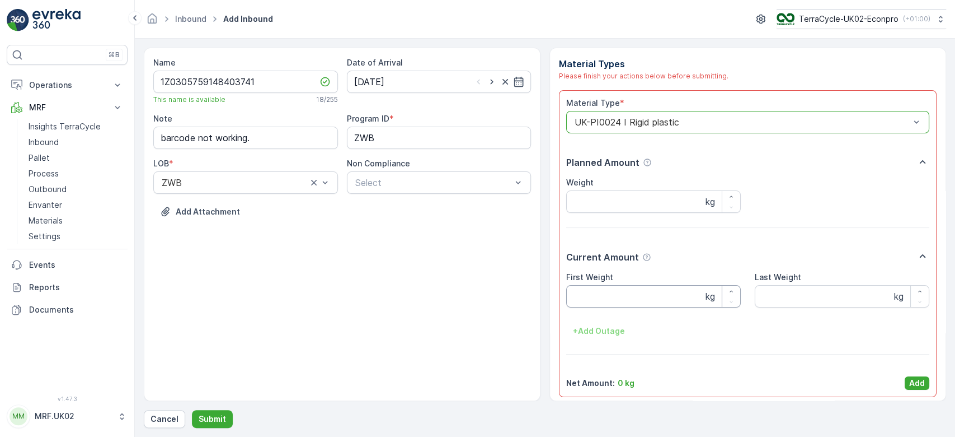
click at [584, 303] on Weight "First Weight" at bounding box center [653, 296] width 175 height 22
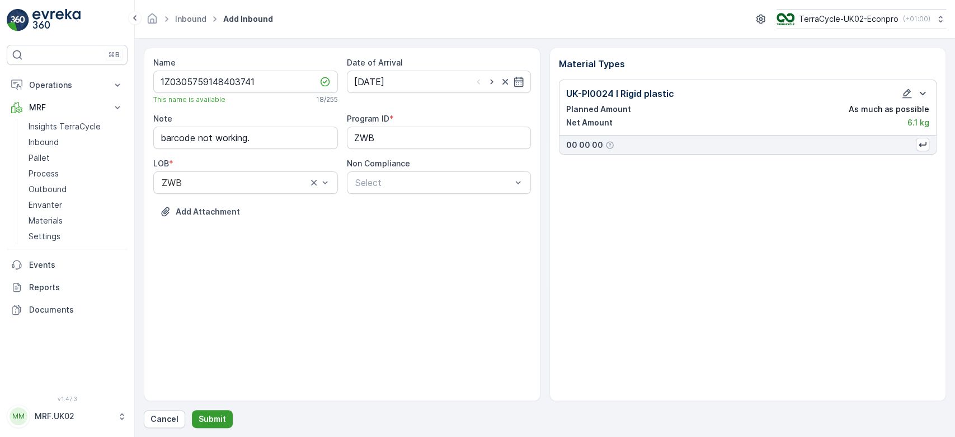
click at [218, 414] on p "Submit" at bounding box center [212, 418] width 27 height 11
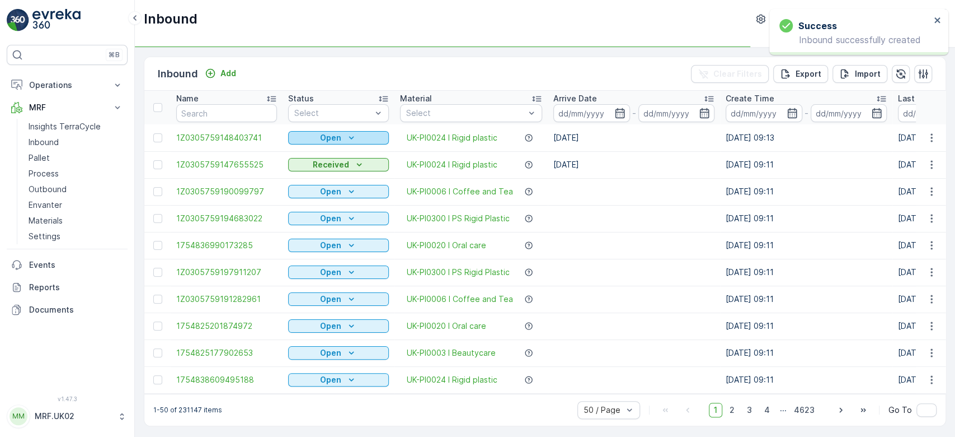
click at [365, 137] on div "Open" at bounding box center [339, 137] width 92 height 11
click at [315, 170] on span "Scanned" at bounding box center [311, 169] width 33 height 11
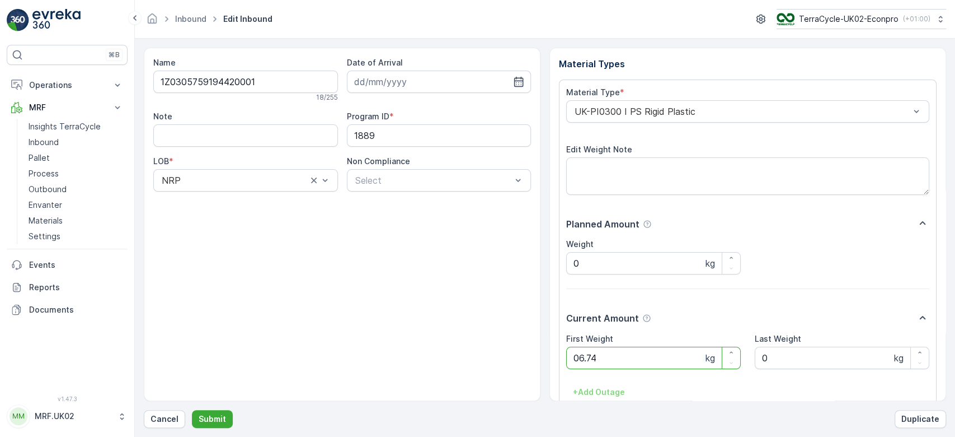
click at [192, 410] on button "Submit" at bounding box center [212, 419] width 41 height 18
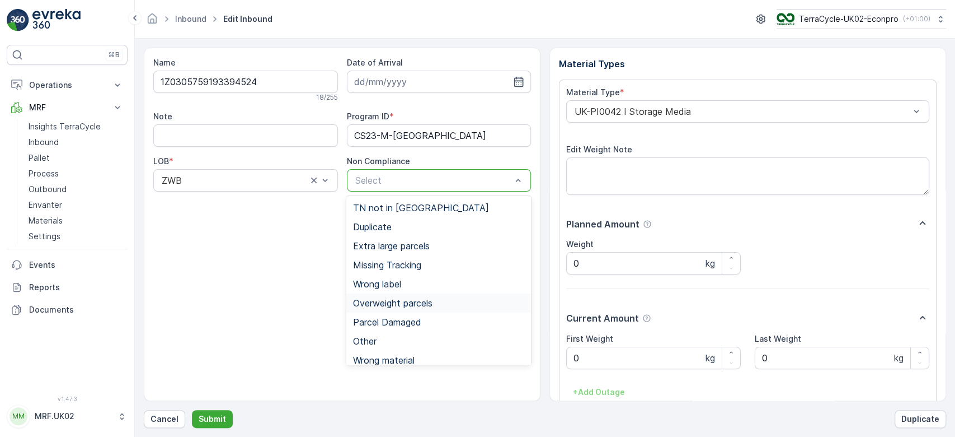
click at [415, 303] on span "Overweight parcels" at bounding box center [392, 303] width 79 height 10
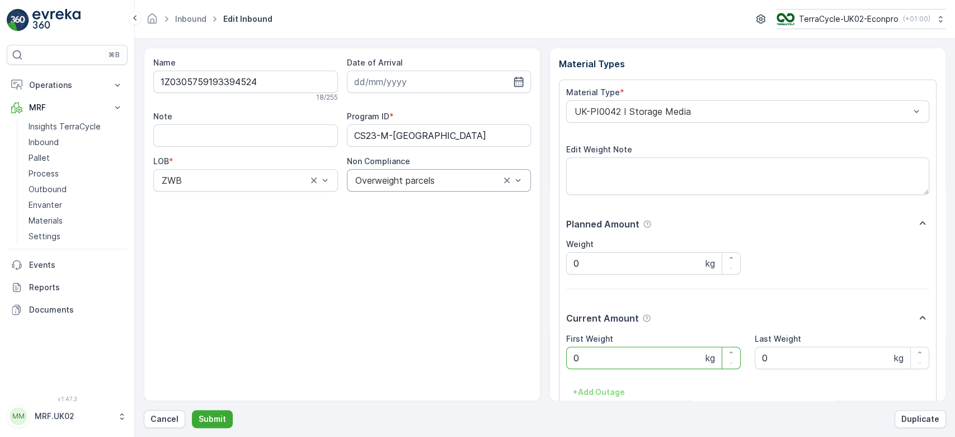
click at [615, 360] on Weight "0" at bounding box center [653, 357] width 175 height 22
click at [192, 410] on button "Submit" at bounding box center [212, 419] width 41 height 18
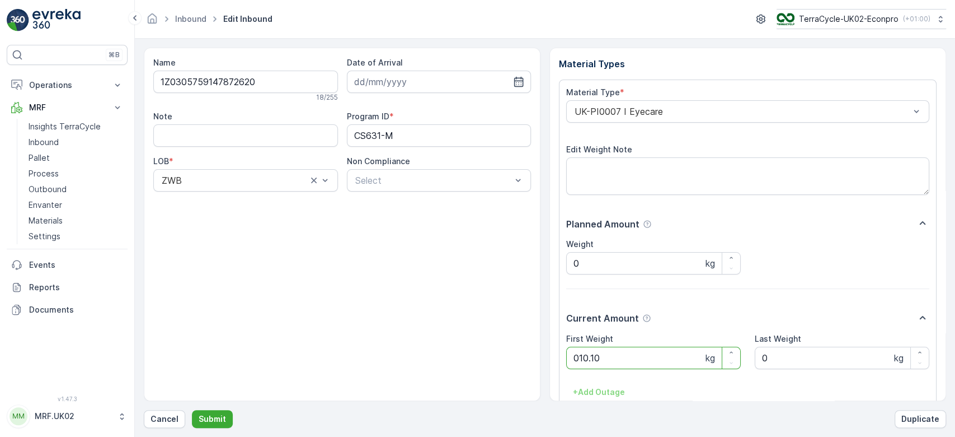
click at [192, 410] on button "Submit" at bounding box center [212, 419] width 41 height 18
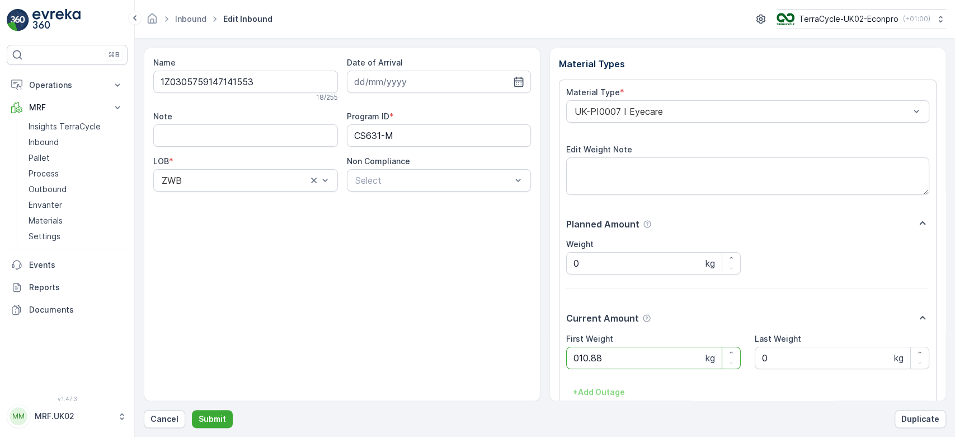
click at [192, 410] on button "Submit" at bounding box center [212, 419] width 41 height 18
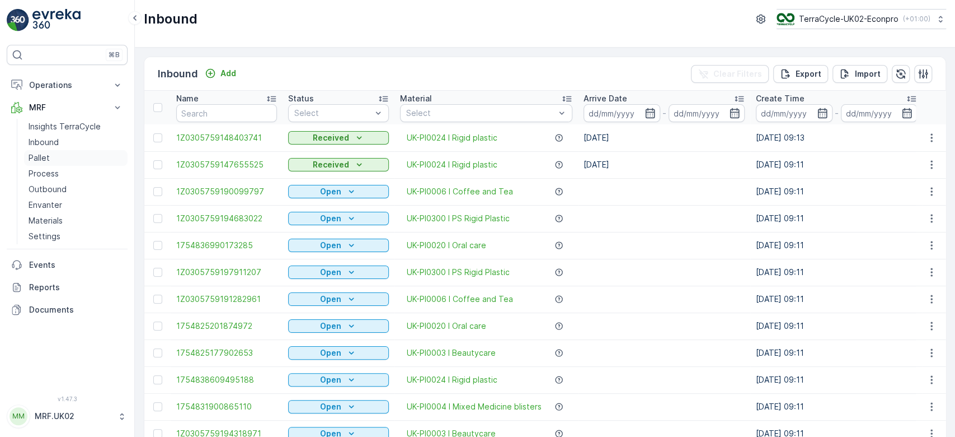
click at [54, 156] on link "Pallet" at bounding box center [76, 158] width 104 height 16
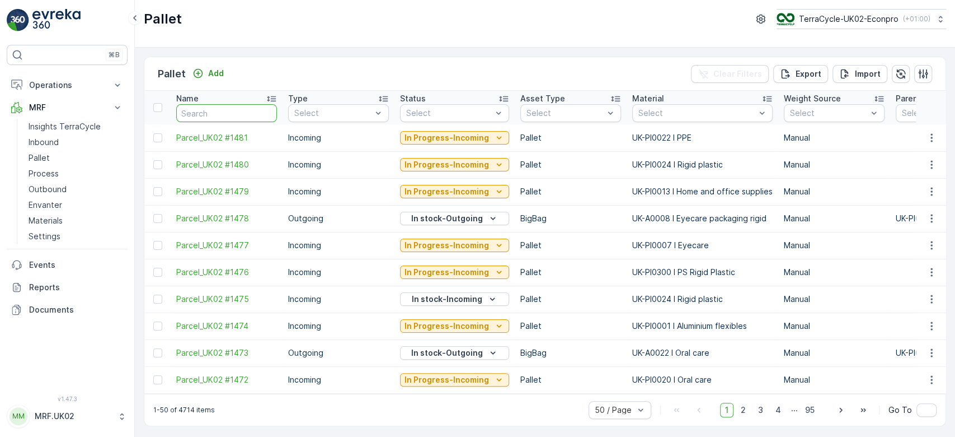
click at [194, 106] on input "text" at bounding box center [226, 113] width 101 height 18
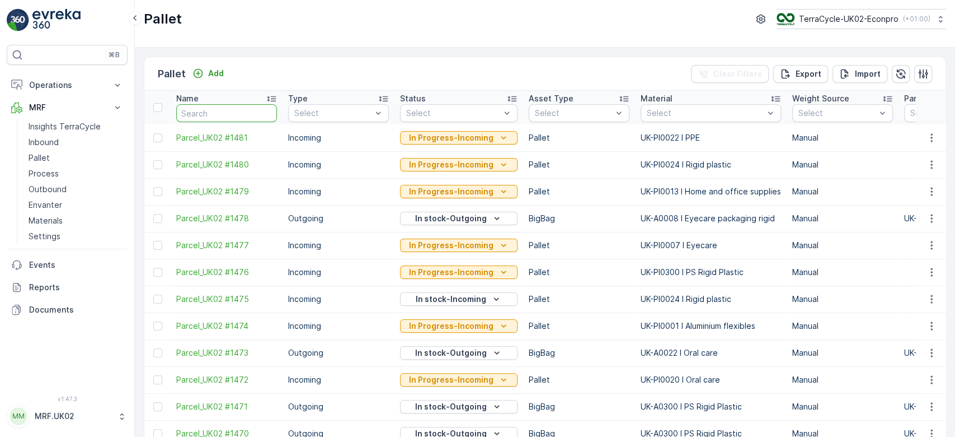
click at [194, 106] on input "text" at bounding box center [226, 113] width 101 height 18
type input "1474"
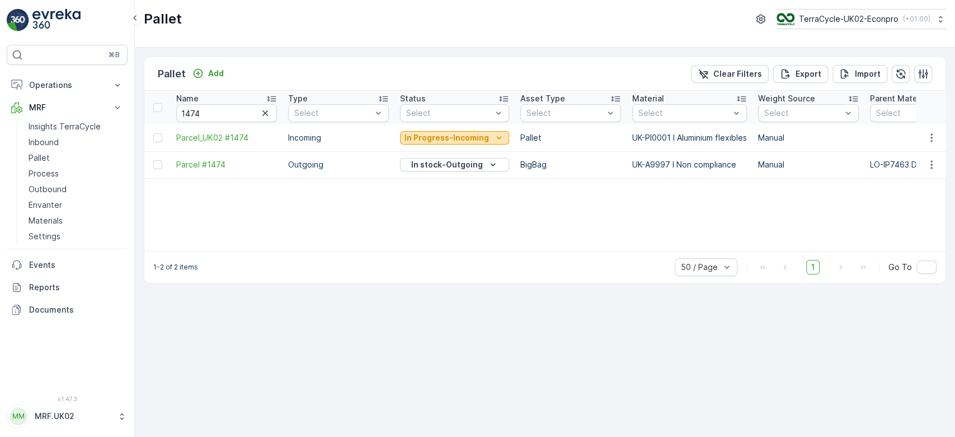
click at [453, 133] on p "In Progress-Incoming" at bounding box center [447, 137] width 85 height 11
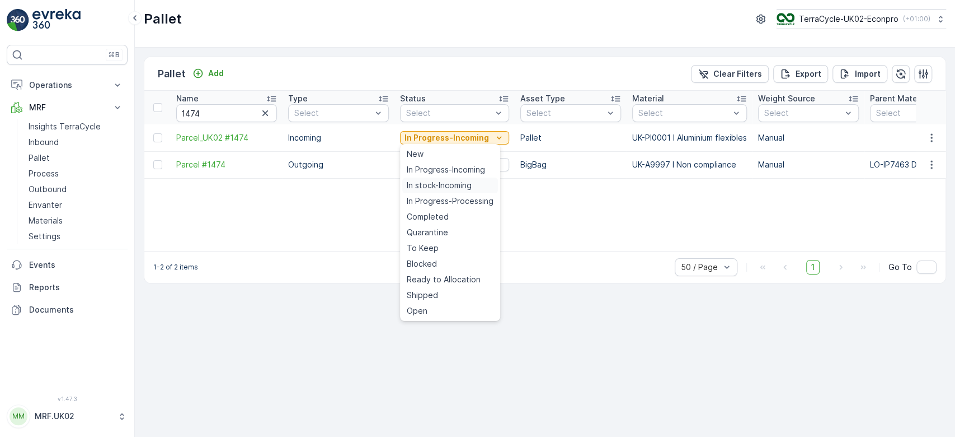
click at [437, 186] on span "In stock-Incoming" at bounding box center [439, 185] width 65 height 11
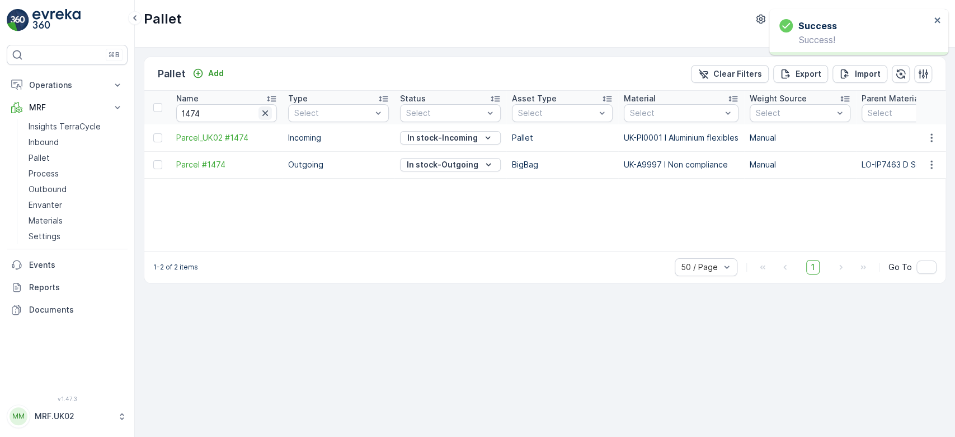
click at [265, 109] on icon "button" at bounding box center [265, 112] width 11 height 11
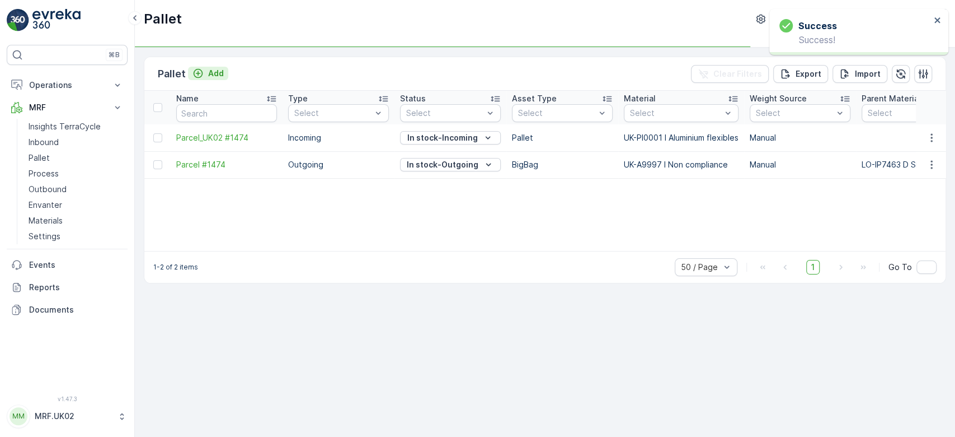
click at [208, 68] on p "Add" at bounding box center [216, 73] width 16 height 11
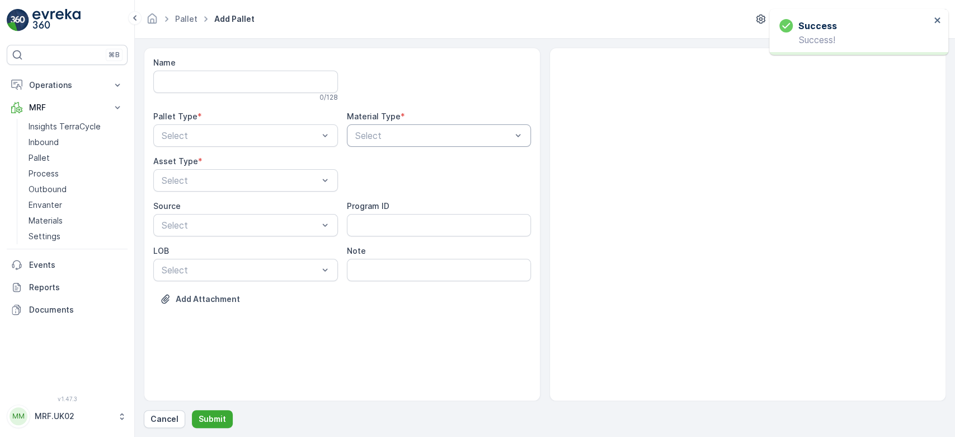
click at [406, 135] on div at bounding box center [433, 135] width 159 height 10
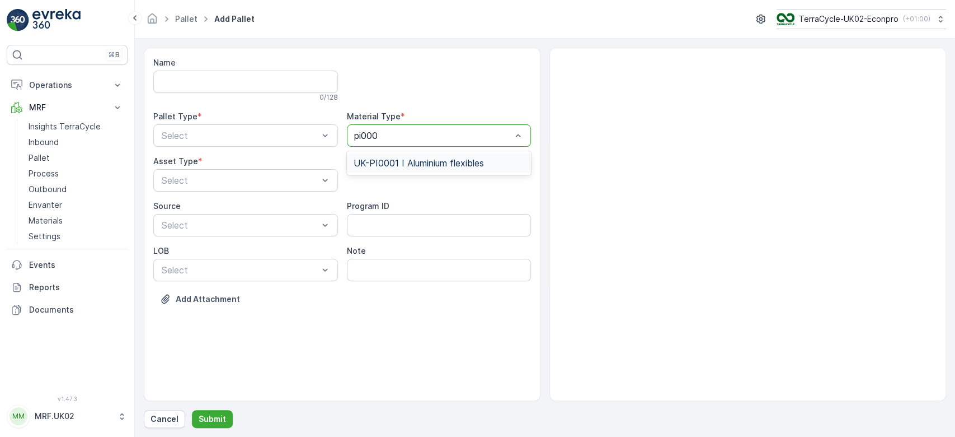
type input "pi0001"
click at [416, 160] on span "UK-PI0001 I Aluminium flexibles" at bounding box center [419, 163] width 130 height 10
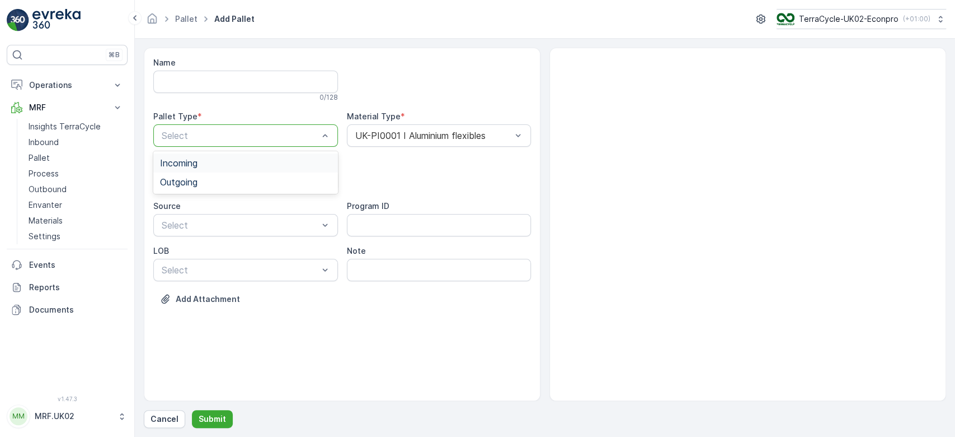
click at [282, 130] on div at bounding box center [240, 135] width 159 height 10
click at [240, 158] on div "Incoming" at bounding box center [245, 163] width 171 height 10
click at [219, 224] on div "Pallet" at bounding box center [245, 227] width 171 height 10
click at [212, 419] on p "Submit" at bounding box center [212, 418] width 27 height 11
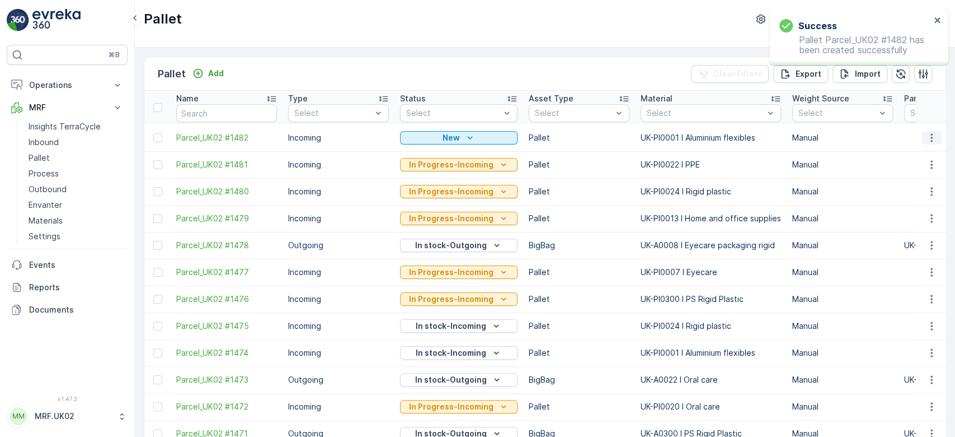
click at [931, 134] on icon "button" at bounding box center [931, 137] width 11 height 11
click at [898, 214] on span "Print QR" at bounding box center [901, 216] width 31 height 11
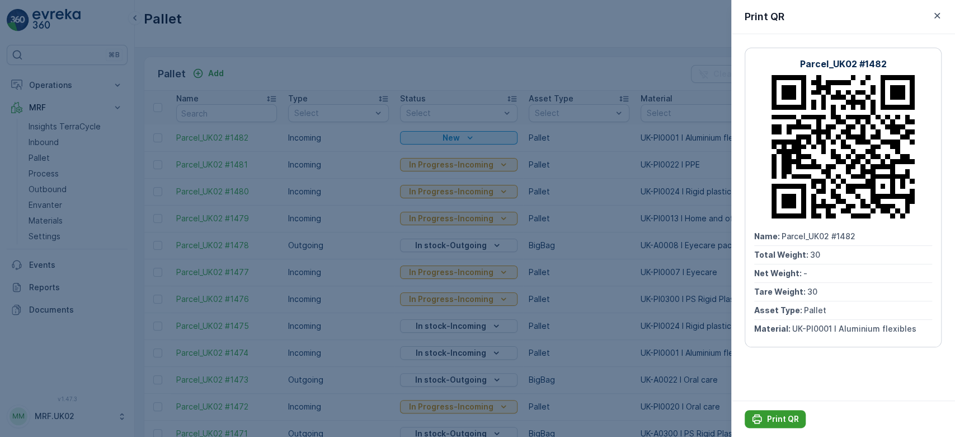
click at [766, 418] on div "Print QR" at bounding box center [776, 418] width 48 height 11
click at [57, 141] on div at bounding box center [477, 218] width 955 height 437
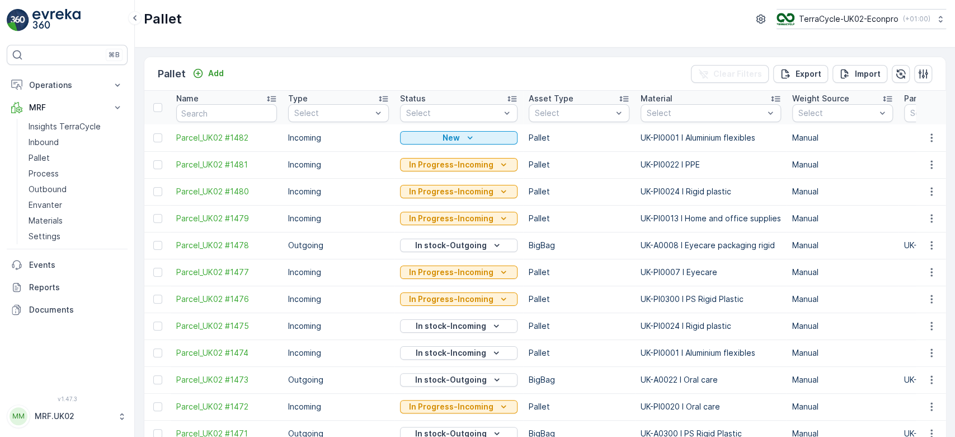
click at [57, 141] on p "Inbound" at bounding box center [44, 142] width 30 height 11
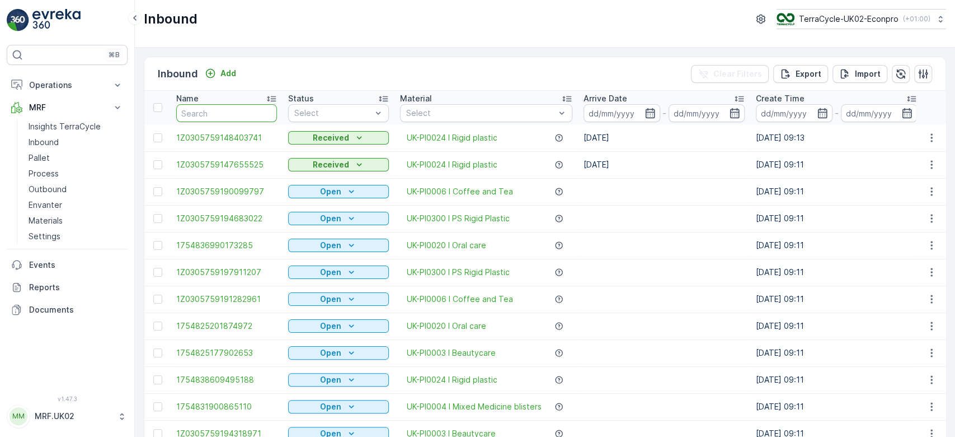
click at [201, 109] on input "text" at bounding box center [226, 113] width 101 height 18
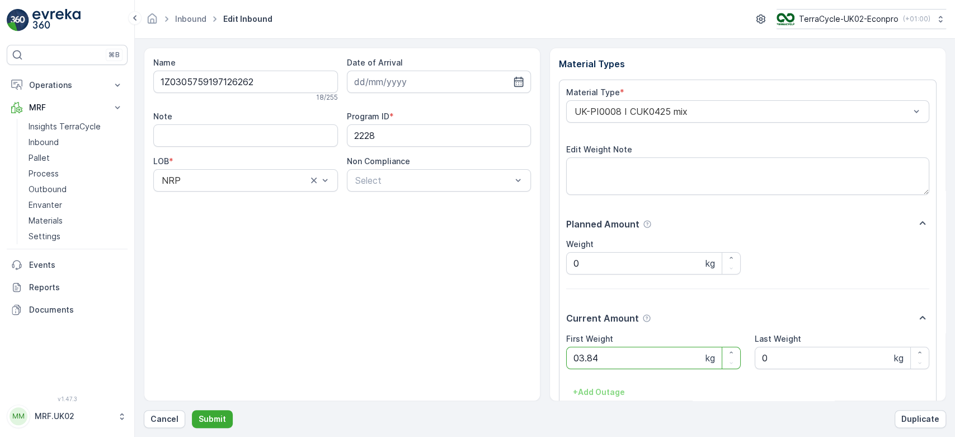
click at [192, 410] on button "Submit" at bounding box center [212, 419] width 41 height 18
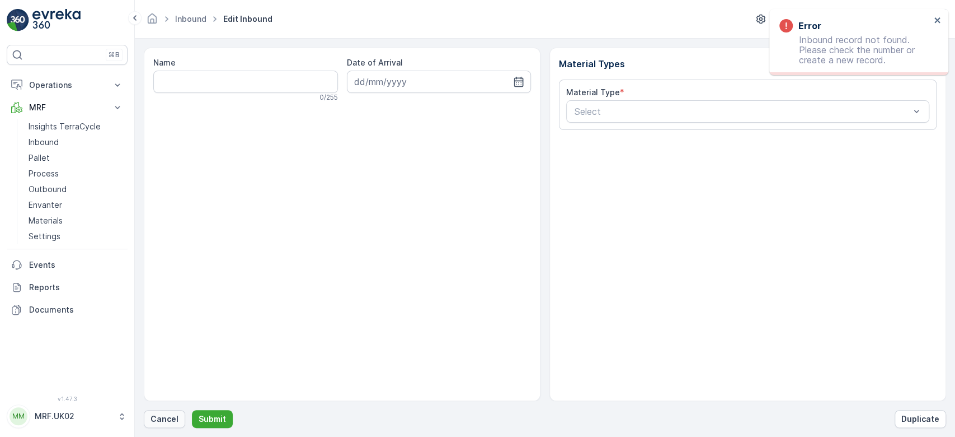
click at [155, 414] on p "Cancel" at bounding box center [165, 418] width 28 height 11
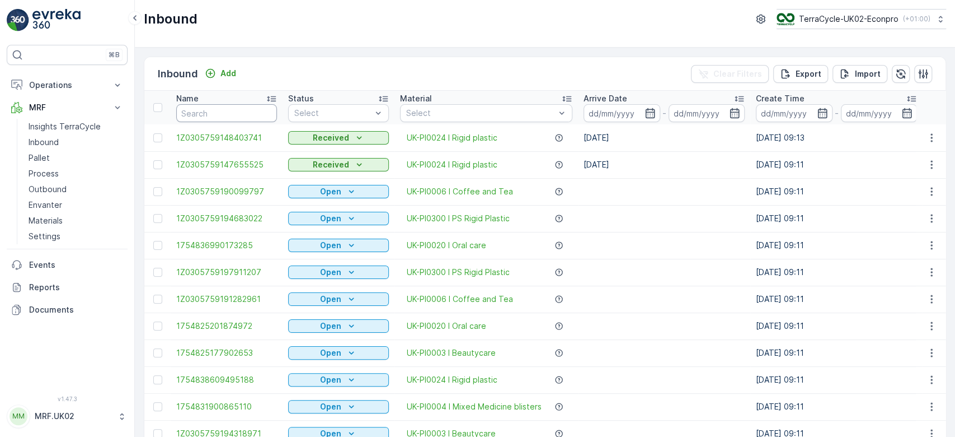
click at [263, 112] on input "text" at bounding box center [226, 113] width 101 height 18
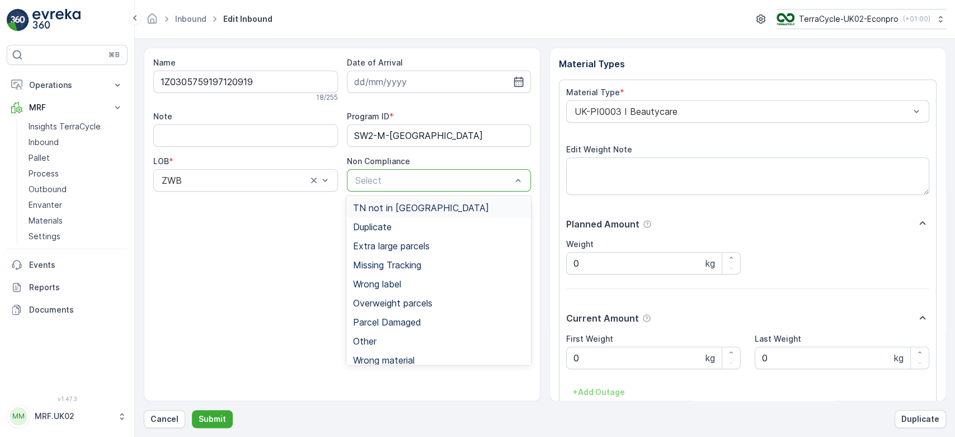
click at [463, 175] on div at bounding box center [433, 180] width 159 height 10
click at [405, 301] on span "Overweight parcels" at bounding box center [392, 303] width 79 height 10
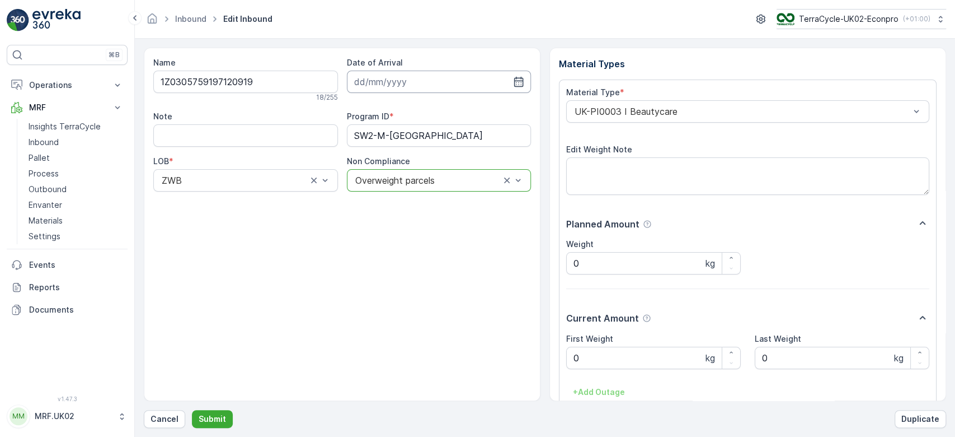
click at [411, 77] on input at bounding box center [439, 82] width 185 height 22
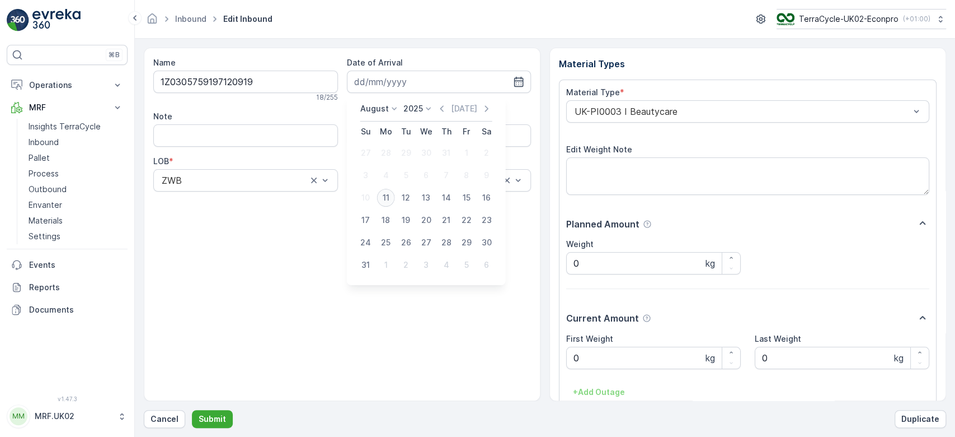
click at [387, 199] on div "11" at bounding box center [386, 198] width 18 height 18
type input "[DATE]"
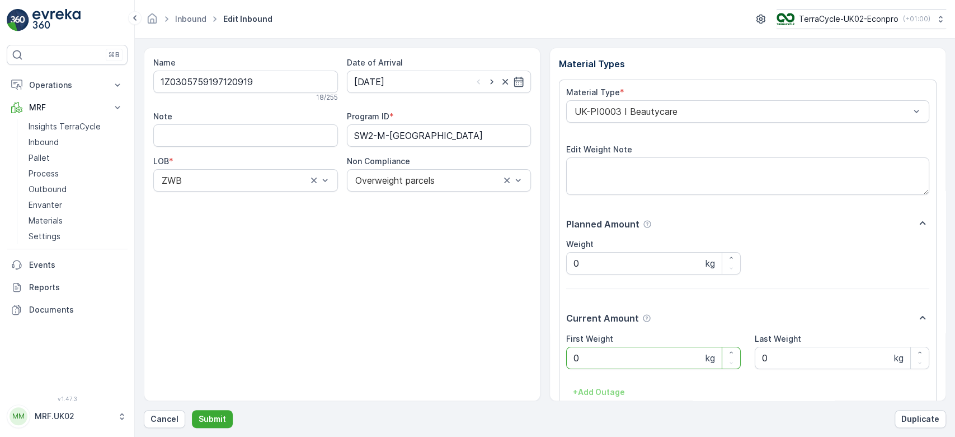
click at [607, 360] on Weight "0" at bounding box center [653, 357] width 175 height 22
click at [192, 410] on button "Submit" at bounding box center [212, 419] width 41 height 18
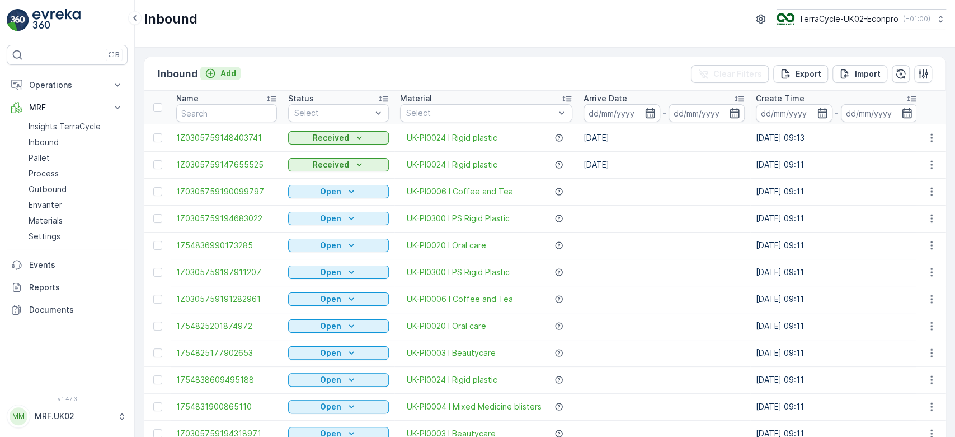
click at [233, 74] on p "Add" at bounding box center [229, 73] width 16 height 11
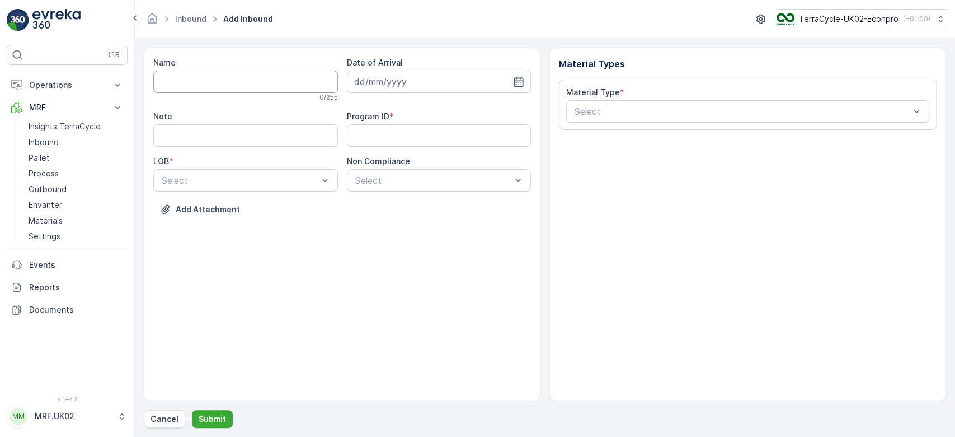
click at [231, 84] on input "Name" at bounding box center [245, 82] width 185 height 22
type input "1Z0305759146147406"
click at [192, 410] on button "Submit" at bounding box center [212, 419] width 41 height 18
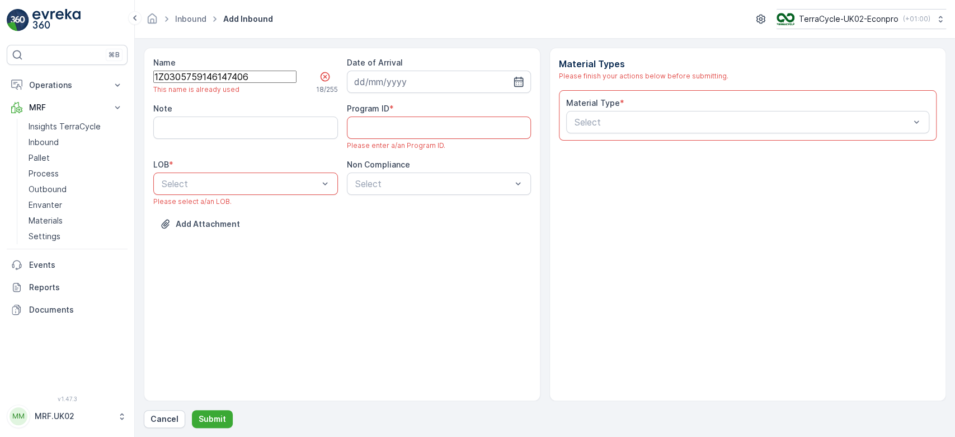
drag, startPoint x: 252, startPoint y: 82, endPoint x: 183, endPoint y: 83, distance: 69.4
click at [183, 83] on input "1Z0305759146147406" at bounding box center [224, 77] width 143 height 12
drag, startPoint x: 262, startPoint y: 81, endPoint x: 139, endPoint y: 79, distance: 123.1
click at [139, 79] on form "Name 1Z0305759146147406 This name is already used 18 / 255 Date of Arrival Note…" at bounding box center [545, 238] width 820 height 398
click at [166, 423] on p "Cancel" at bounding box center [165, 418] width 28 height 11
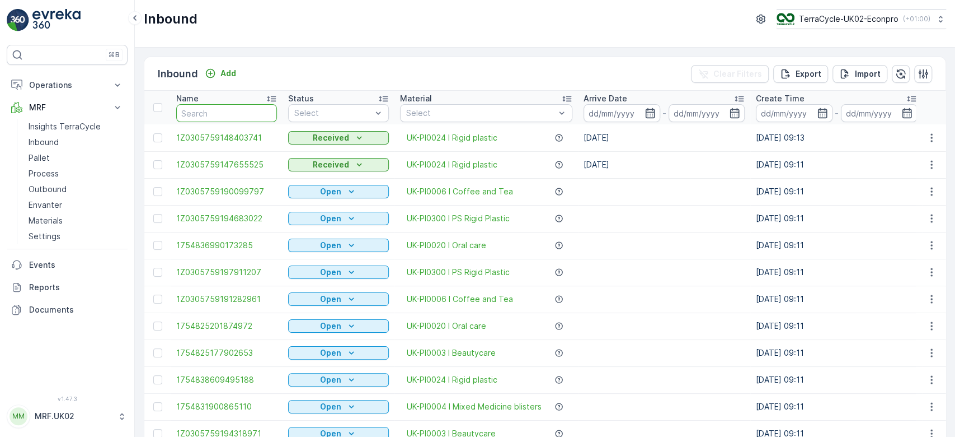
paste input "1Z0305759146147406"
type input "1Z0305759146147406"
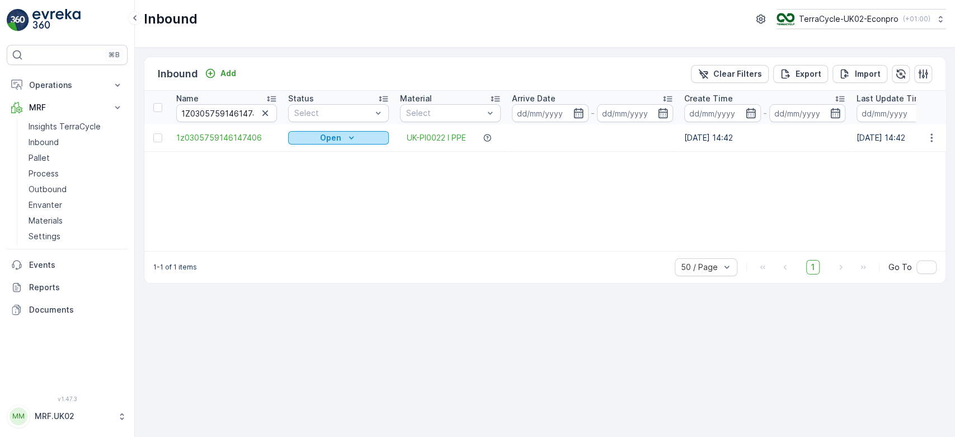
click at [327, 134] on p "Open" at bounding box center [330, 137] width 21 height 11
click at [312, 170] on span "Scanned" at bounding box center [311, 169] width 33 height 11
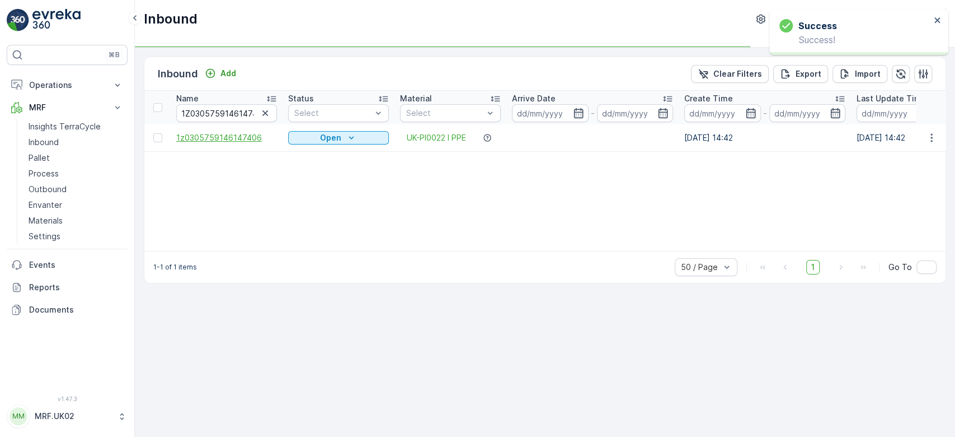
click at [246, 134] on span "1z0305759146147406" at bounding box center [226, 137] width 101 height 11
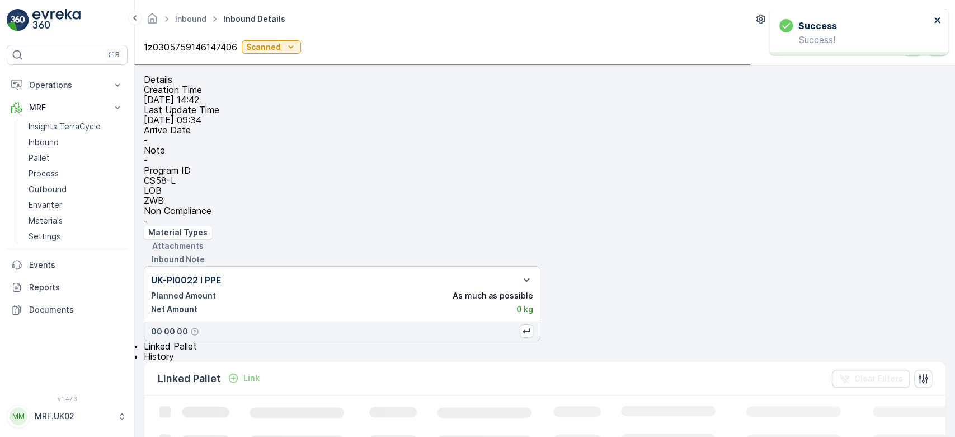
click at [936, 20] on icon "close" at bounding box center [938, 20] width 6 height 6
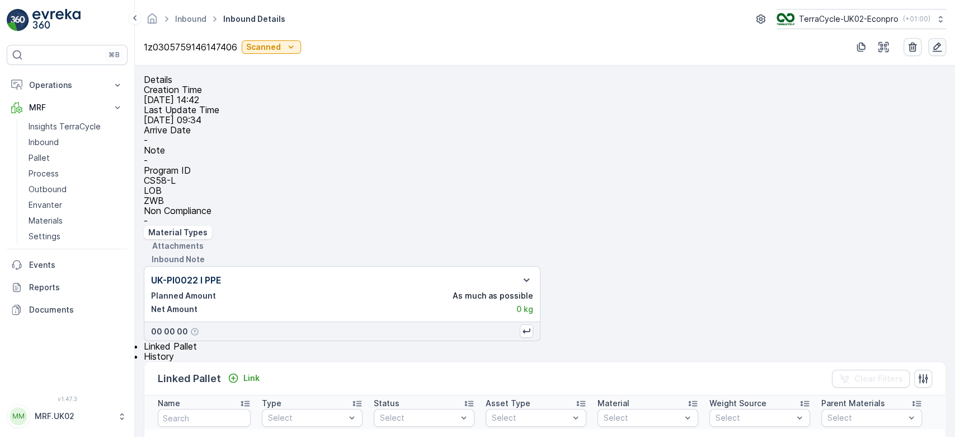
click at [936, 50] on icon "button" at bounding box center [937, 46] width 11 height 11
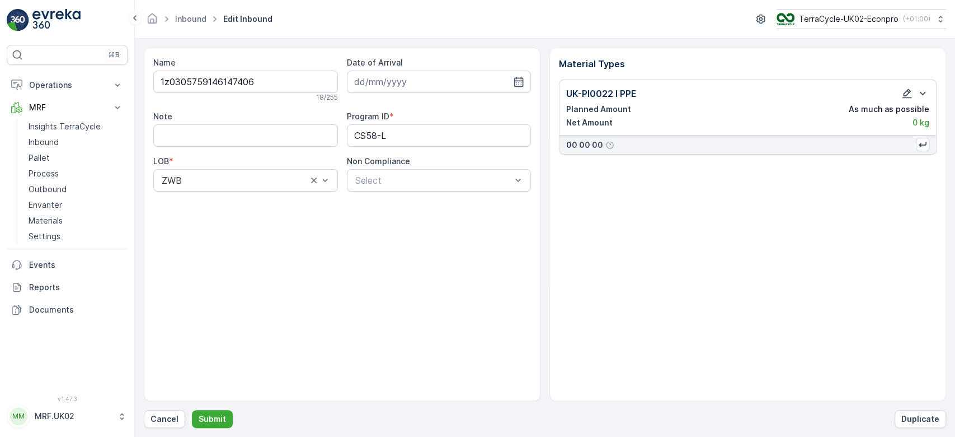
click at [904, 95] on icon "button" at bounding box center [907, 93] width 11 height 11
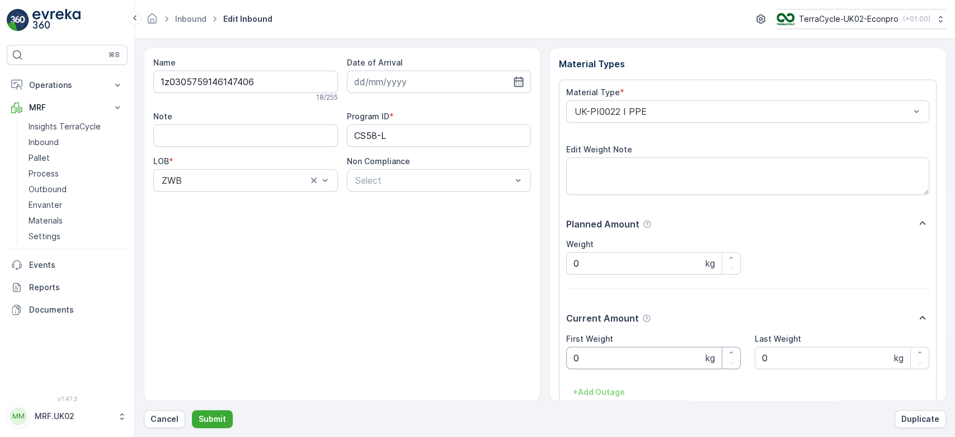
click at [609, 356] on Weight "0" at bounding box center [653, 357] width 175 height 22
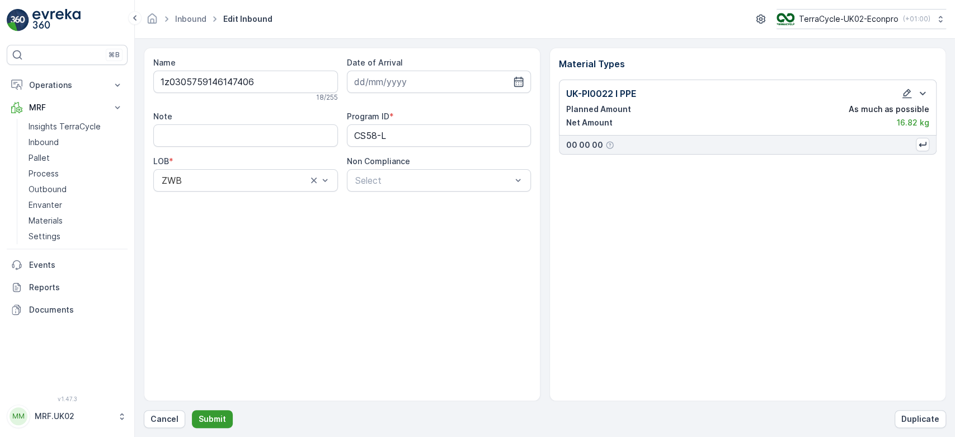
click at [214, 415] on p "Submit" at bounding box center [212, 418] width 27 height 11
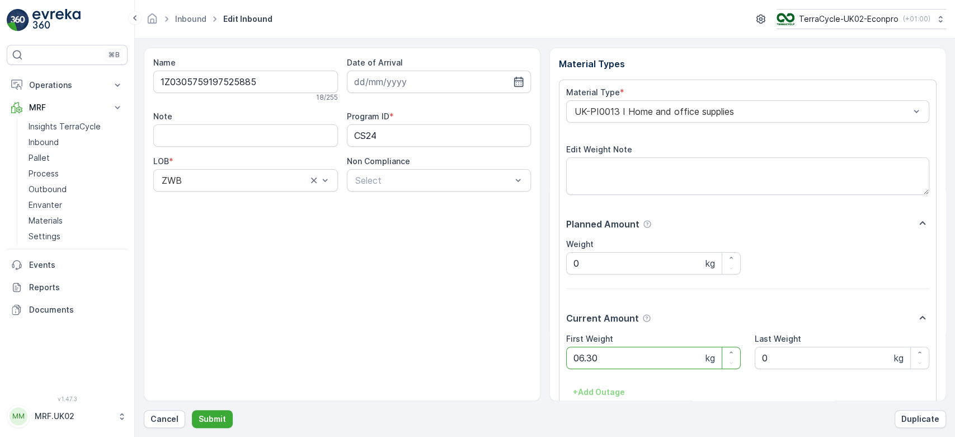
click at [192, 410] on button "Submit" at bounding box center [212, 419] width 41 height 18
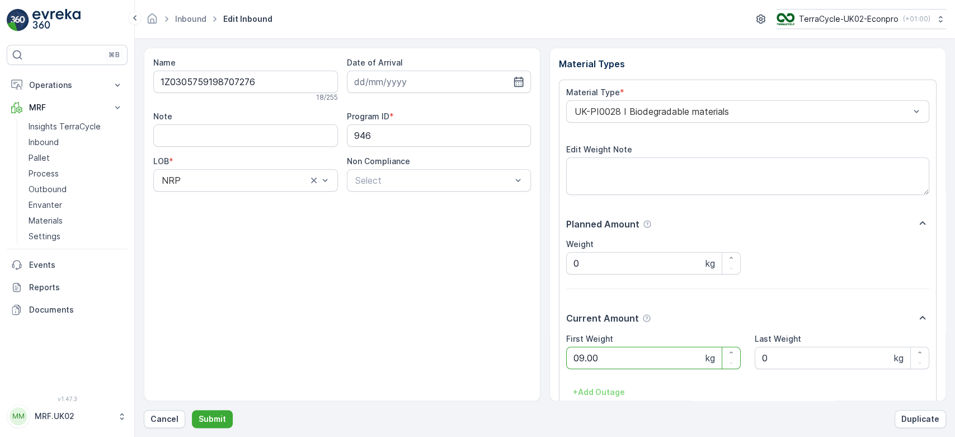
click at [192, 410] on button "Submit" at bounding box center [212, 419] width 41 height 18
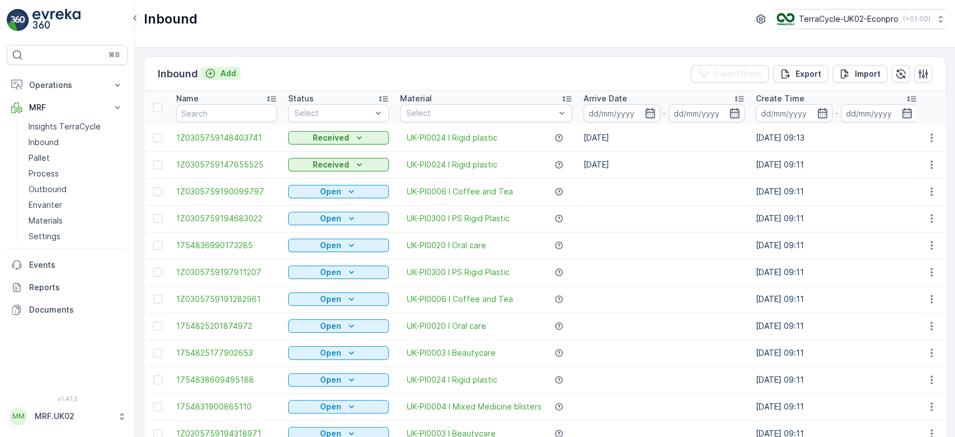
click at [229, 73] on p "Add" at bounding box center [229, 73] width 16 height 11
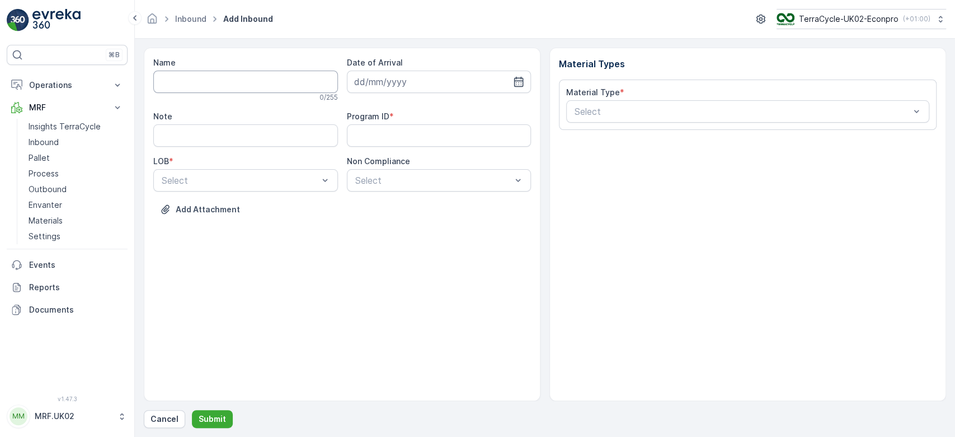
click at [228, 78] on input "Name" at bounding box center [245, 82] width 185 height 22
type input "1Z0305759147858333"
click at [192, 410] on button "Submit" at bounding box center [212, 419] width 41 height 18
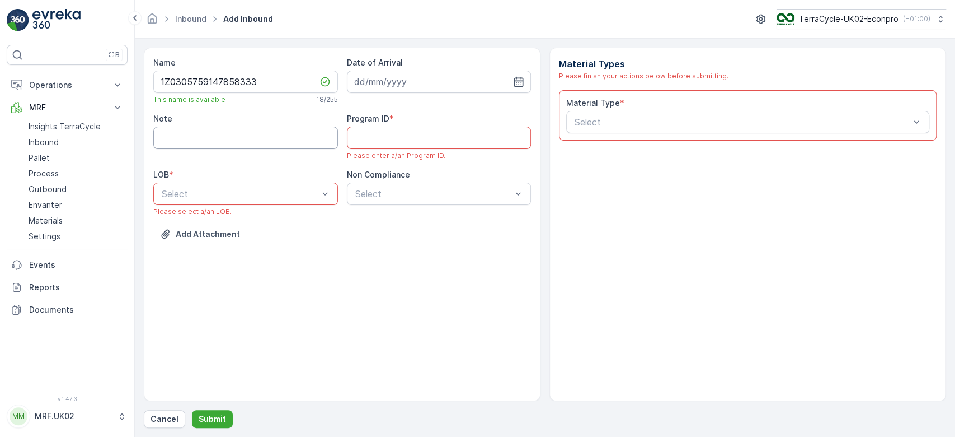
click at [223, 137] on input "Note" at bounding box center [245, 137] width 185 height 22
type input "barcode not working."
click at [251, 191] on div at bounding box center [240, 194] width 159 height 10
type input "z"
click at [233, 226] on div "ZWB" at bounding box center [245, 221] width 185 height 19
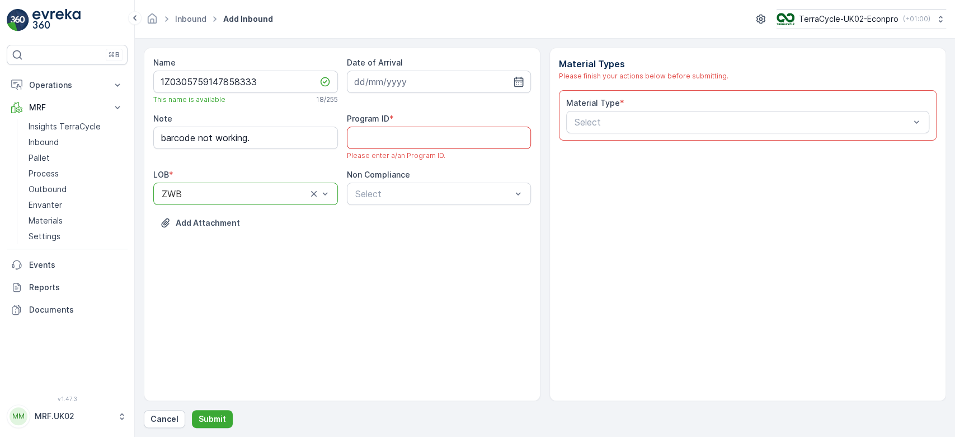
click at [393, 141] on ID "Program ID" at bounding box center [439, 137] width 185 height 22
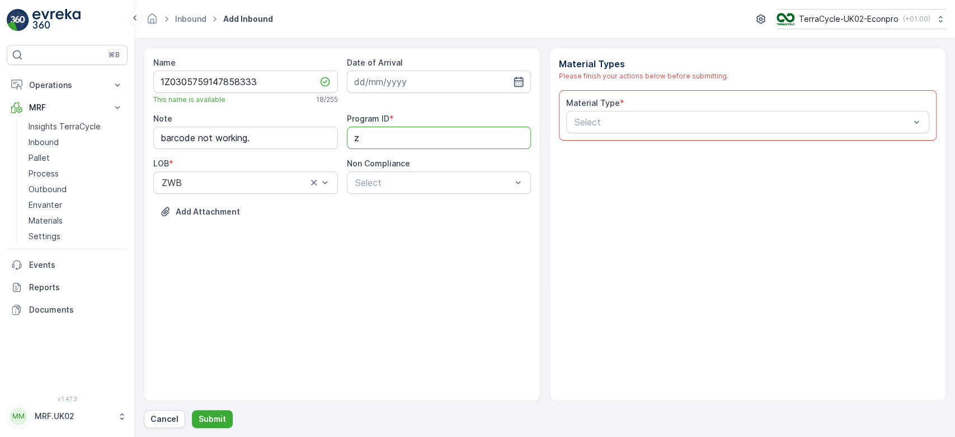
type ID "Zero waste bag"
click at [403, 75] on input at bounding box center [439, 82] width 185 height 22
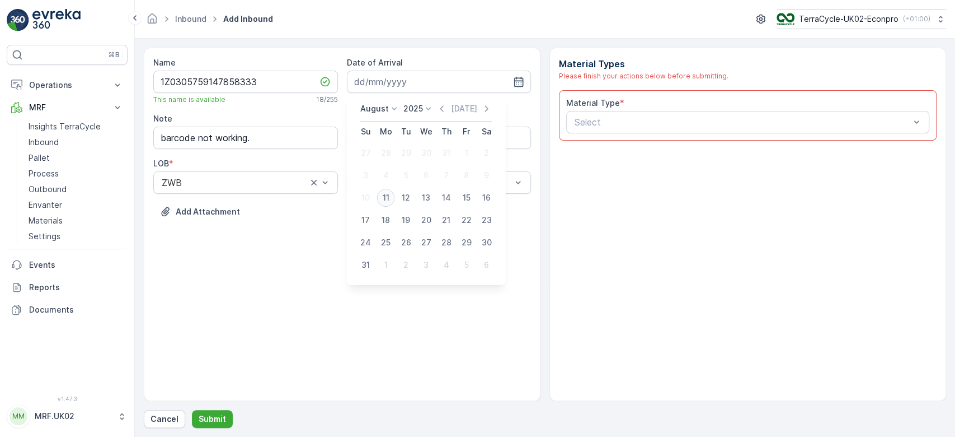
click at [383, 195] on div "11" at bounding box center [386, 198] width 18 height 18
type input "[DATE]"
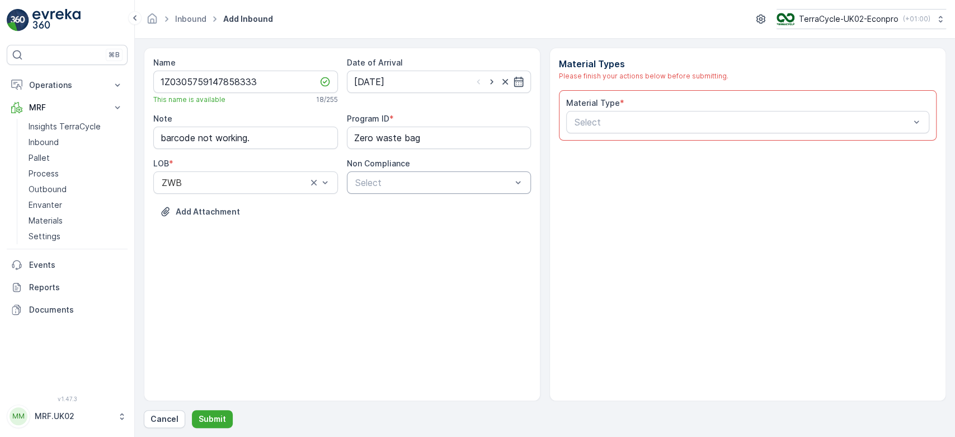
click at [406, 183] on div at bounding box center [433, 182] width 159 height 10
click at [268, 143] on input "barcode not working." at bounding box center [245, 137] width 185 height 22
click at [252, 140] on input "barcode not working. and fullof contaminated" at bounding box center [245, 137] width 185 height 22
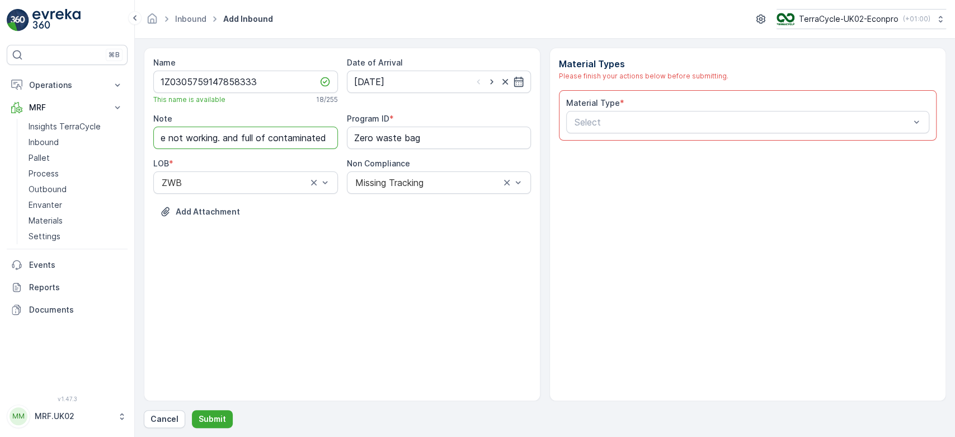
scroll to position [0, 8]
click at [327, 143] on input "barcode not working. and full of contaminated" at bounding box center [245, 137] width 185 height 22
click at [323, 143] on input "barcode not working. and full of contaminated" at bounding box center [245, 137] width 185 height 22
click at [326, 139] on input "barcode not working. and full ofnated" at bounding box center [245, 137] width 185 height 22
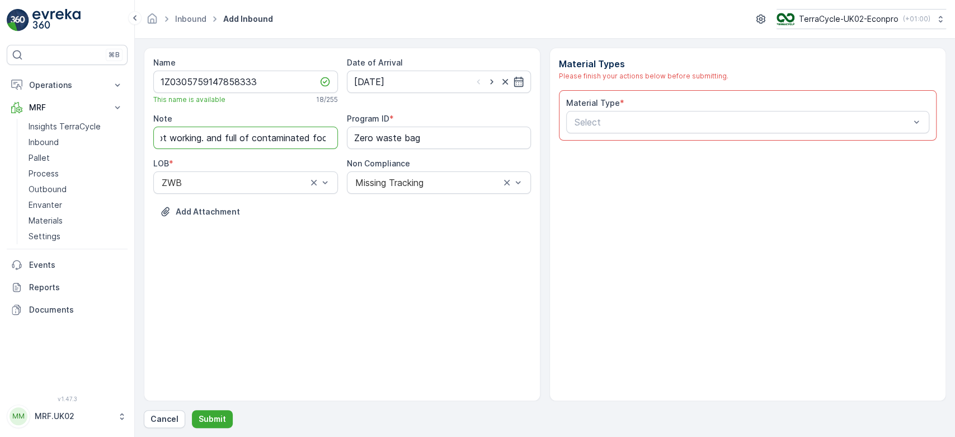
scroll to position [0, 51]
type input "barcode not working. and full of contaminated food"
click at [588, 112] on div "Select" at bounding box center [747, 122] width 363 height 22
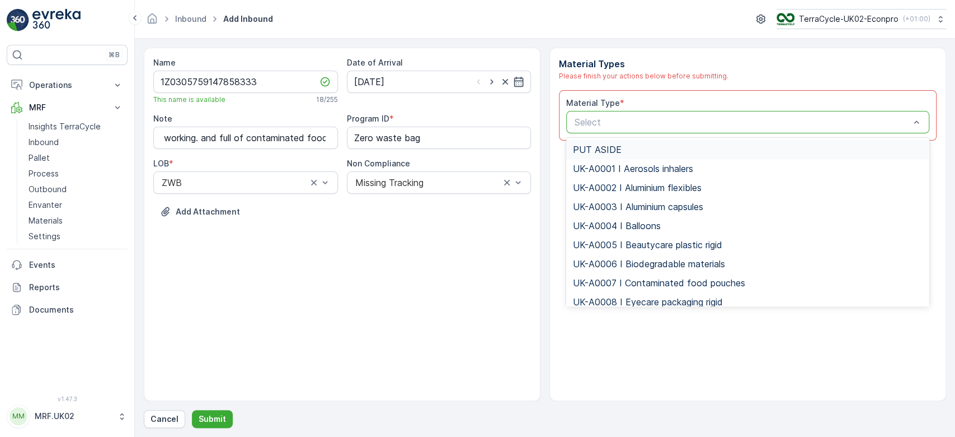
scroll to position [0, 0]
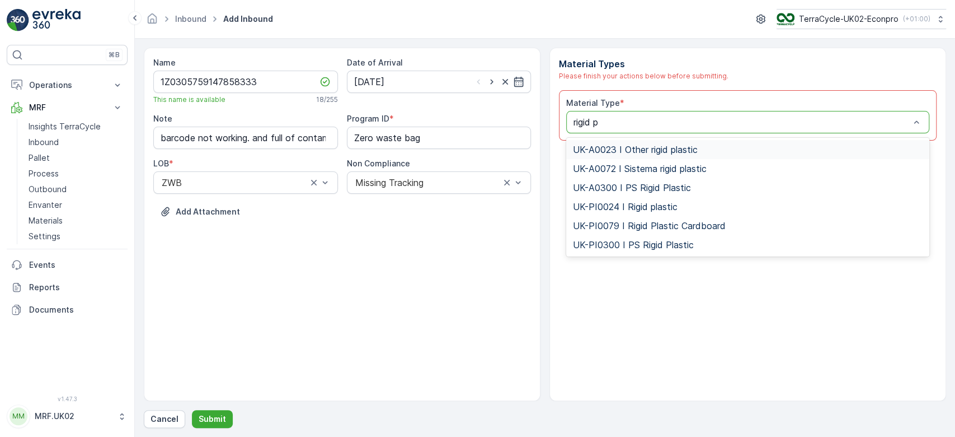
type input "rigid pl"
click at [646, 204] on span "UK-PI0024 I Rigid plastic" at bounding box center [625, 206] width 105 height 10
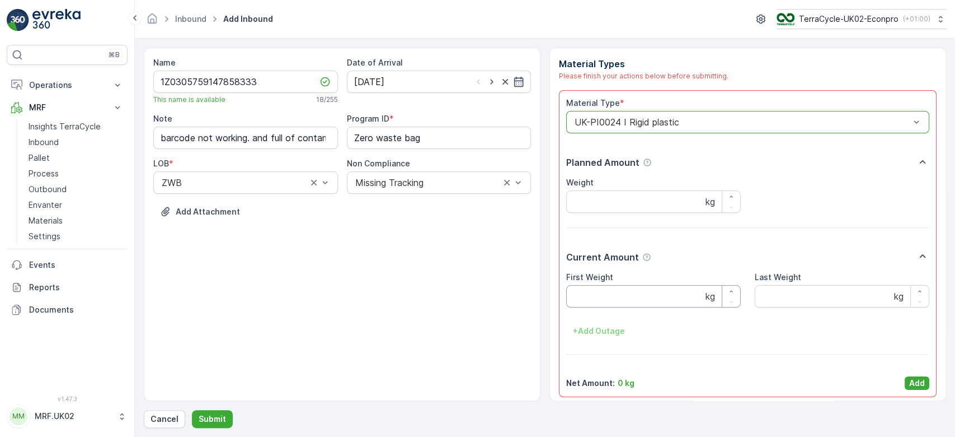
click at [601, 293] on Weight "First Weight" at bounding box center [653, 296] width 175 height 22
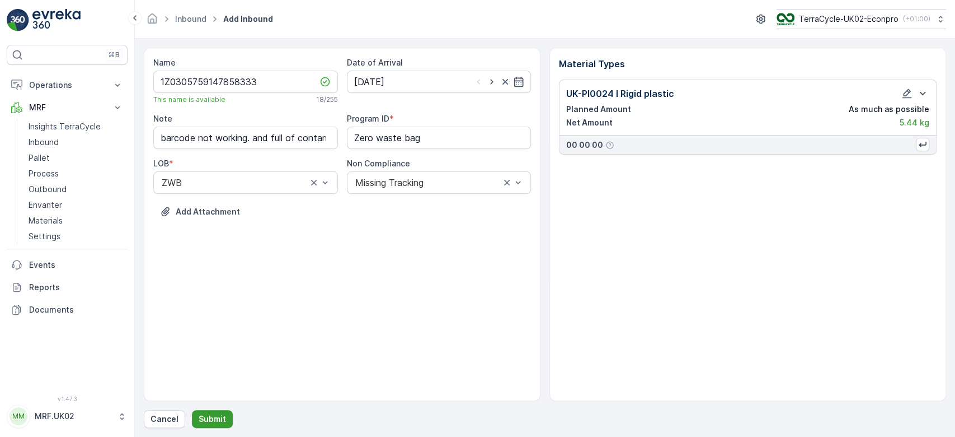
click at [213, 415] on p "Submit" at bounding box center [212, 418] width 27 height 11
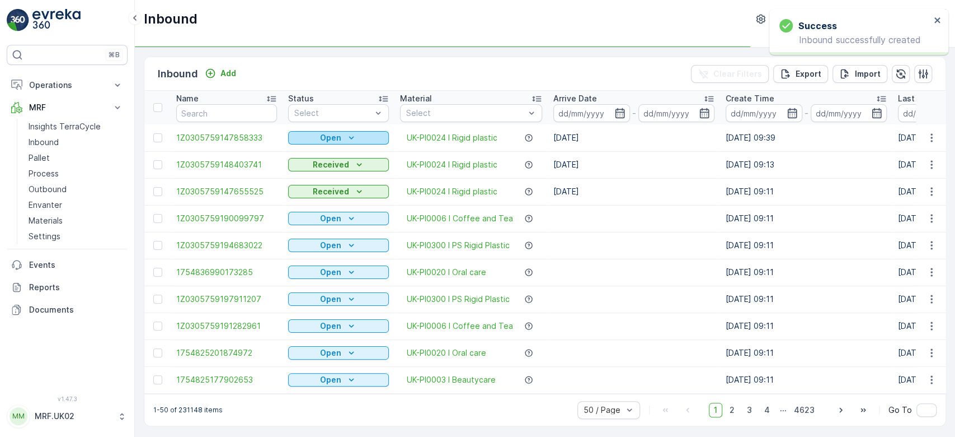
click at [346, 135] on icon "Open" at bounding box center [351, 137] width 11 height 11
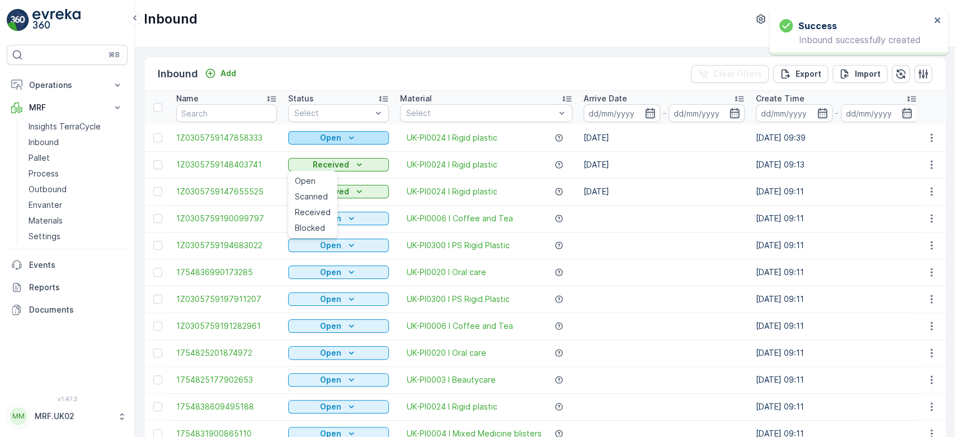
click at [337, 137] on p "Open" at bounding box center [330, 137] width 21 height 11
click at [318, 167] on span "Scanned" at bounding box center [311, 169] width 33 height 11
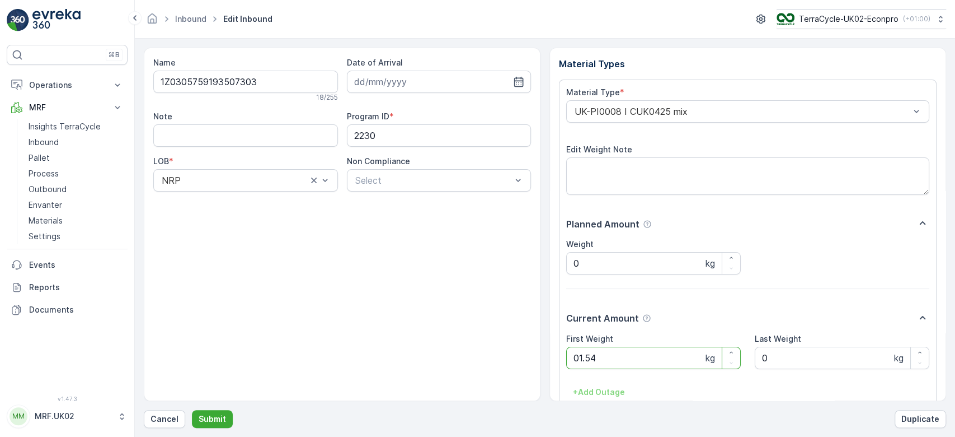
click at [192, 410] on button "Submit" at bounding box center [212, 419] width 41 height 18
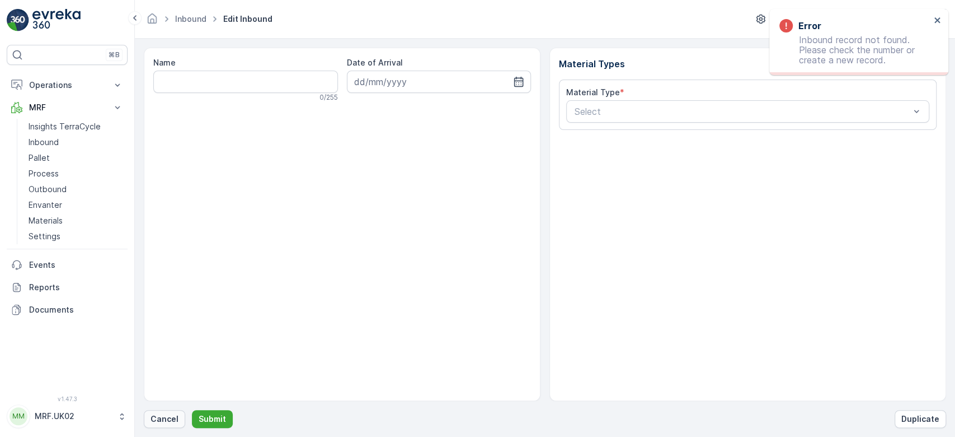
click at [175, 417] on p "Cancel" at bounding box center [165, 418] width 28 height 11
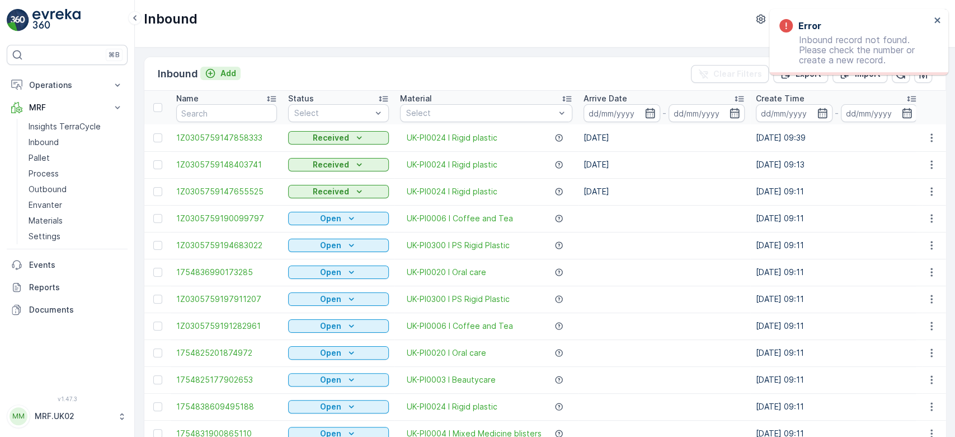
click at [224, 74] on p "Add" at bounding box center [229, 73] width 16 height 11
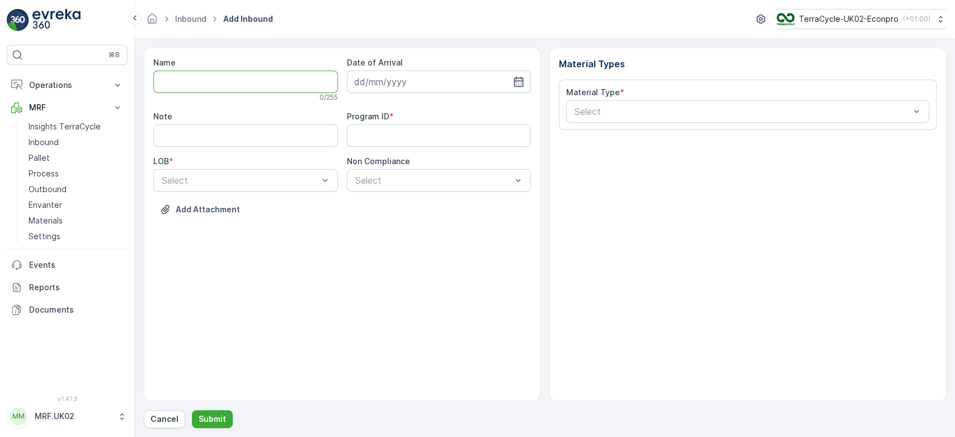
click at [216, 84] on input "Name" at bounding box center [245, 82] width 185 height 22
type input "1Z0305759147317088"
click at [192, 410] on button "Submit" at bounding box center [212, 419] width 41 height 18
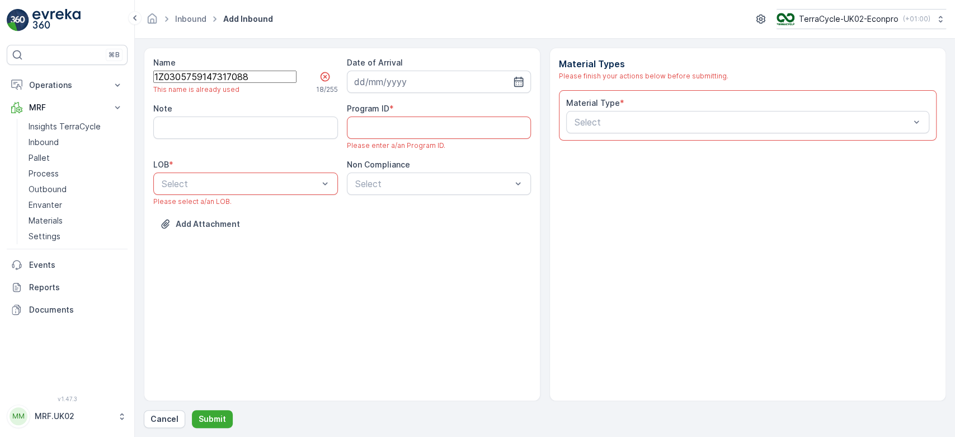
drag, startPoint x: 268, startPoint y: 82, endPoint x: 146, endPoint y: 86, distance: 122.1
click at [146, 86] on div "Name 1Z0305759147317088 This name is already used 18 / 255 Date of Arrival Note…" at bounding box center [342, 224] width 397 height 353
click at [163, 419] on p "Cancel" at bounding box center [165, 418] width 28 height 11
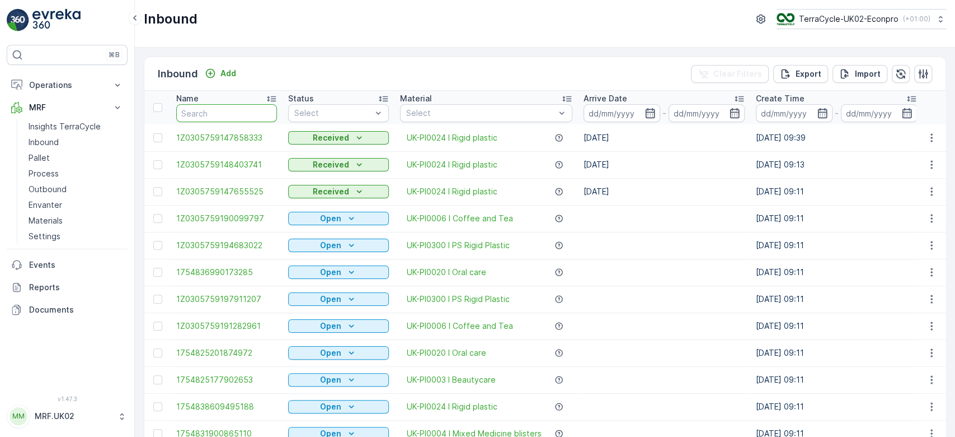
paste input "1Z0305759147317088"
type input "1Z0305759147317088"
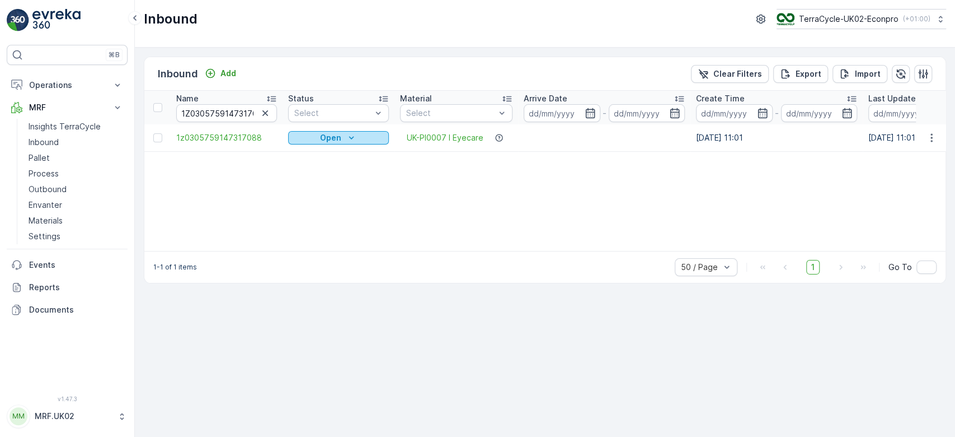
click at [340, 135] on p "Open" at bounding box center [330, 137] width 21 height 11
click at [314, 168] on span "Scanned" at bounding box center [311, 169] width 33 height 11
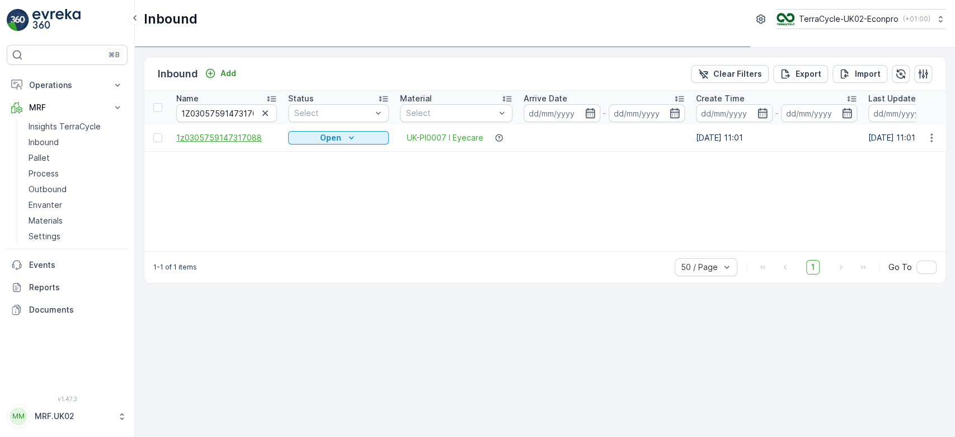
click at [234, 135] on span "1z0305759147317088" at bounding box center [226, 137] width 101 height 11
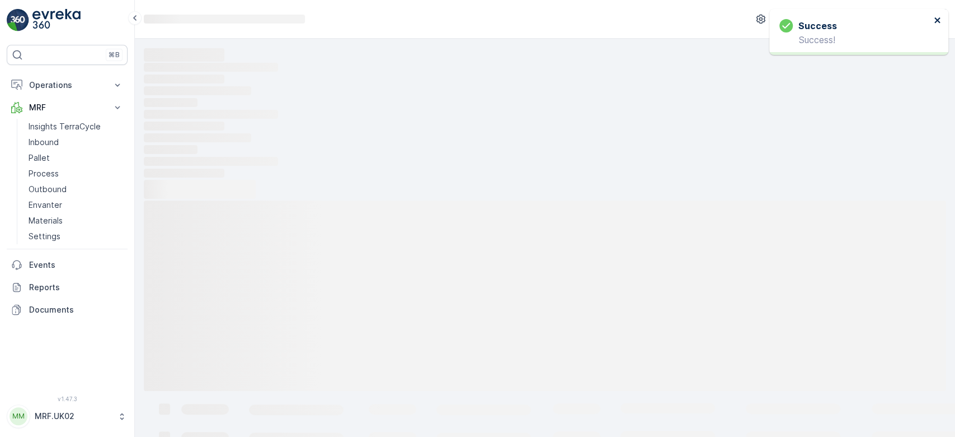
click at [936, 25] on button "close" at bounding box center [938, 21] width 8 height 11
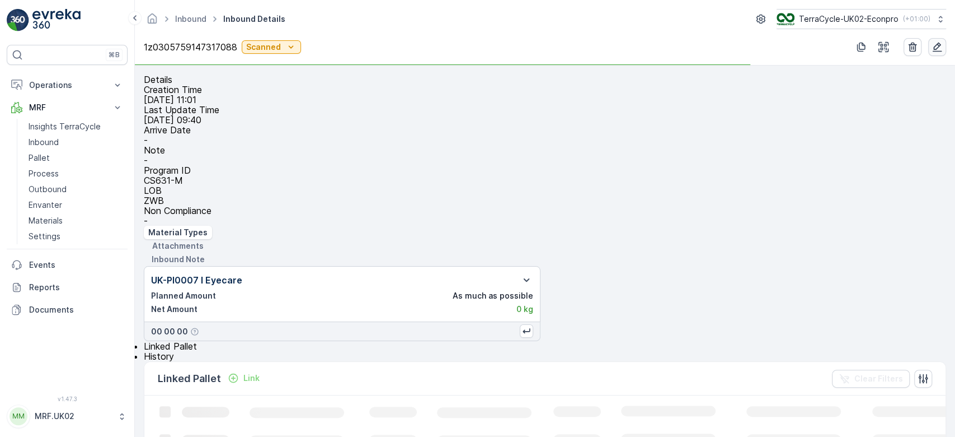
click at [938, 50] on icon "button" at bounding box center [937, 46] width 11 height 11
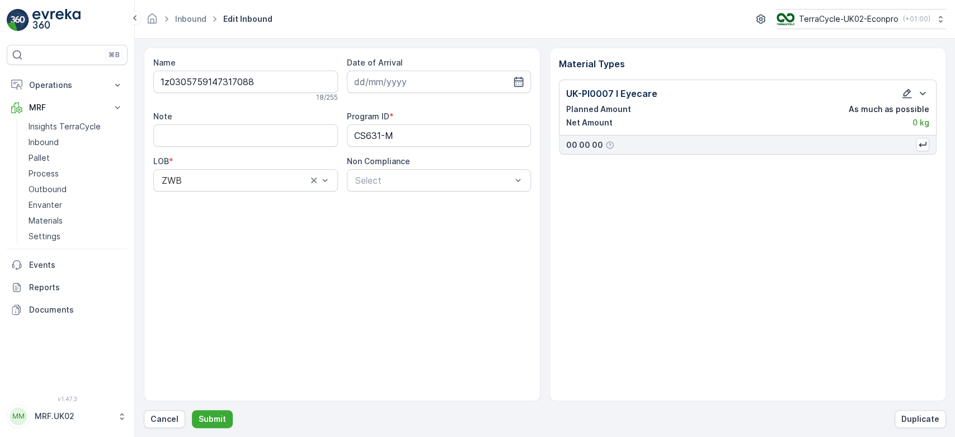
click at [906, 96] on icon "button" at bounding box center [907, 93] width 11 height 11
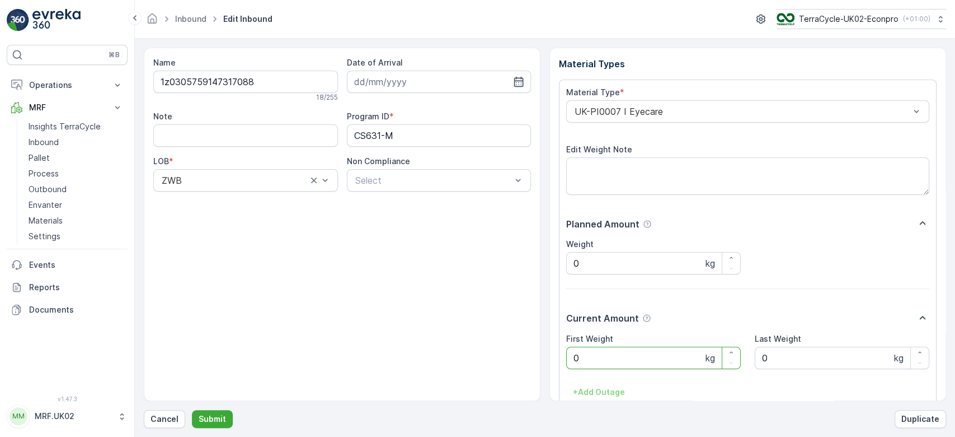
click at [609, 363] on Weight "0" at bounding box center [653, 357] width 175 height 22
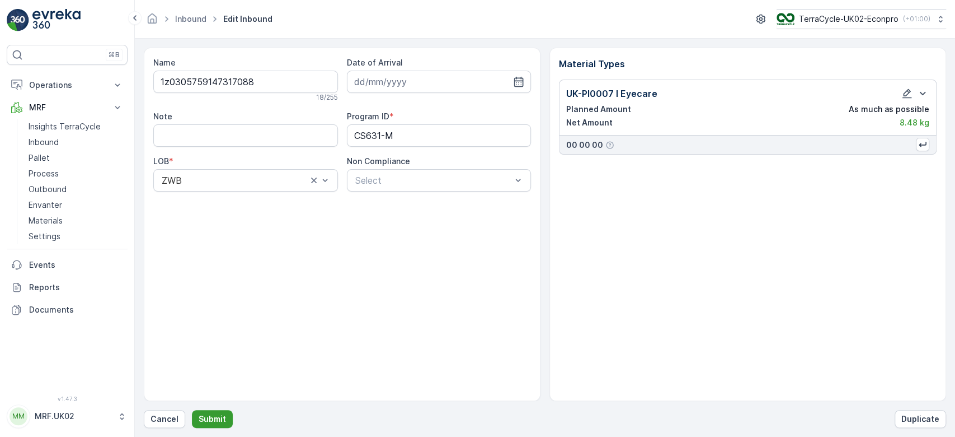
click at [217, 412] on button "Submit" at bounding box center [212, 419] width 41 height 18
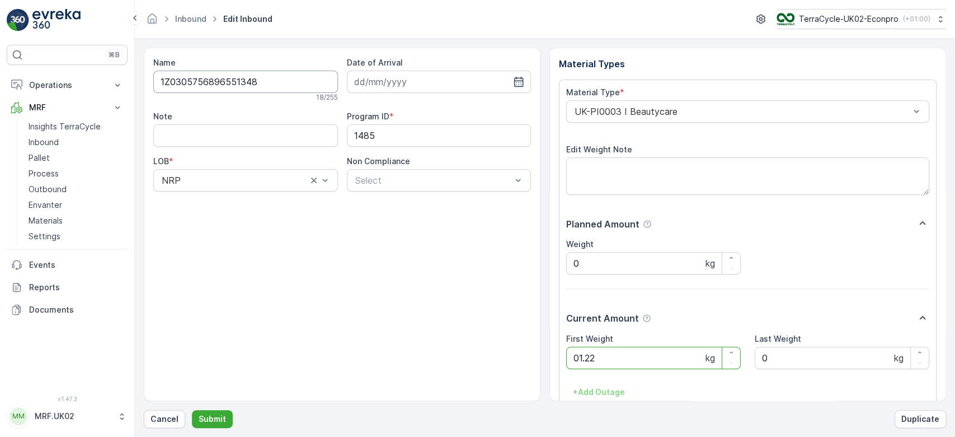
click at [192, 410] on button "Submit" at bounding box center [212, 419] width 41 height 18
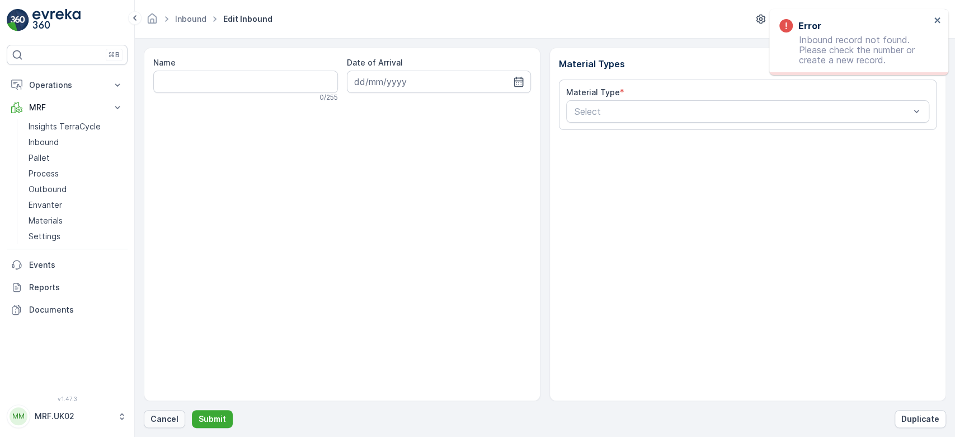
click at [161, 415] on p "Cancel" at bounding box center [165, 418] width 28 height 11
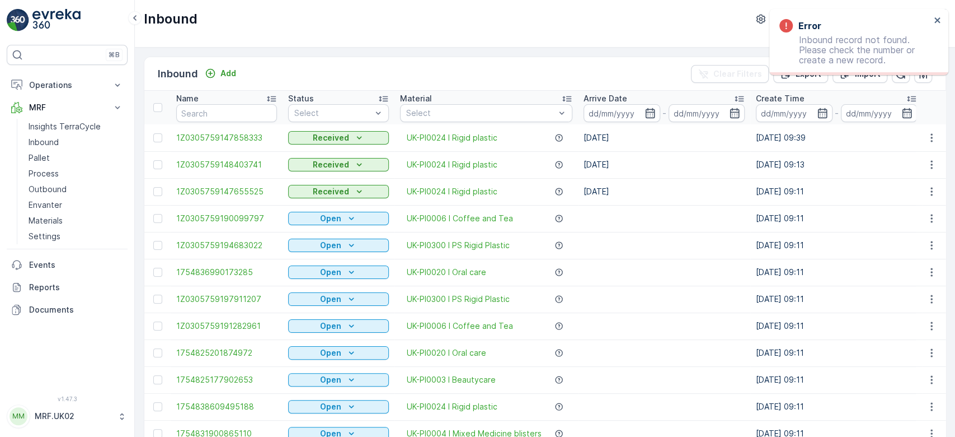
click at [222, 79] on div "Add" at bounding box center [220, 74] width 40 height 14
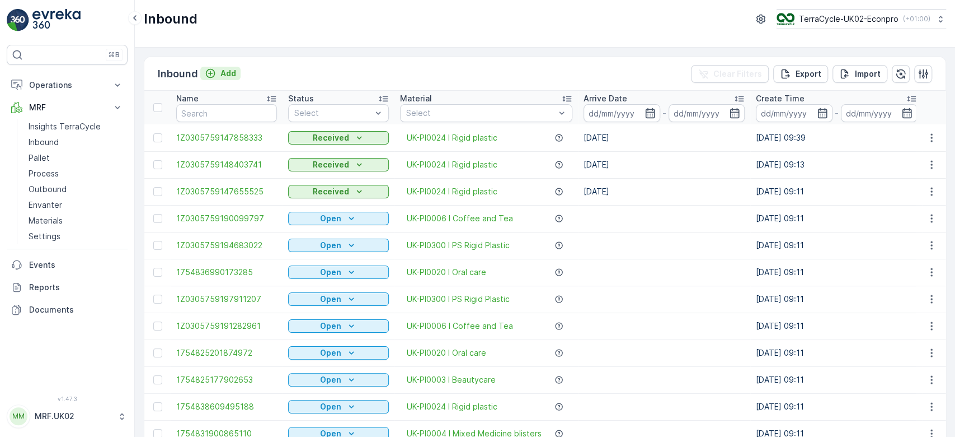
click at [227, 74] on p "Add" at bounding box center [229, 73] width 16 height 11
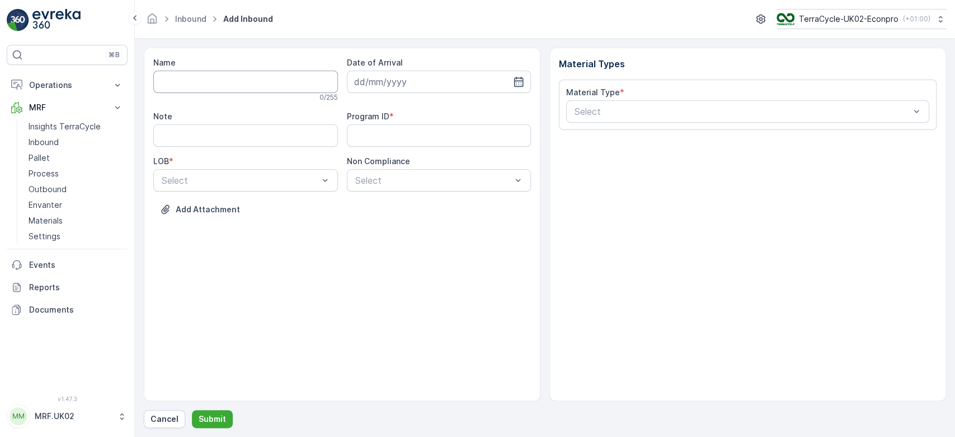
click at [222, 84] on input "Name" at bounding box center [245, 82] width 185 height 22
type input "1Z0305759199657597"
click at [192, 410] on button "Submit" at bounding box center [212, 419] width 41 height 18
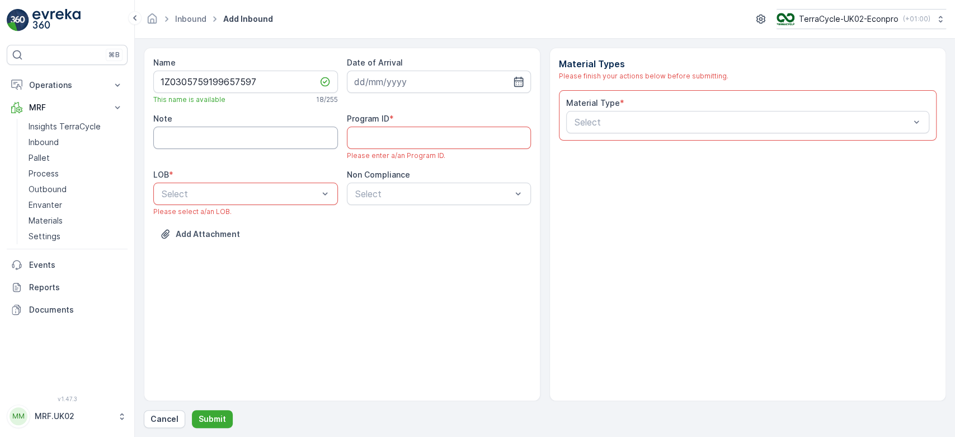
click at [239, 138] on input "Note" at bounding box center [245, 137] width 185 height 22
type input "barcode not working."
click at [247, 194] on div at bounding box center [240, 194] width 159 height 10
click at [210, 240] on div "ZWB" at bounding box center [245, 240] width 171 height 10
click at [405, 142] on ID "Program ID" at bounding box center [439, 137] width 185 height 22
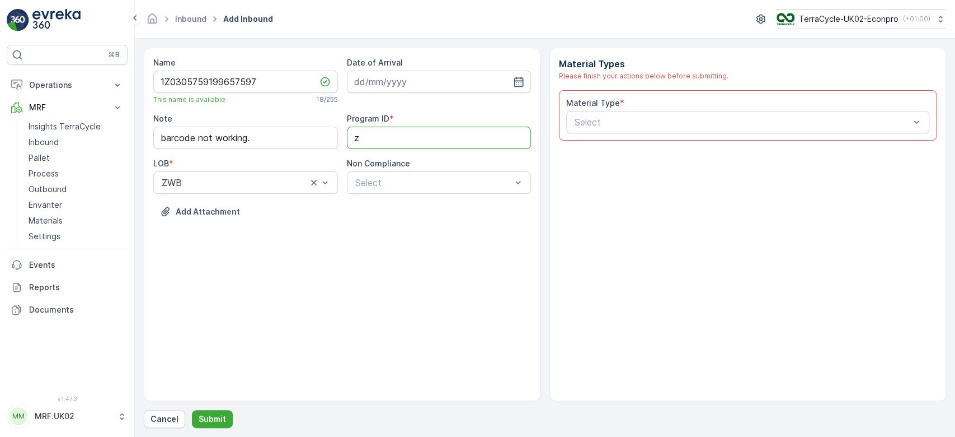
type ID "ZWB"
click at [407, 78] on input at bounding box center [439, 82] width 185 height 22
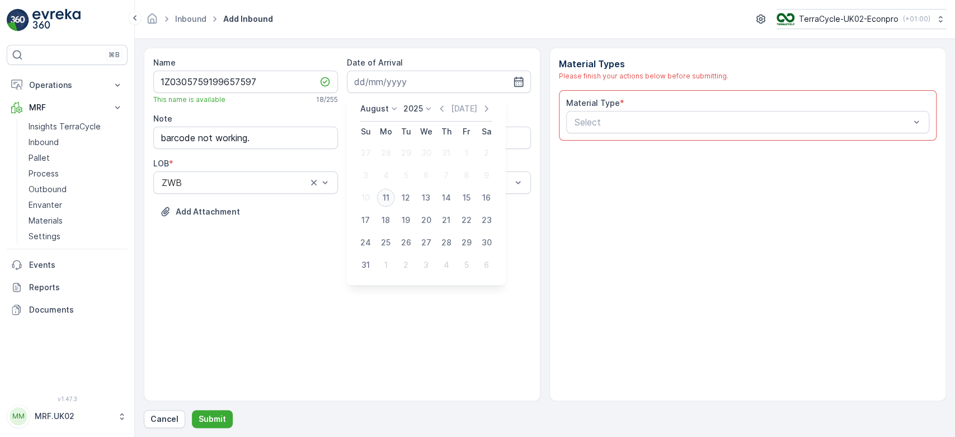
click at [387, 195] on div "11" at bounding box center [386, 198] width 18 height 18
type input "[DATE]"
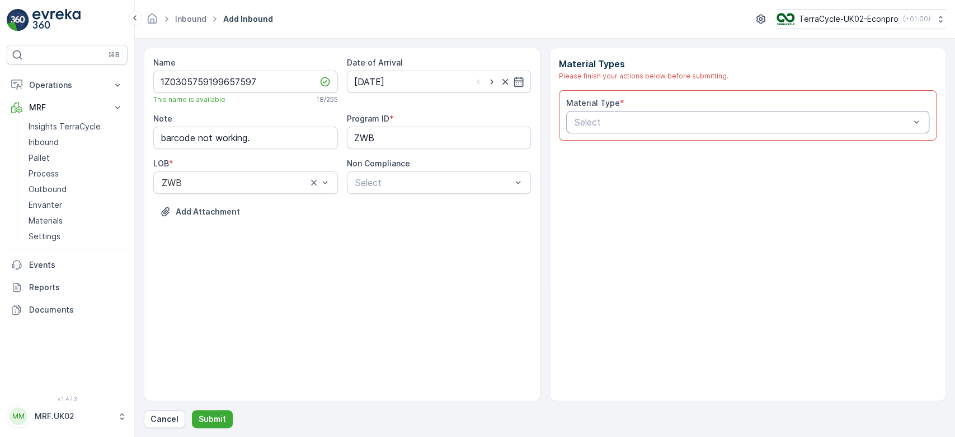
click at [604, 119] on div at bounding box center [742, 122] width 337 height 10
type input "eye"
click at [618, 169] on span "UK-PI0007 I Eyecare" at bounding box center [617, 168] width 88 height 10
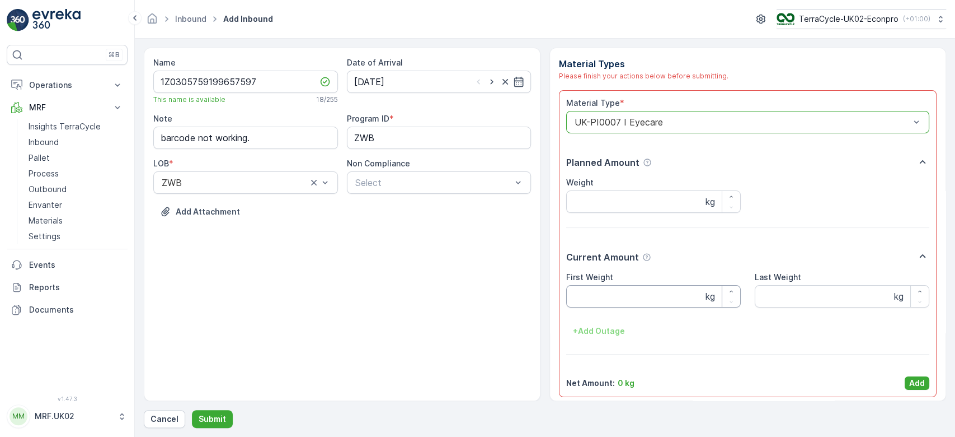
click at [608, 299] on Weight "First Weight" at bounding box center [653, 296] width 175 height 22
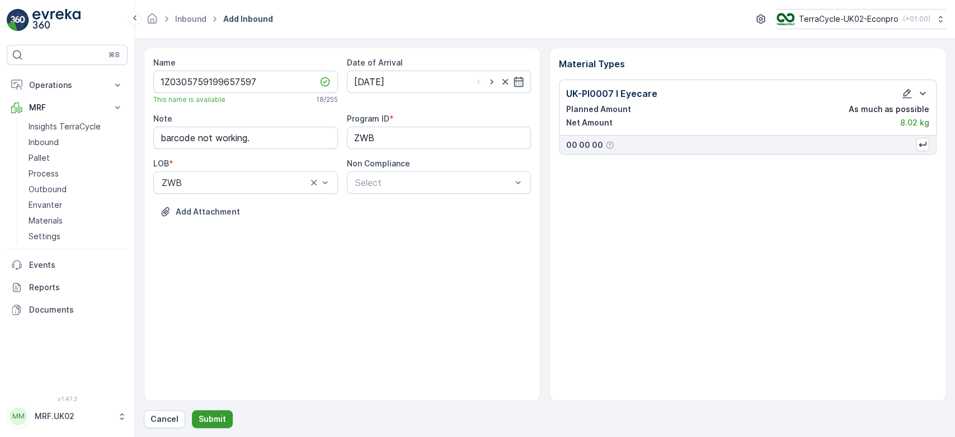
click at [205, 426] on button "Submit" at bounding box center [212, 419] width 41 height 18
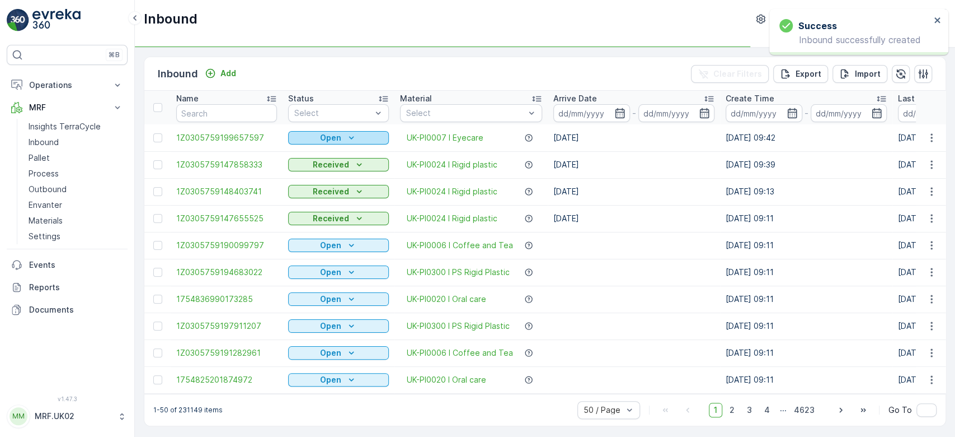
click at [323, 135] on p "Open" at bounding box center [330, 137] width 21 height 11
click at [313, 170] on span "Scanned" at bounding box center [311, 169] width 33 height 11
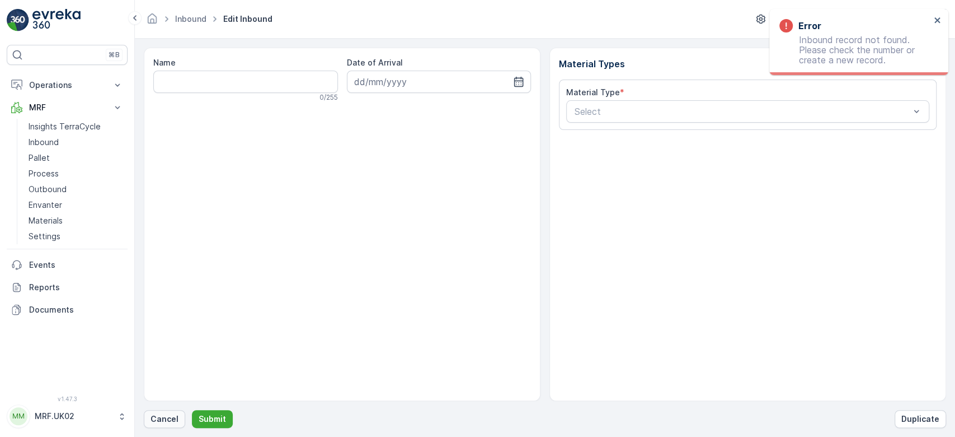
click at [165, 415] on p "Cancel" at bounding box center [165, 418] width 28 height 11
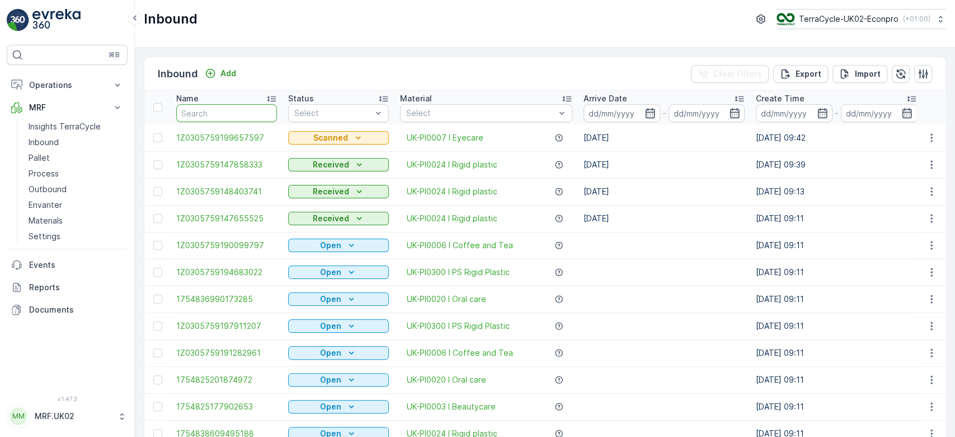
click at [222, 111] on input "text" at bounding box center [226, 113] width 101 height 18
click at [215, 75] on icon "Add" at bounding box center [210, 73] width 11 height 11
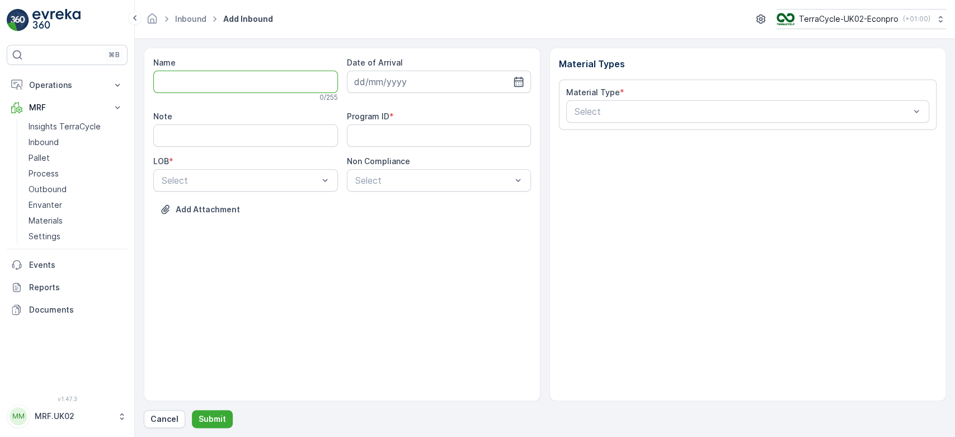
click at [215, 75] on input "Name" at bounding box center [245, 82] width 185 height 22
type input "1Z0305759147844580"
click at [192, 410] on button "Submit" at bounding box center [212, 419] width 41 height 18
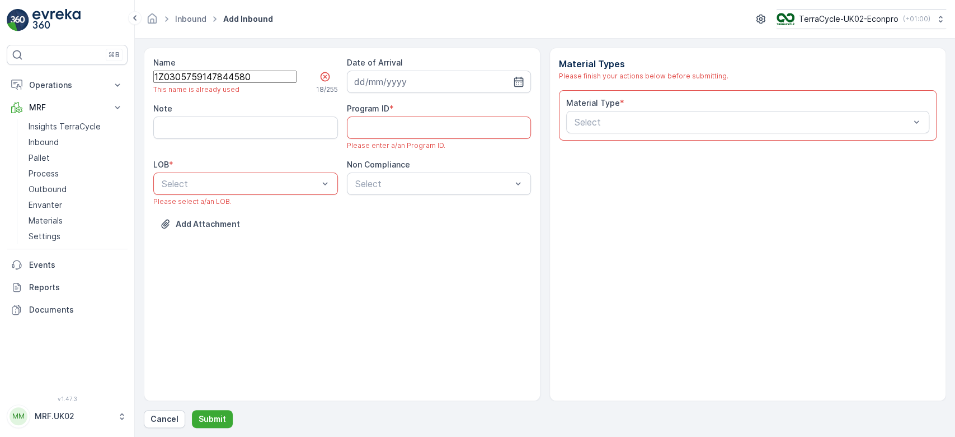
click at [215, 75] on input "1Z0305759147844580" at bounding box center [224, 77] width 143 height 12
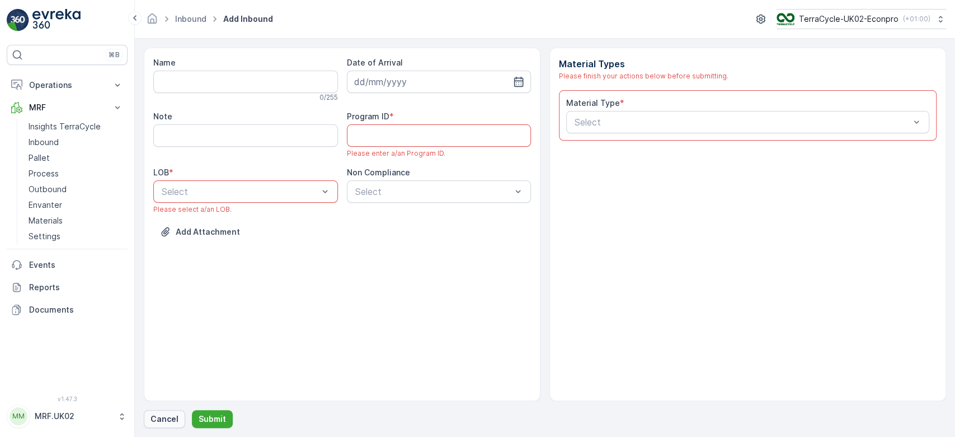
click at [161, 414] on p "Cancel" at bounding box center [165, 418] width 28 height 11
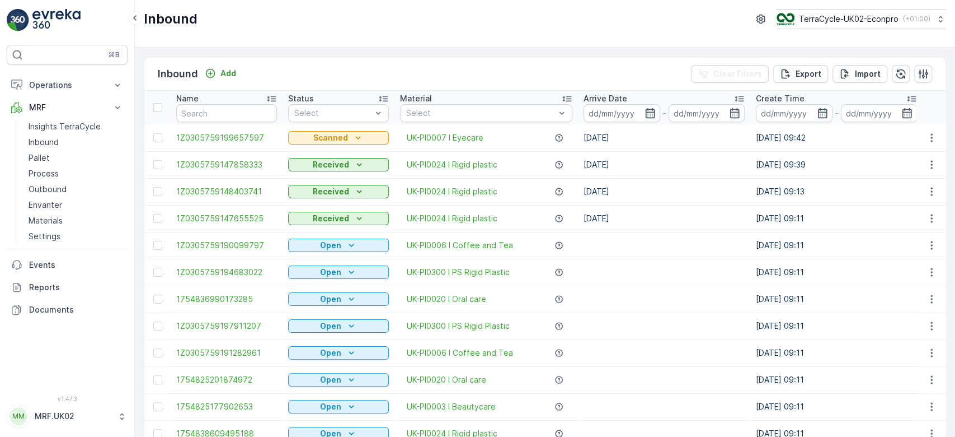
click at [243, 123] on th "Name" at bounding box center [227, 108] width 112 height 34
click at [245, 118] on input "text" at bounding box center [226, 113] width 101 height 18
paste input "1Z0305759147844580"
type input "1Z0305759147844580"
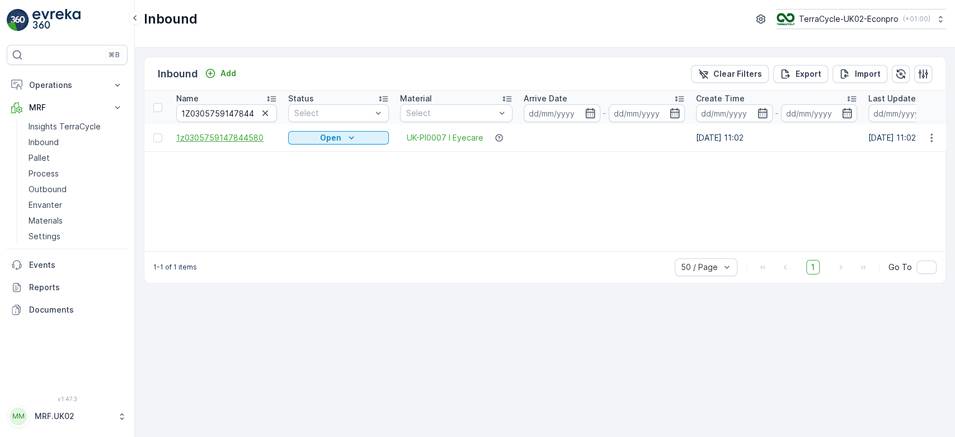
click at [238, 139] on span "1z0305759147844580" at bounding box center [226, 137] width 101 height 11
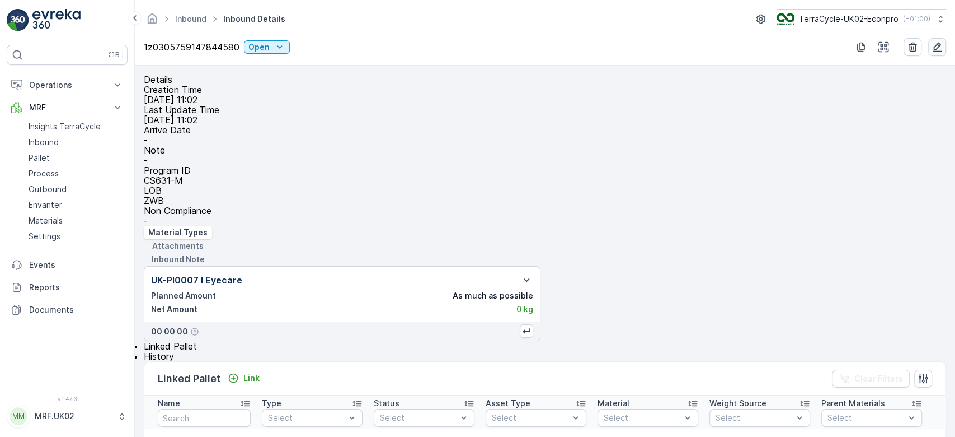
click at [940, 46] on icon "button" at bounding box center [937, 46] width 11 height 11
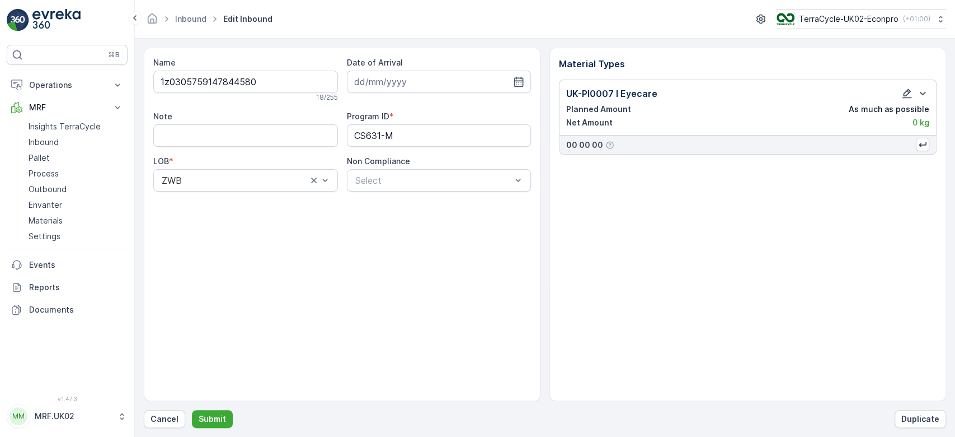
click at [907, 92] on icon "button" at bounding box center [907, 93] width 11 height 11
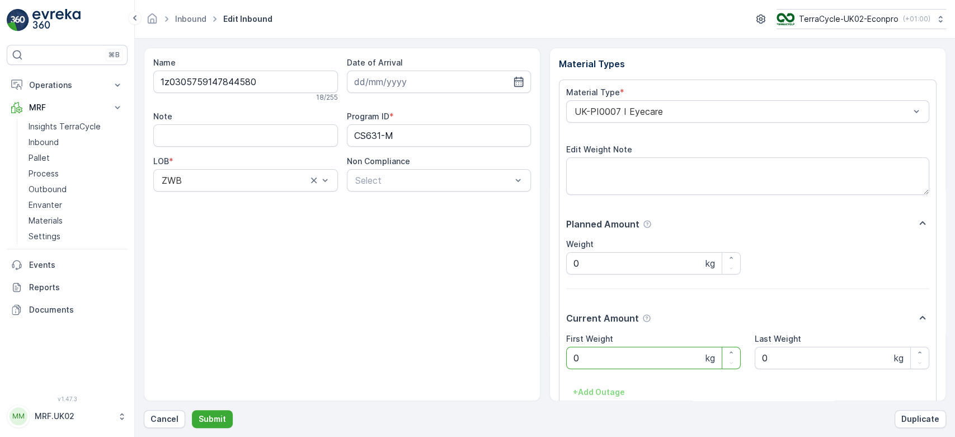
click at [627, 356] on Weight "0" at bounding box center [653, 357] width 175 height 22
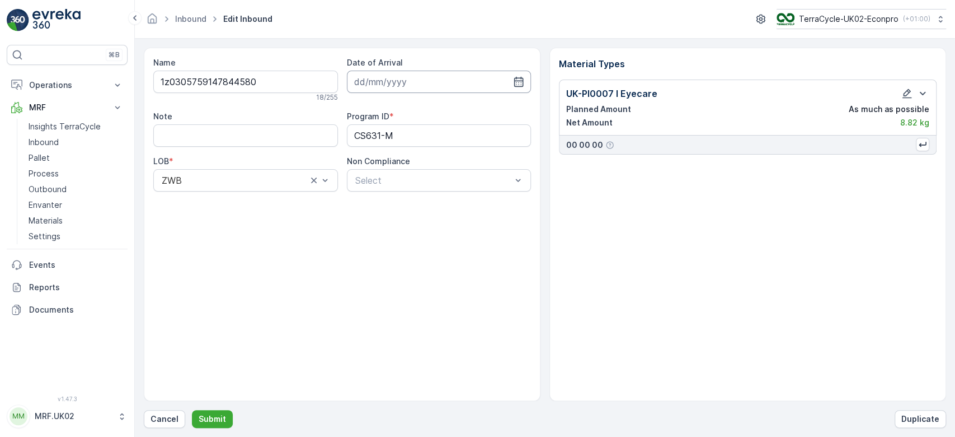
click at [431, 78] on input at bounding box center [439, 82] width 185 height 22
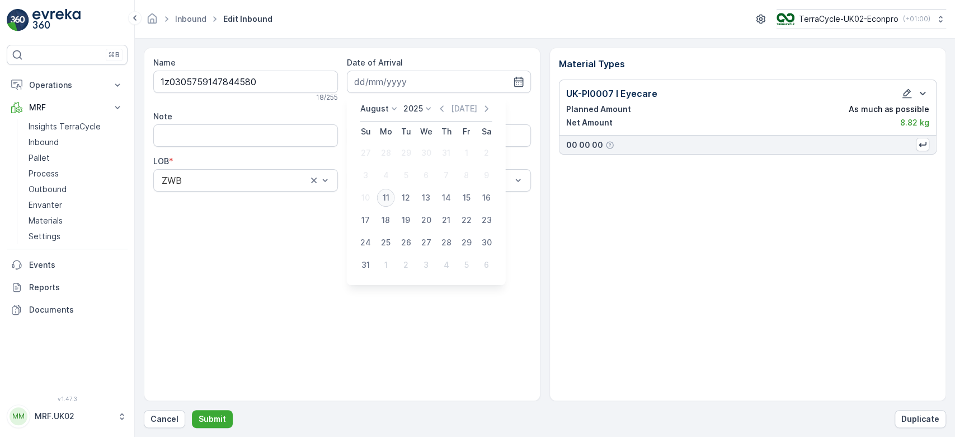
click at [385, 200] on div "11" at bounding box center [386, 198] width 18 height 18
type input "[DATE]"
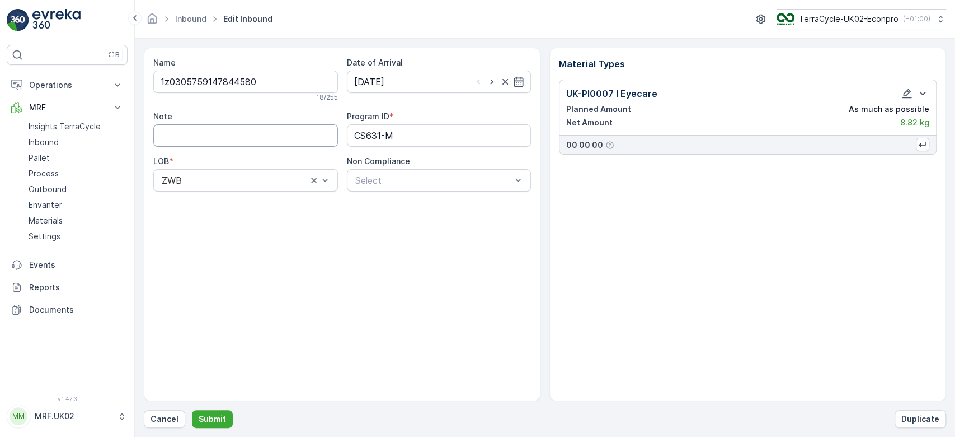
click at [293, 130] on input "Note" at bounding box center [245, 135] width 185 height 22
type input "lower case z not capital Z"
click at [206, 423] on p "Submit" at bounding box center [212, 418] width 27 height 11
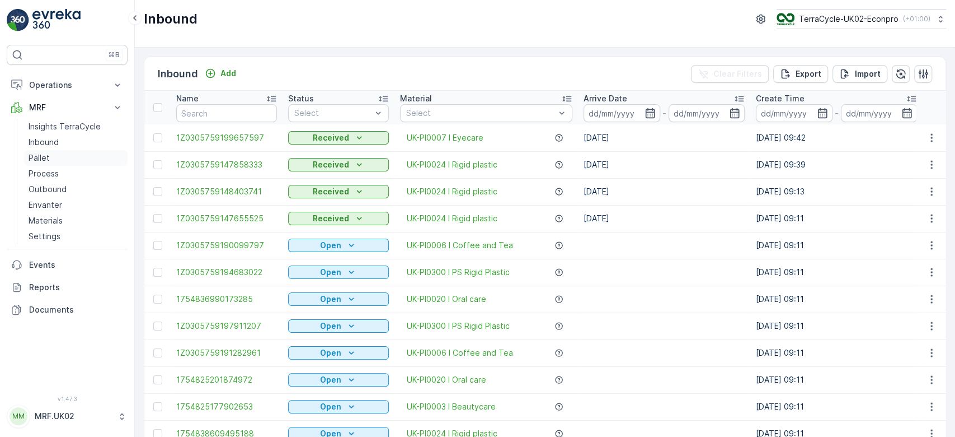
click at [40, 161] on p "Pallet" at bounding box center [39, 157] width 21 height 11
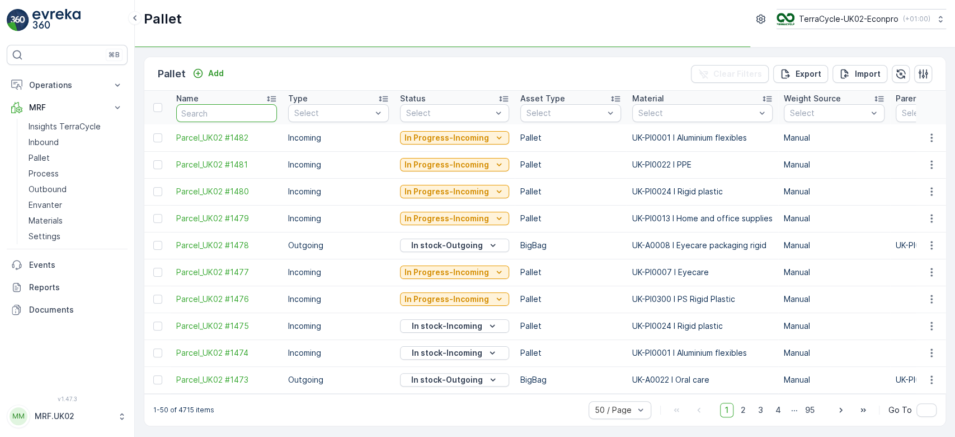
click at [205, 111] on input "text" at bounding box center [226, 113] width 101 height 18
type input "1"
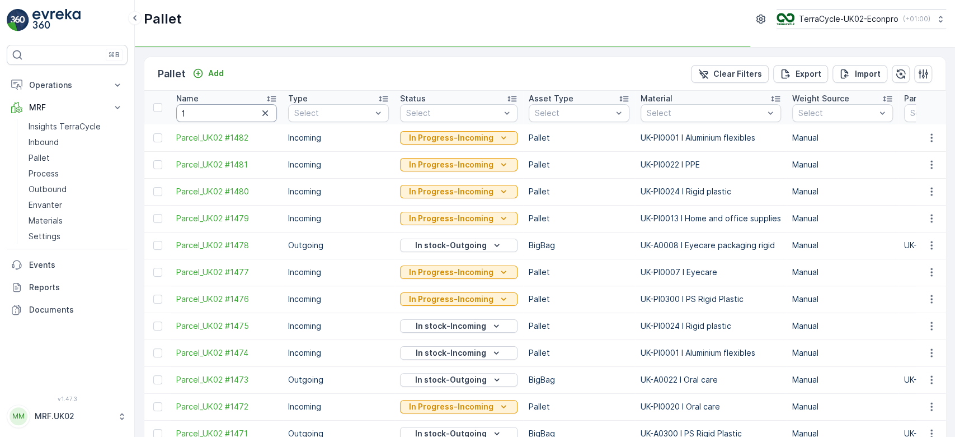
click at [205, 111] on input "1" at bounding box center [226, 113] width 101 height 18
type input "1480"
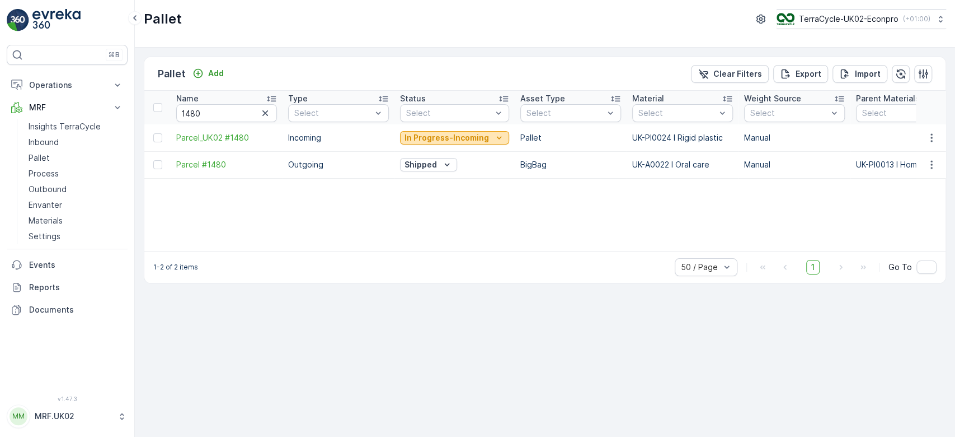
click at [442, 135] on p "In Progress-Incoming" at bounding box center [447, 137] width 85 height 11
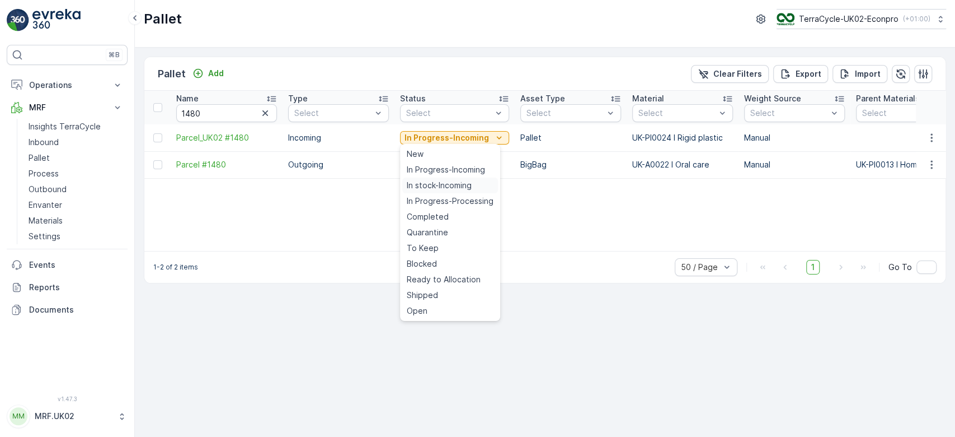
click at [432, 185] on span "In stock-Incoming" at bounding box center [439, 185] width 65 height 11
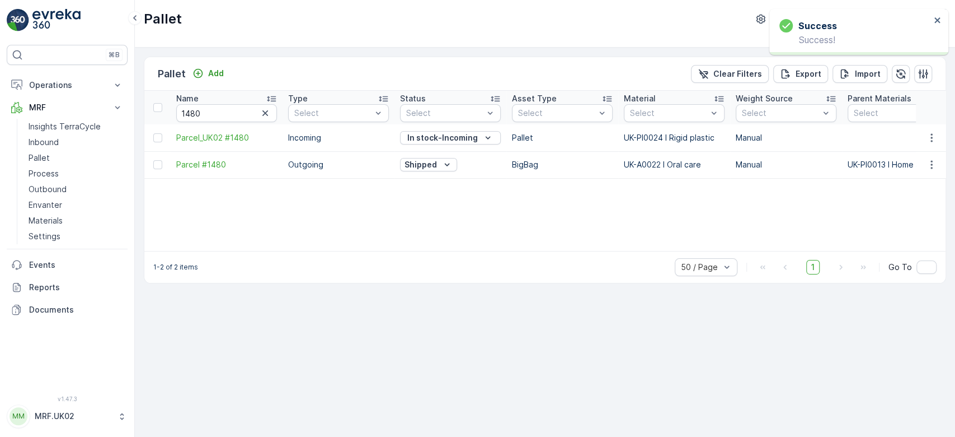
click at [265, 110] on icon "button" at bounding box center [265, 112] width 11 height 11
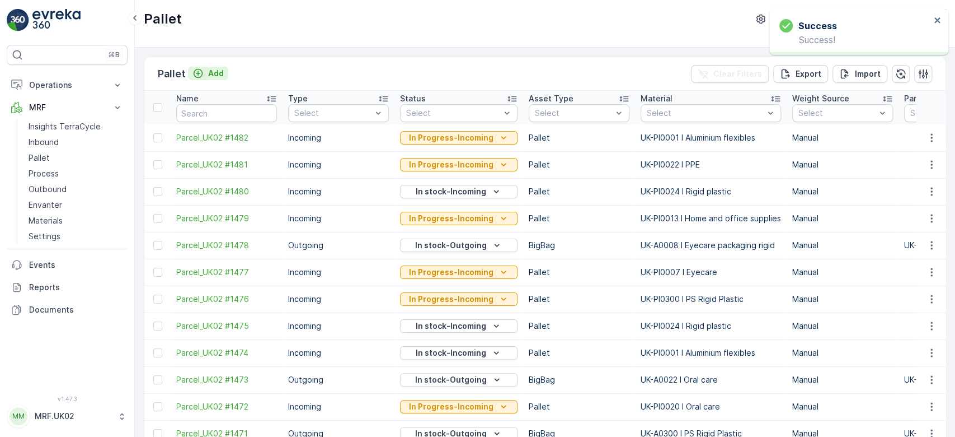
click at [215, 68] on p "Add" at bounding box center [216, 73] width 16 height 11
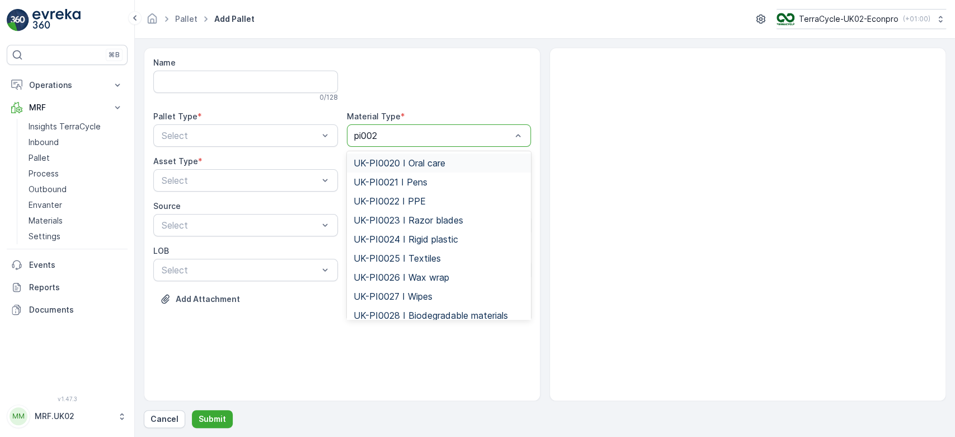
type input "pi0024"
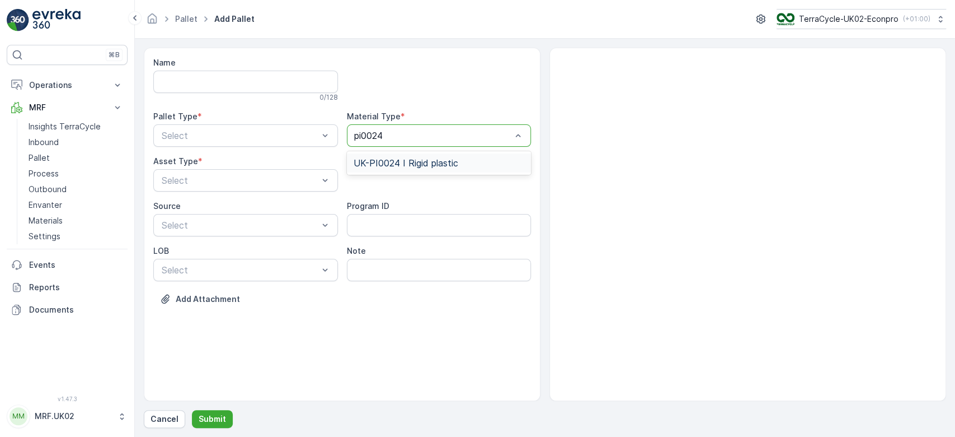
click at [406, 160] on span "UK-PI0024 I Rigid plastic" at bounding box center [406, 163] width 105 height 10
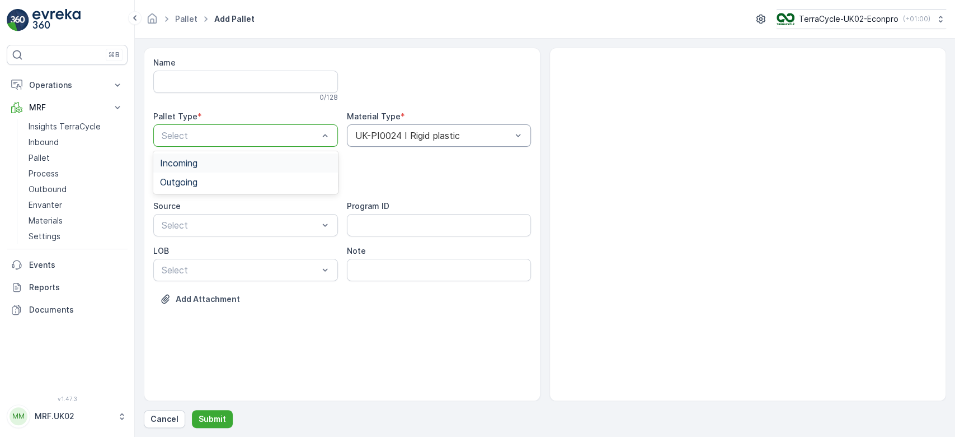
click at [287, 137] on div at bounding box center [240, 135] width 159 height 10
click at [270, 165] on div "Incoming" at bounding box center [245, 163] width 171 height 10
click at [270, 175] on div at bounding box center [240, 180] width 159 height 10
click at [251, 226] on div "Pallet" at bounding box center [245, 227] width 171 height 10
click at [222, 430] on form "Name 0 / 128 Pallet Type * Incoming Material Type * UK-PI0024 I Rigid plastic A…" at bounding box center [545, 238] width 820 height 398
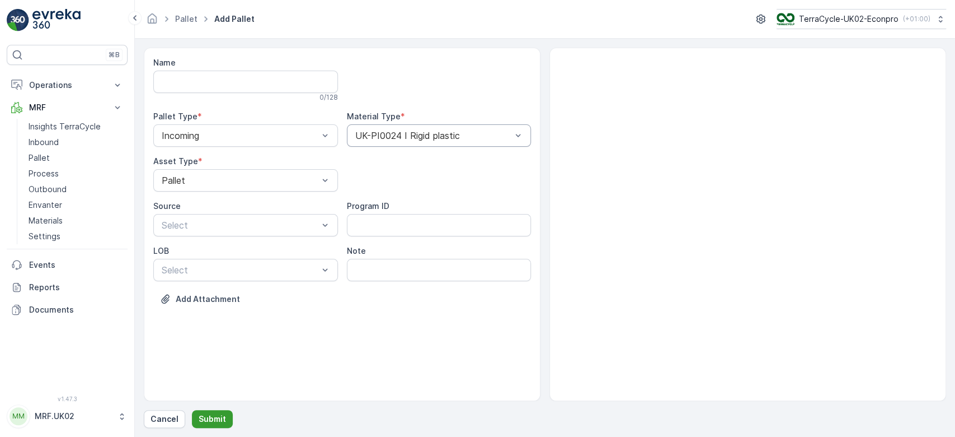
click at [219, 418] on p "Submit" at bounding box center [212, 418] width 27 height 11
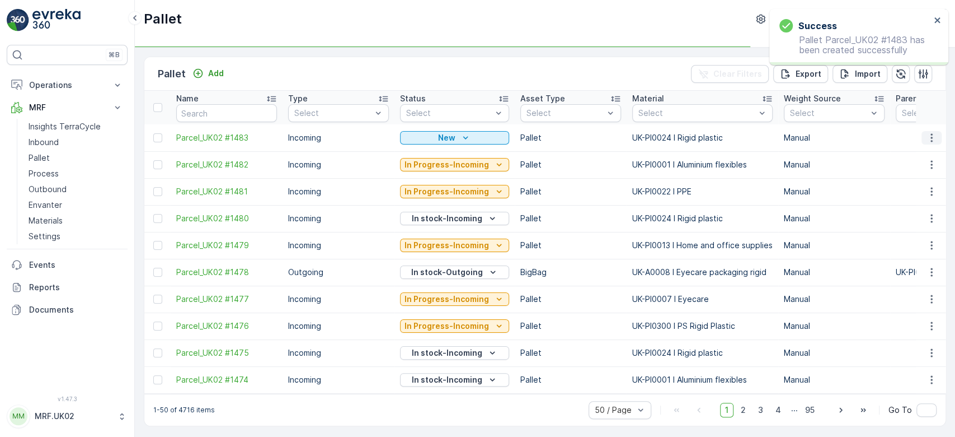
click at [931, 138] on icon "button" at bounding box center [931, 137] width 11 height 11
click at [897, 216] on span "Print QR" at bounding box center [901, 216] width 31 height 11
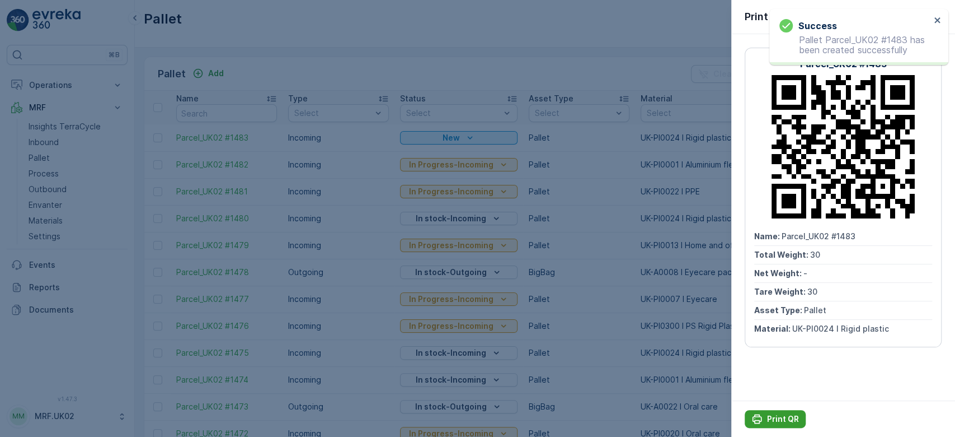
click at [775, 419] on p "Print QR" at bounding box center [783, 418] width 32 height 11
click at [58, 142] on div at bounding box center [477, 218] width 955 height 437
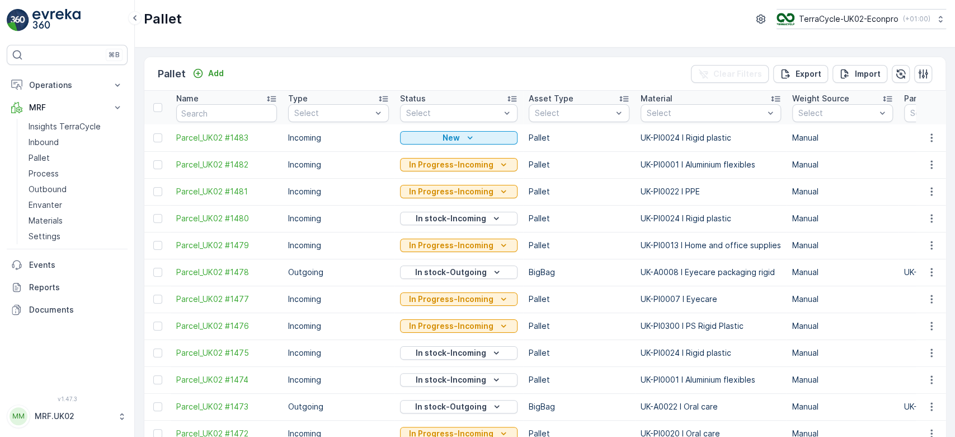
click at [58, 142] on p "Inbound" at bounding box center [44, 142] width 30 height 11
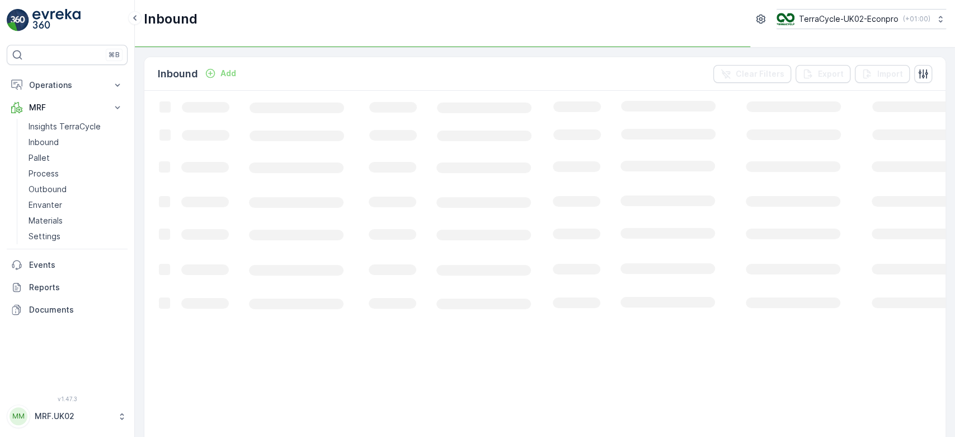
click at [58, 142] on p "Inbound" at bounding box center [44, 142] width 30 height 11
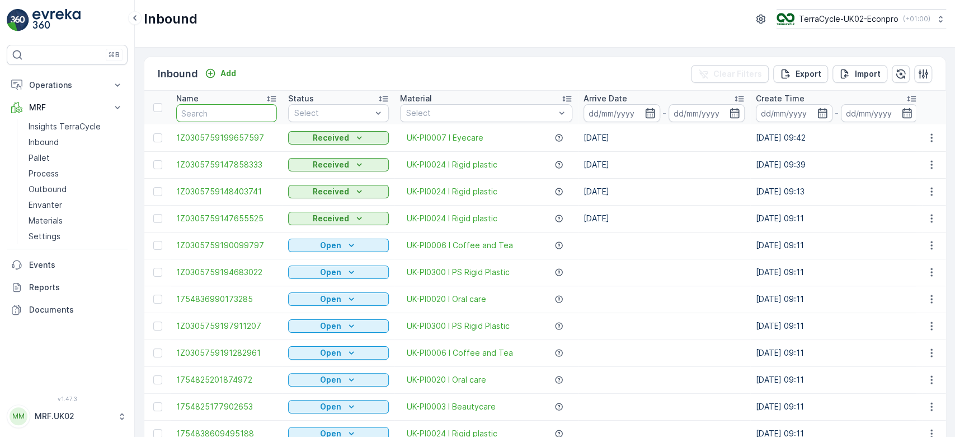
click at [212, 106] on input "text" at bounding box center [226, 113] width 101 height 18
click at [57, 158] on link "Pallet" at bounding box center [76, 158] width 104 height 16
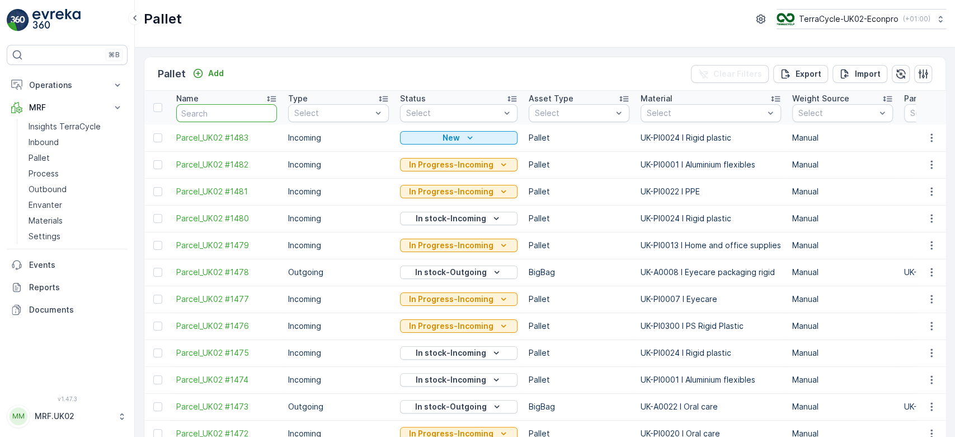
click at [193, 115] on input "text" at bounding box center [226, 113] width 101 height 18
type input "1476"
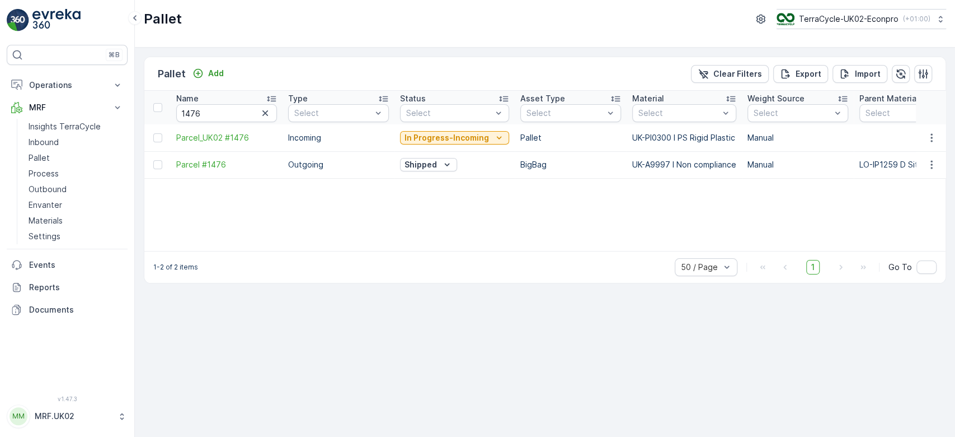
click at [432, 130] on div "In Progress-Incoming" at bounding box center [454, 138] width 109 height 16
click at [430, 140] on p "In Progress-Incoming" at bounding box center [447, 137] width 85 height 11
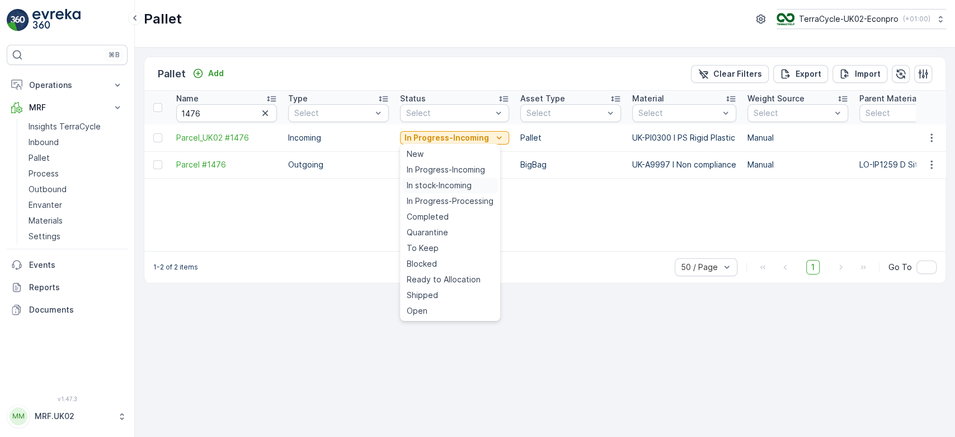
click at [431, 184] on span "In stock-Incoming" at bounding box center [439, 185] width 65 height 11
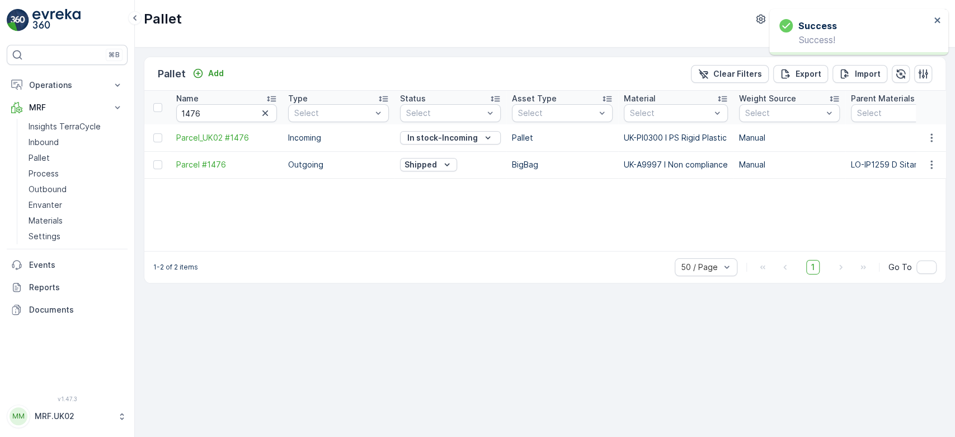
click at [267, 108] on icon "button" at bounding box center [265, 112] width 11 height 11
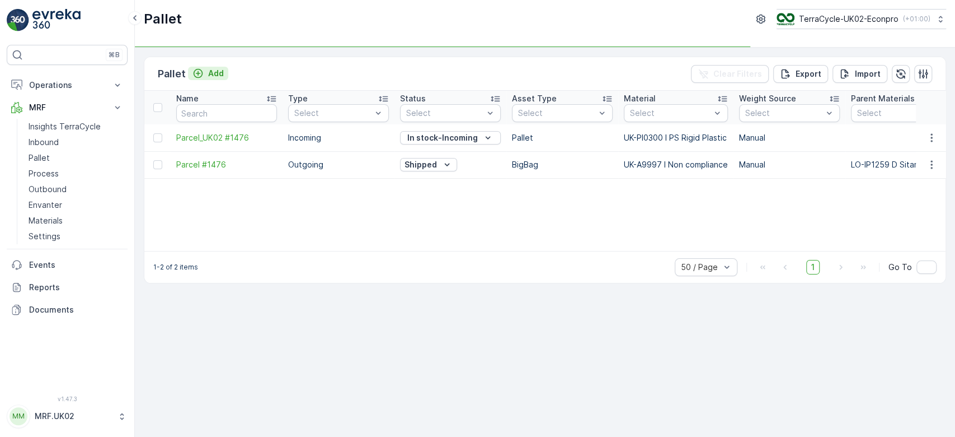
click at [206, 68] on div "Add" at bounding box center [208, 73] width 31 height 11
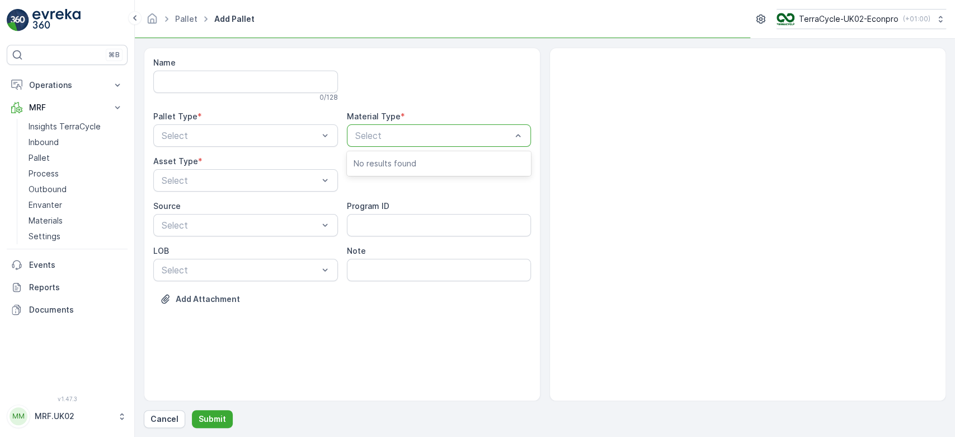
click at [407, 127] on div "Select" at bounding box center [439, 135] width 185 height 22
type input "pi0300"
click at [405, 163] on span "UK-PI0300 I PS Rigid Plastic" at bounding box center [414, 163] width 121 height 10
click at [244, 160] on div "Incoming" at bounding box center [245, 163] width 171 height 10
click at [243, 181] on div at bounding box center [240, 180] width 159 height 10
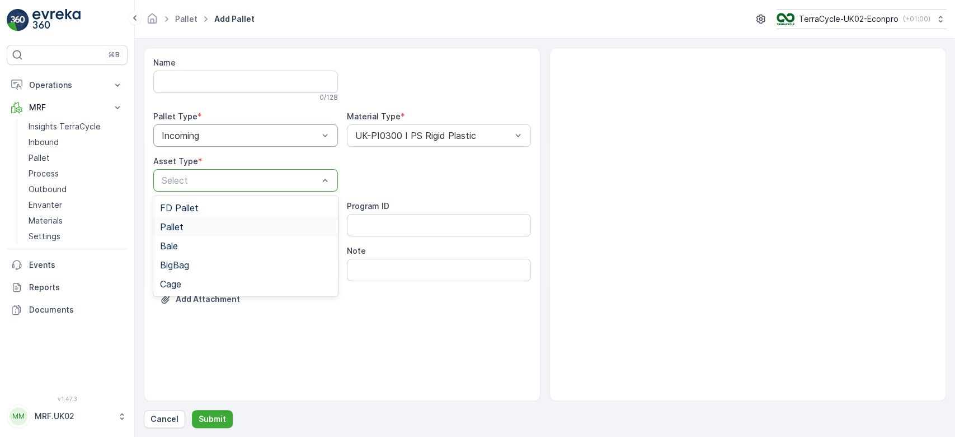
click at [231, 223] on div "Pallet" at bounding box center [245, 227] width 171 height 10
click at [208, 416] on p "Submit" at bounding box center [212, 418] width 27 height 11
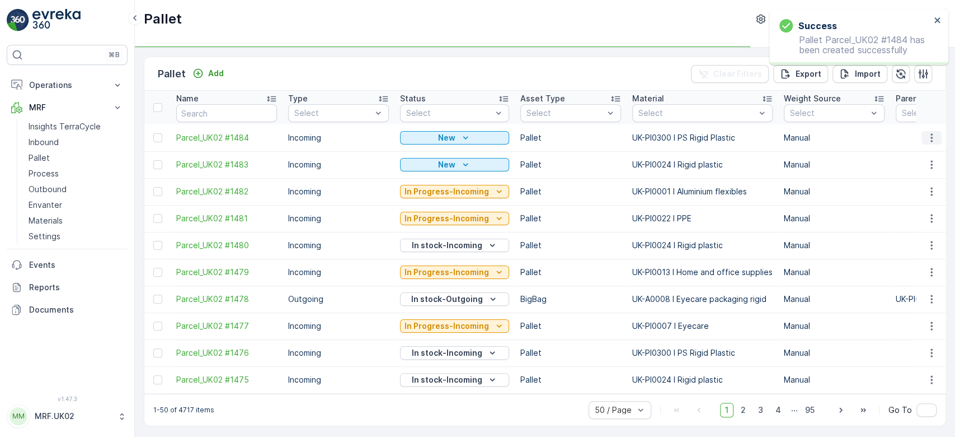
click at [932, 137] on icon "button" at bounding box center [931, 137] width 11 height 11
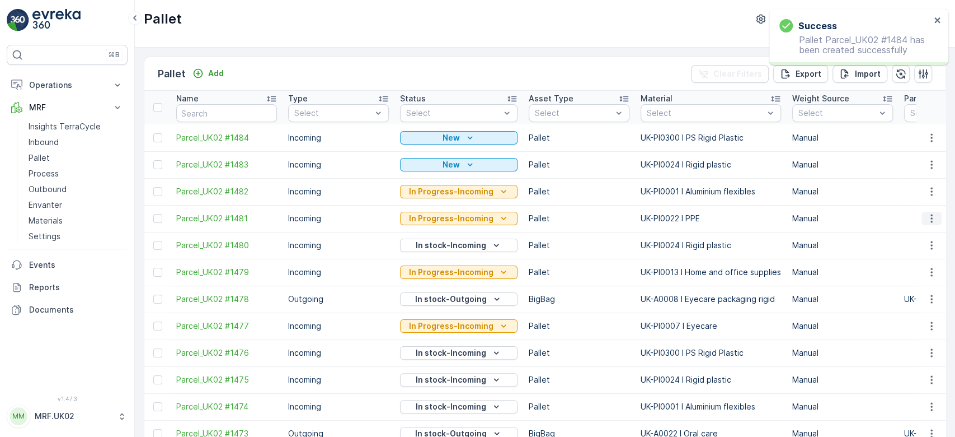
click at [932, 223] on icon "button" at bounding box center [931, 218] width 11 height 11
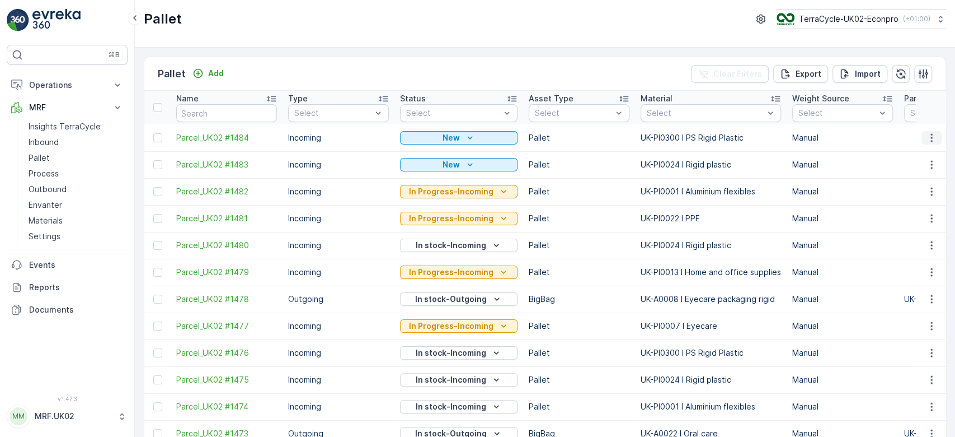
click at [922, 137] on button "button" at bounding box center [932, 137] width 20 height 13
click at [902, 222] on span "Print QR" at bounding box center [901, 216] width 31 height 11
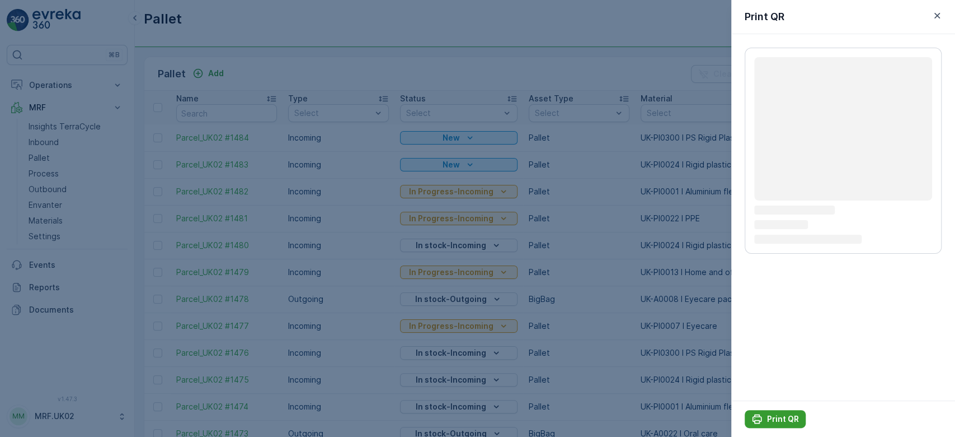
click at [777, 416] on p "Print QR" at bounding box center [783, 418] width 32 height 11
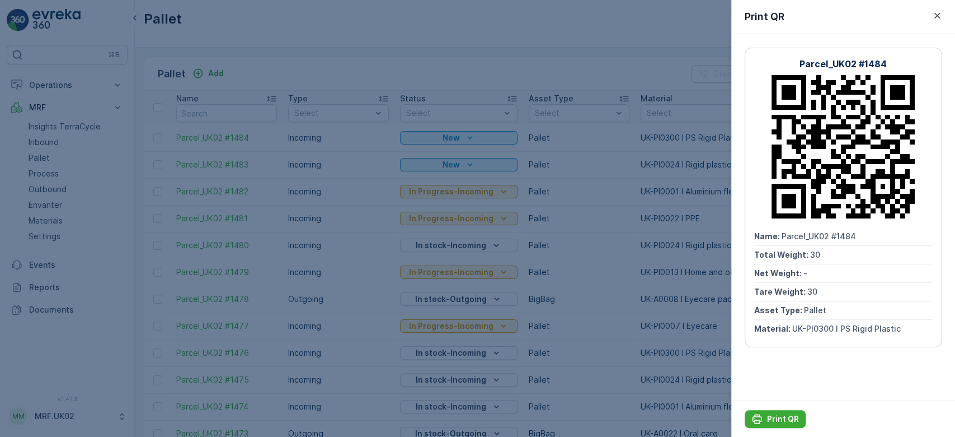
click at [65, 140] on div at bounding box center [477, 218] width 955 height 437
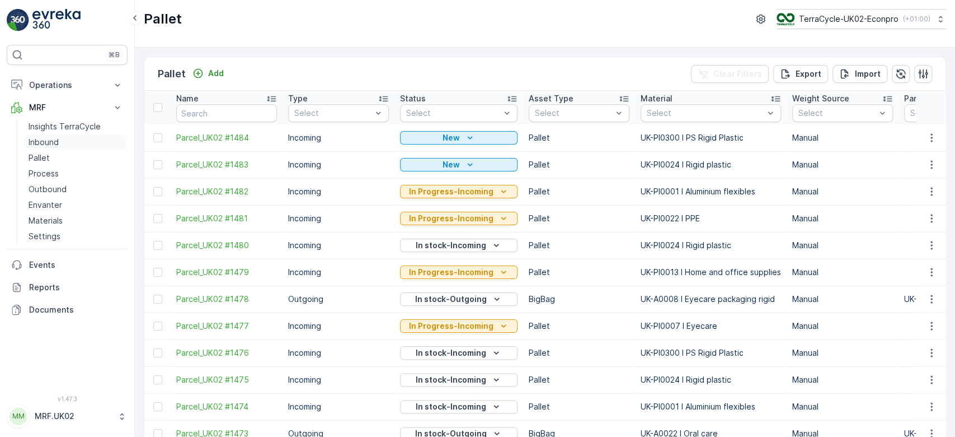
click at [65, 140] on link "Inbound" at bounding box center [76, 142] width 104 height 16
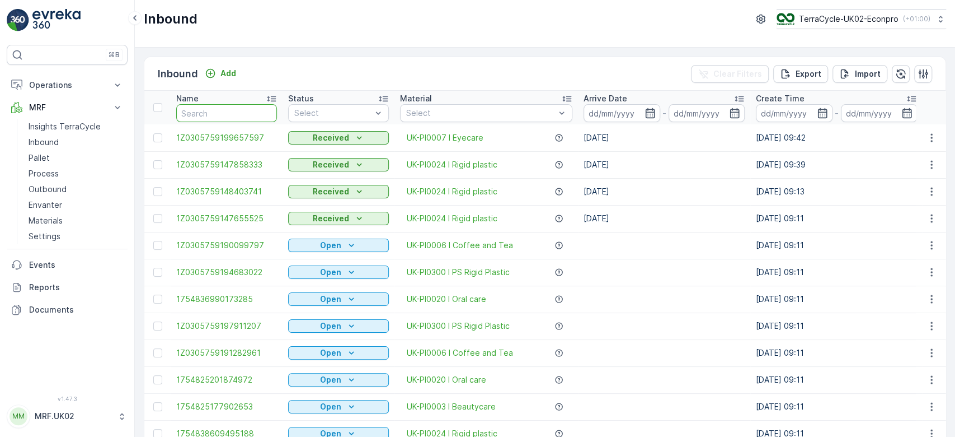
click at [207, 113] on input "text" at bounding box center [226, 113] width 101 height 18
